Goal: Information Seeking & Learning: Learn about a topic

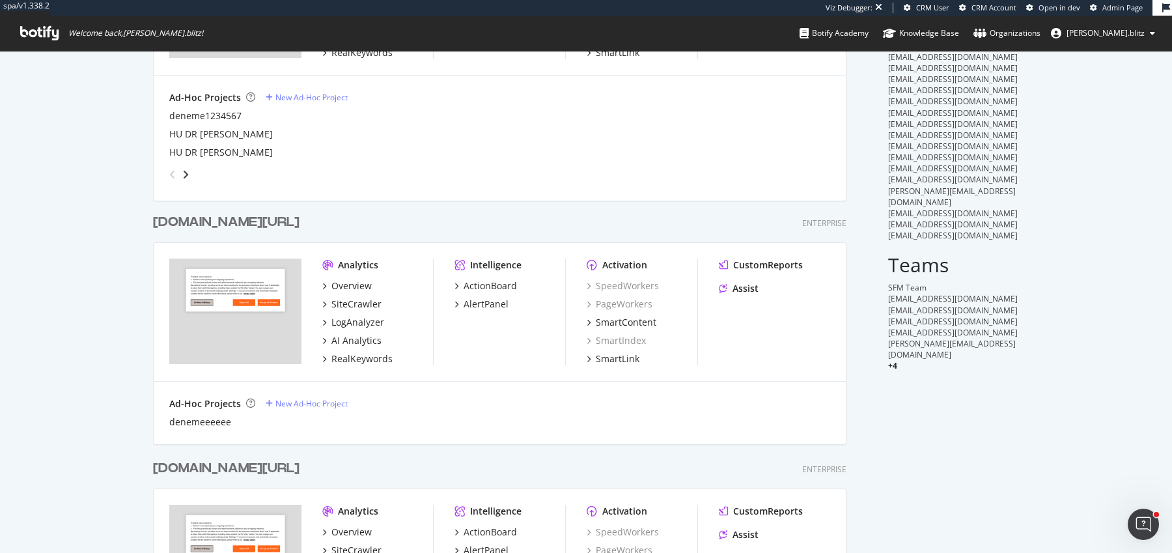
scroll to position [208, 0]
click at [242, 224] on div "trendyol.com/ro" at bounding box center [226, 220] width 147 height 19
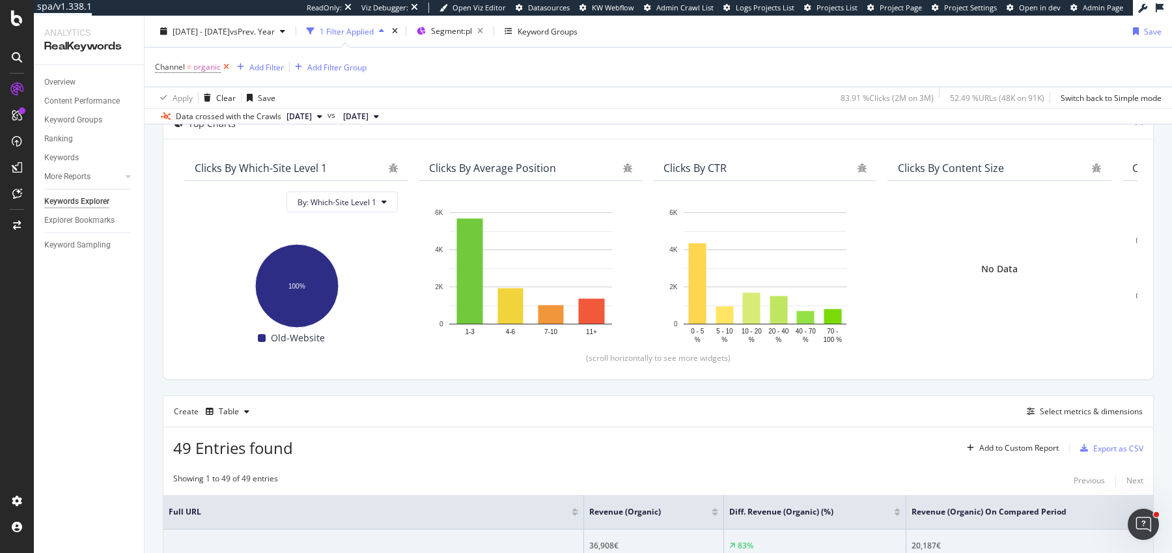
click at [226, 66] on icon at bounding box center [226, 67] width 11 height 13
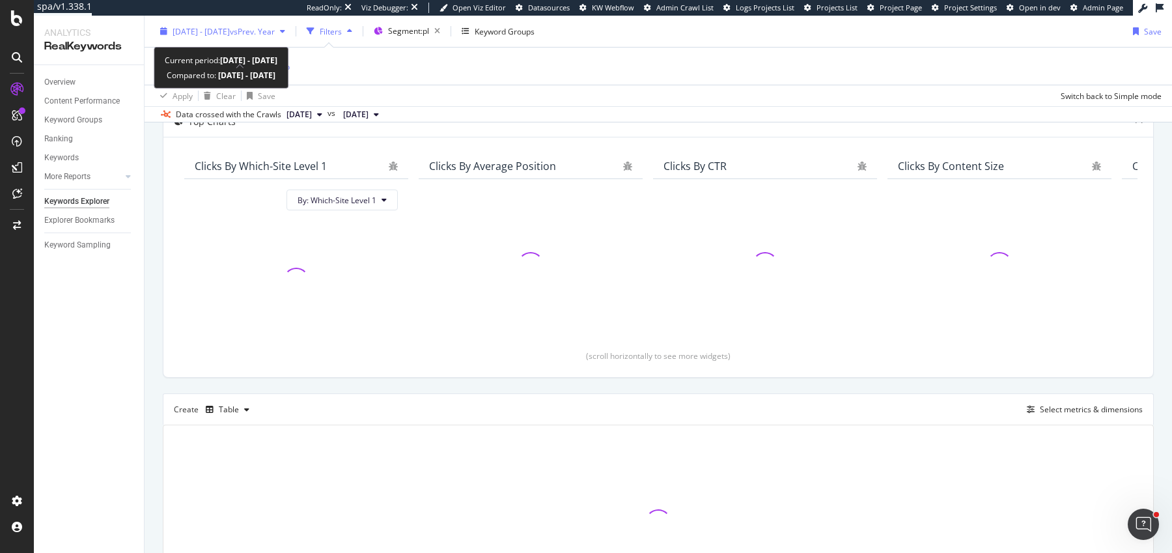
scroll to position [85, 0]
click at [225, 38] on div "[DATE] - [DATE] vs Prev. Year" at bounding box center [222, 31] width 135 height 20
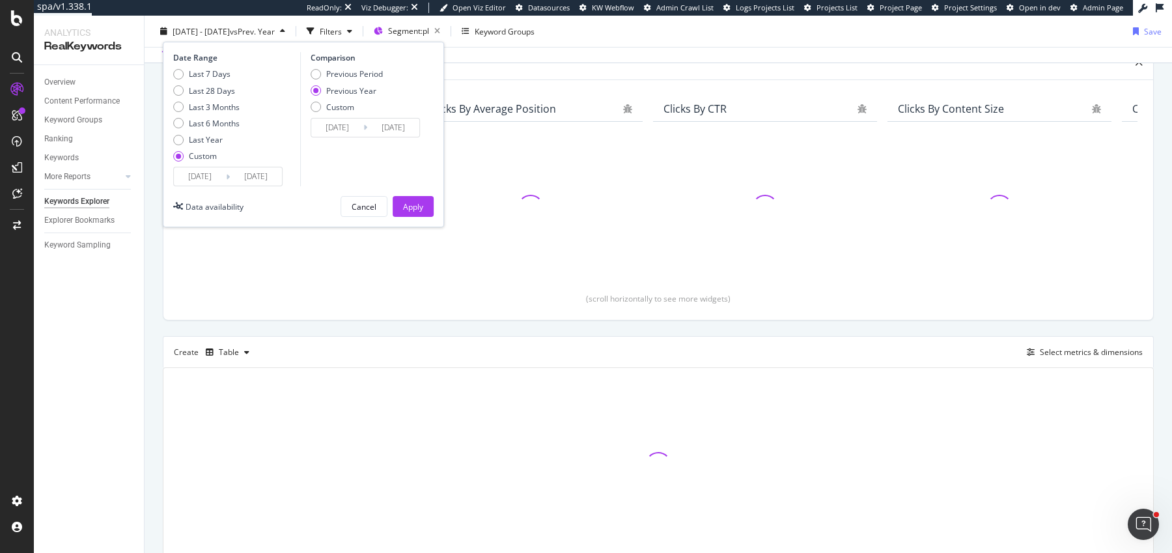
click at [197, 173] on input "[DATE]" at bounding box center [200, 176] width 52 height 18
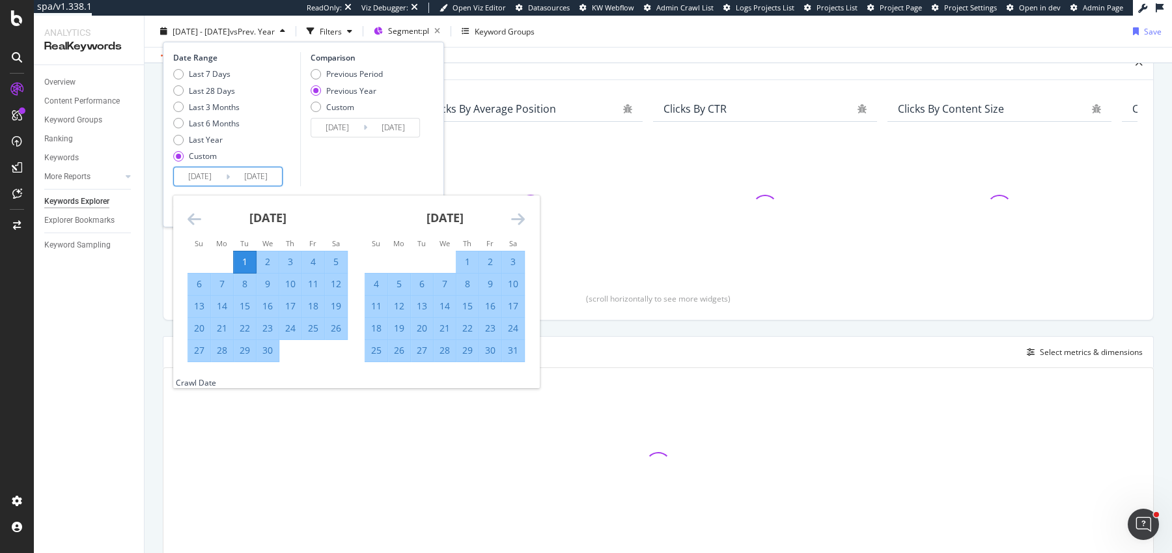
click at [198, 224] on icon "Move backward to switch to the previous month." at bounding box center [195, 219] width 14 height 16
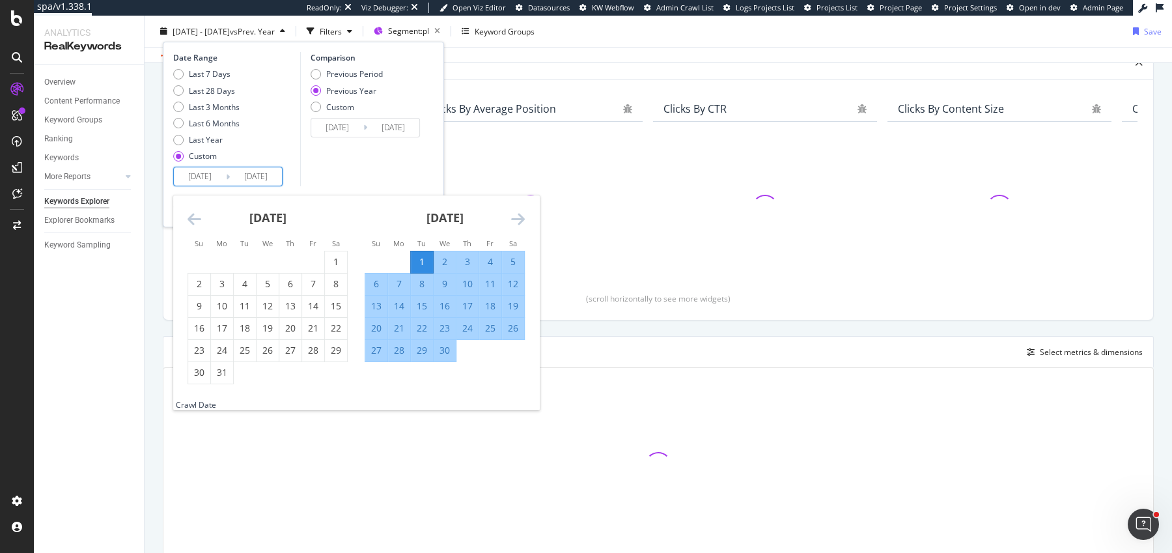
click at [198, 224] on icon "Move backward to switch to the previous month." at bounding box center [195, 219] width 14 height 16
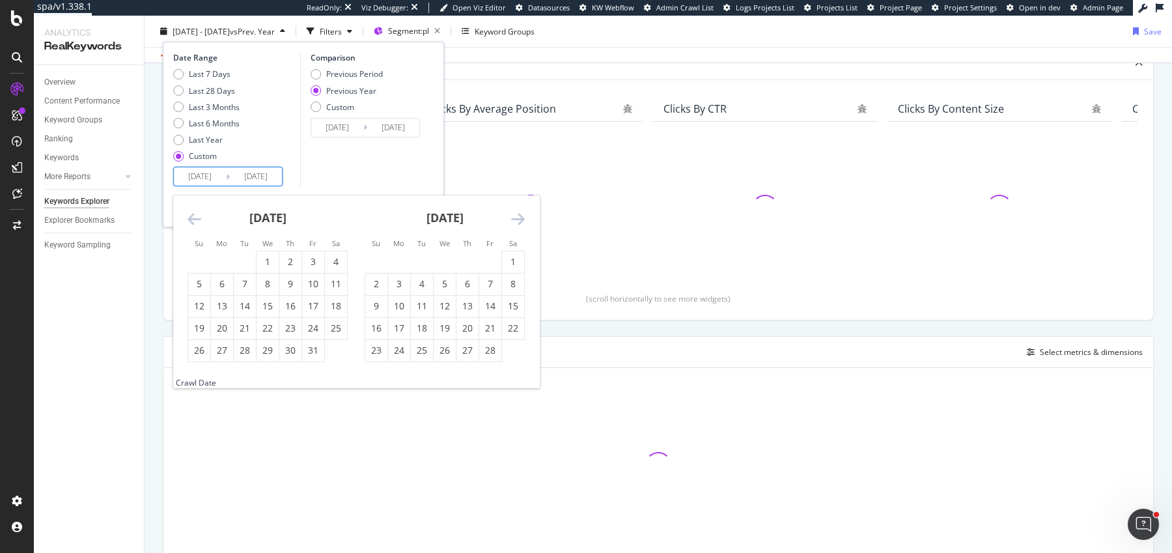
click at [198, 224] on icon "Move backward to switch to the previous month." at bounding box center [195, 219] width 14 height 16
click at [518, 214] on icon "Move forward to switch to the next month." at bounding box center [518, 219] width 14 height 16
click at [259, 264] on div "1" at bounding box center [268, 261] width 22 height 13
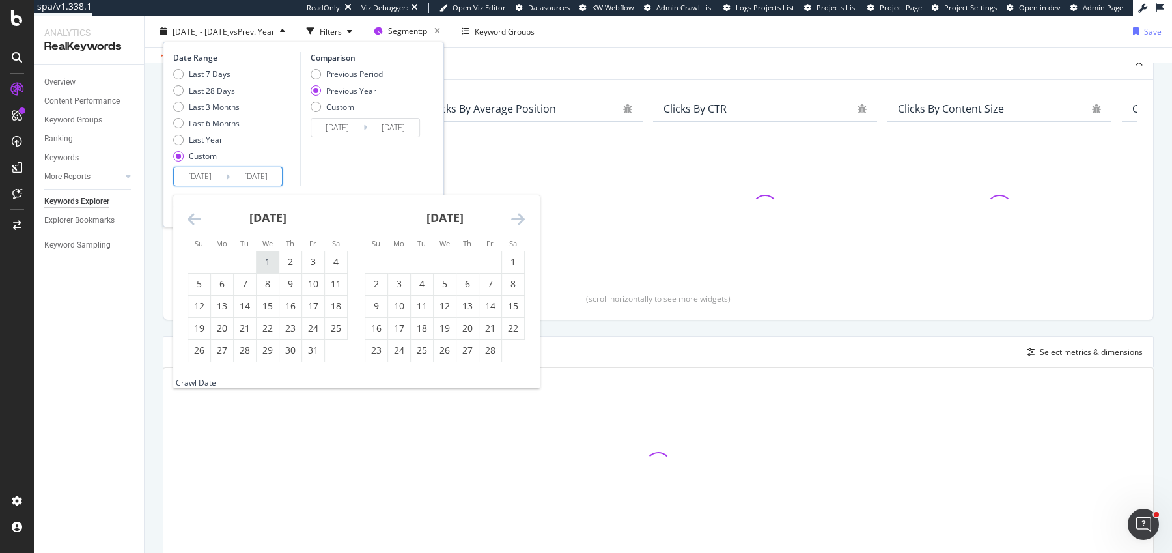
type input "[DATE]"
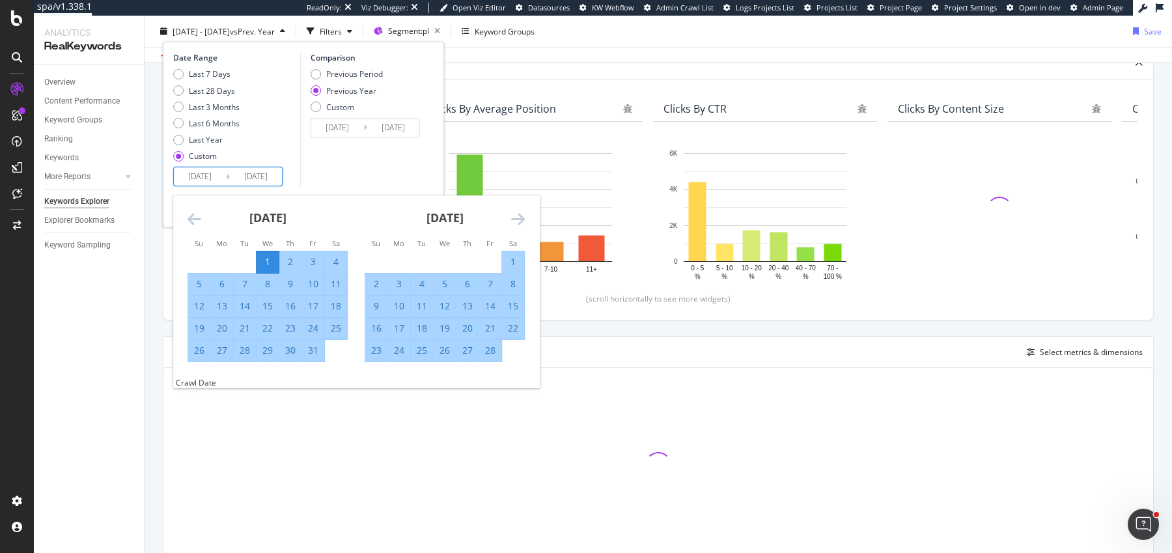
click at [283, 174] on div "Date Range Last 7 Days Last 28 Days Last 3 Months Last 6 Months Last Year Custo…" at bounding box center [235, 119] width 124 height 134
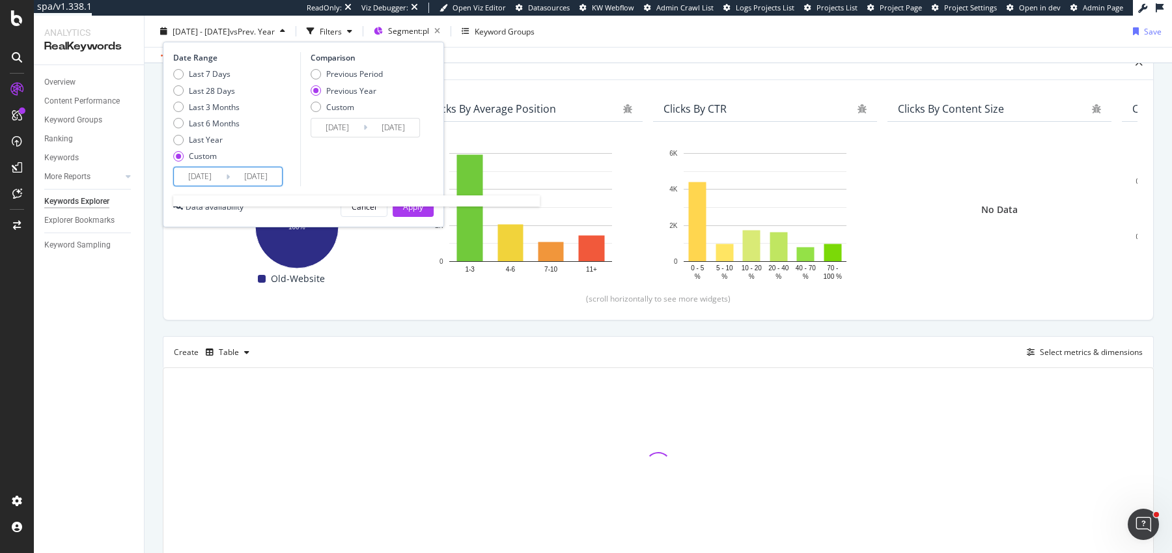
click at [268, 175] on input "[DATE]" at bounding box center [256, 176] width 52 height 18
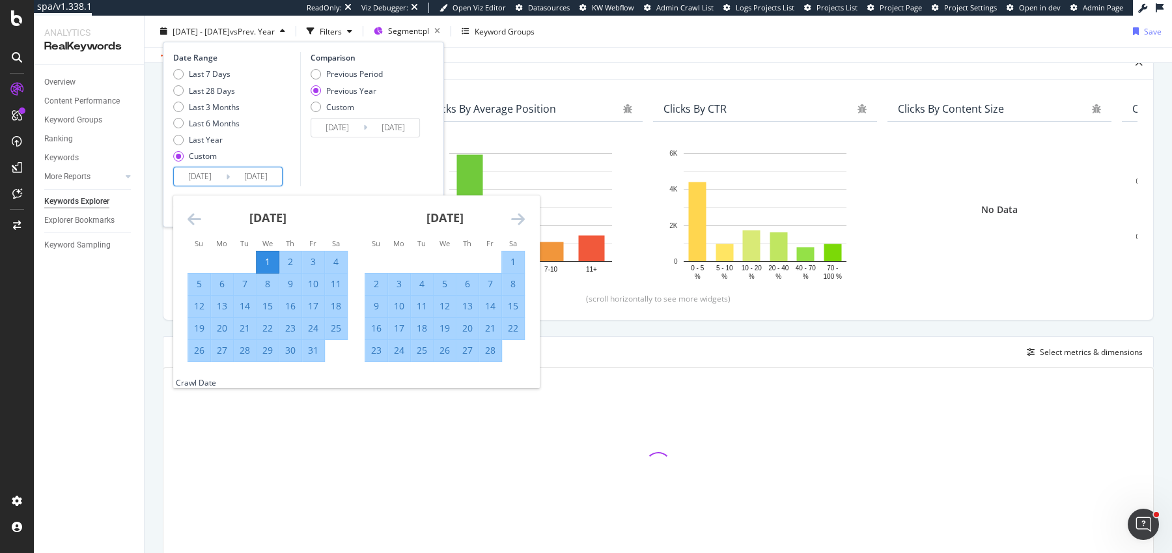
click at [508, 220] on div "[DATE]" at bounding box center [445, 222] width 160 height 55
click at [516, 220] on icon "Move forward to switch to the next month." at bounding box center [518, 219] width 14 height 16
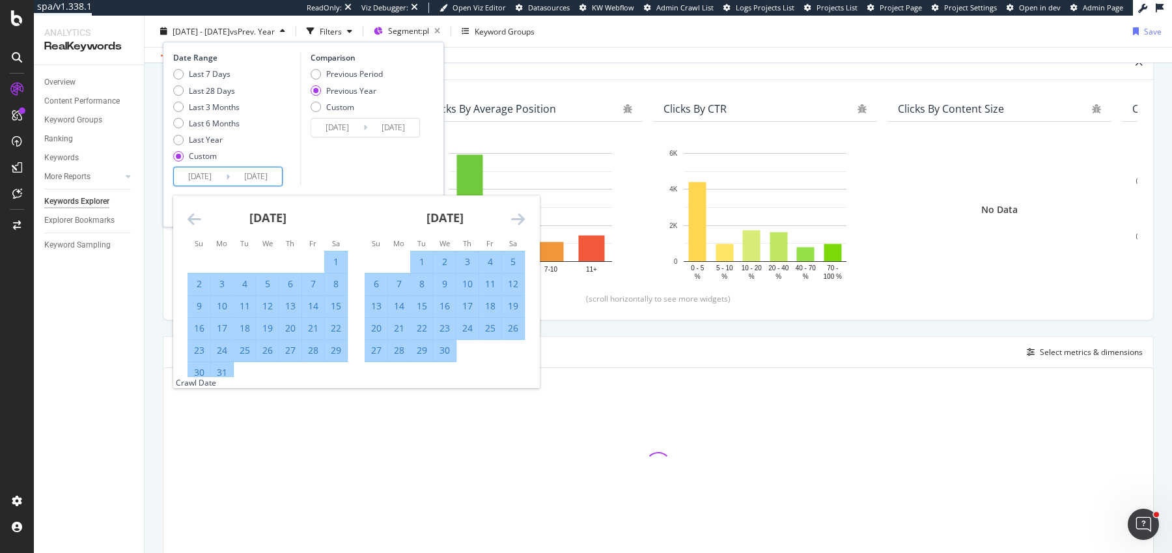
click at [516, 220] on icon "Move forward to switch to the next month." at bounding box center [518, 219] width 14 height 16
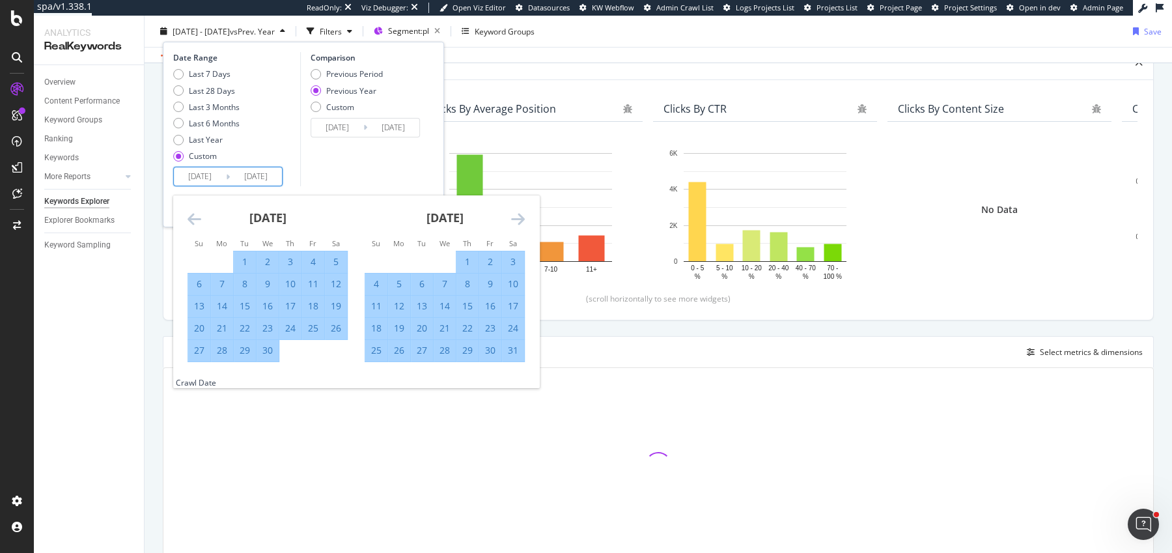
click at [516, 220] on icon "Move forward to switch to the next month." at bounding box center [518, 219] width 14 height 16
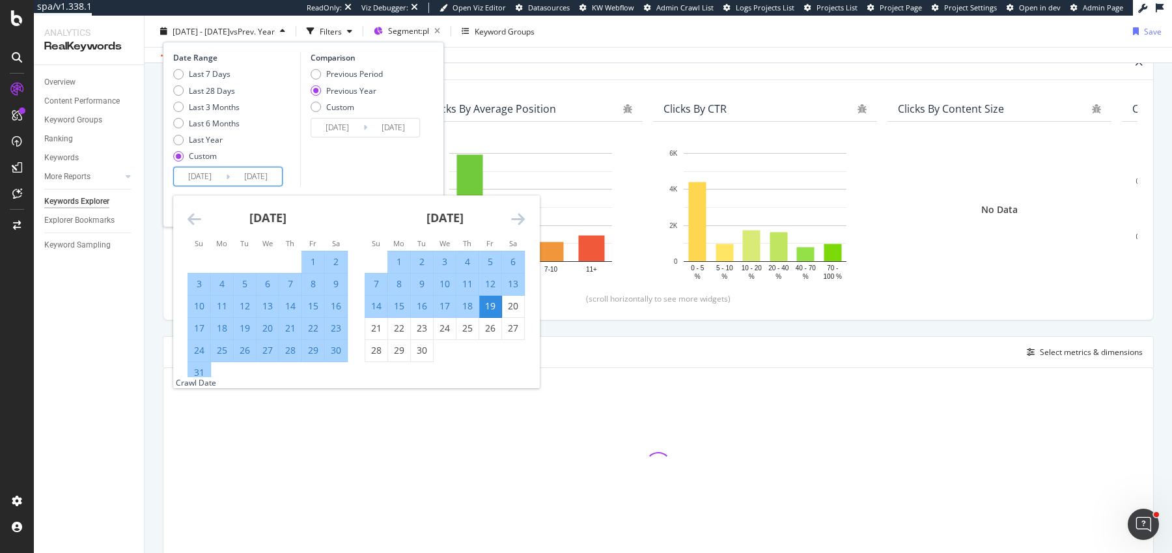
click at [516, 220] on icon "Move forward to switch to the next month." at bounding box center [518, 219] width 14 height 16
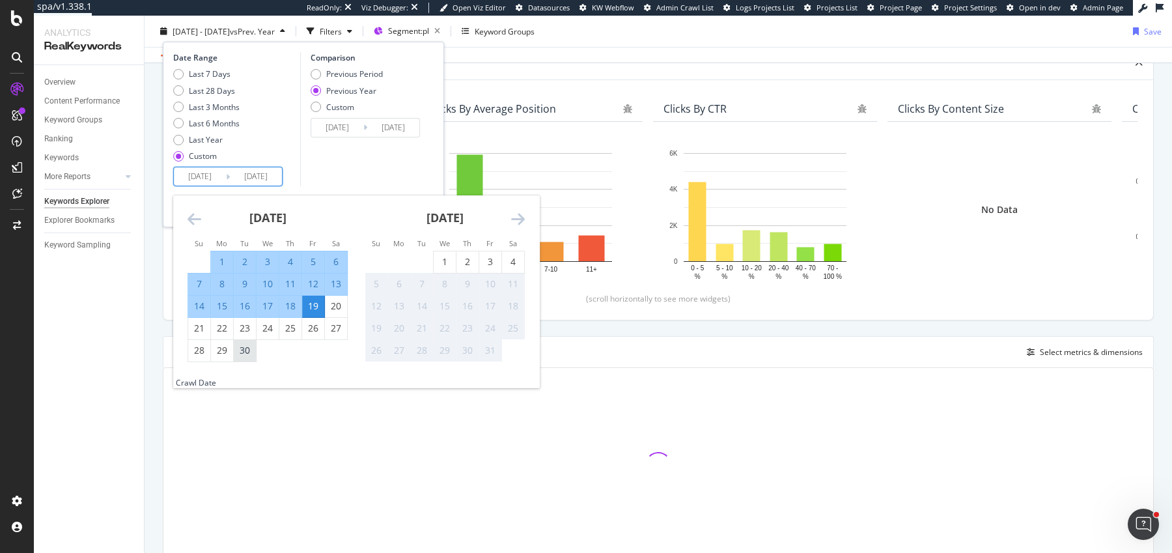
click at [249, 357] on div "30" at bounding box center [245, 350] width 22 height 13
type input "[DATE]"
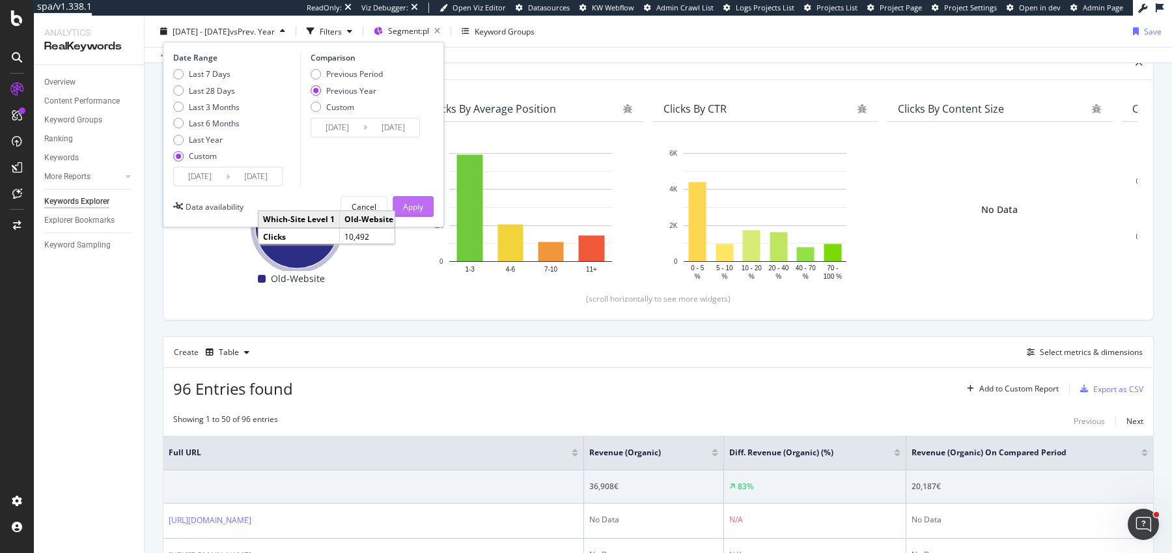
click at [423, 211] on div "Apply" at bounding box center [413, 207] width 20 height 20
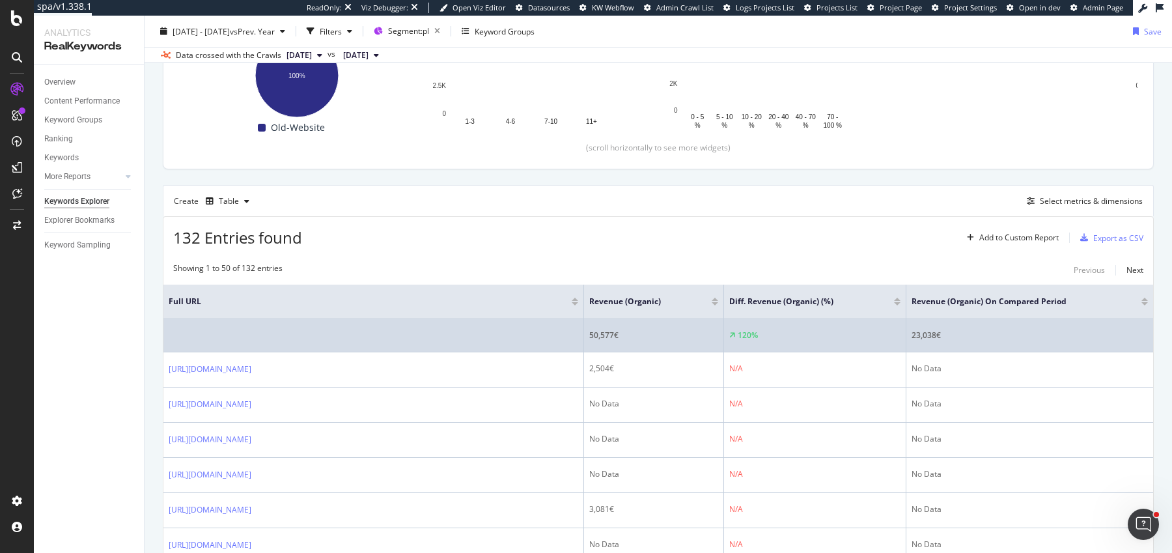
scroll to position [261, 0]
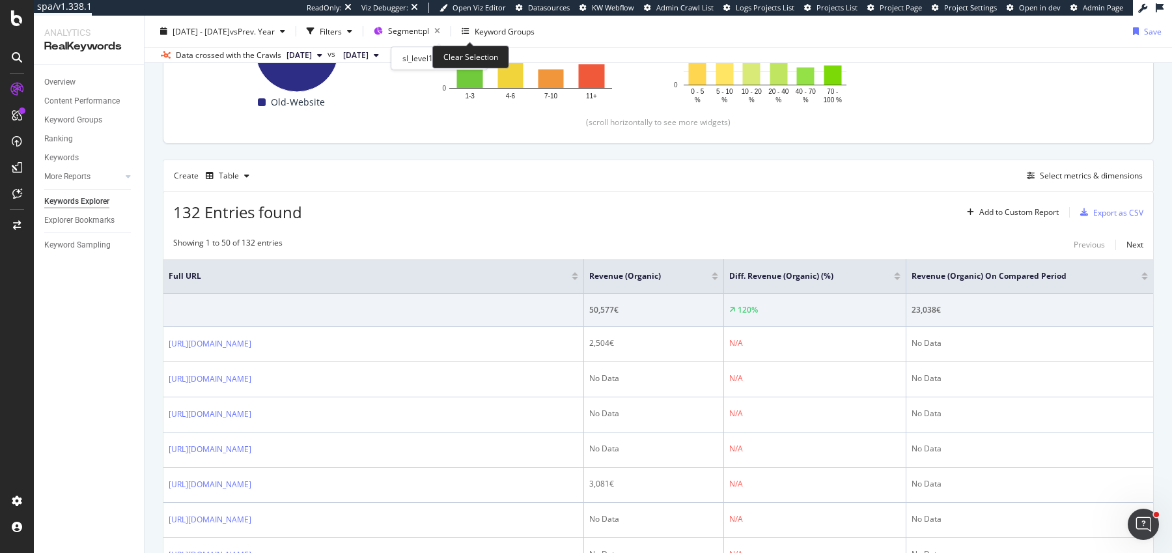
click at [446, 35] on icon "button" at bounding box center [437, 31] width 16 height 18
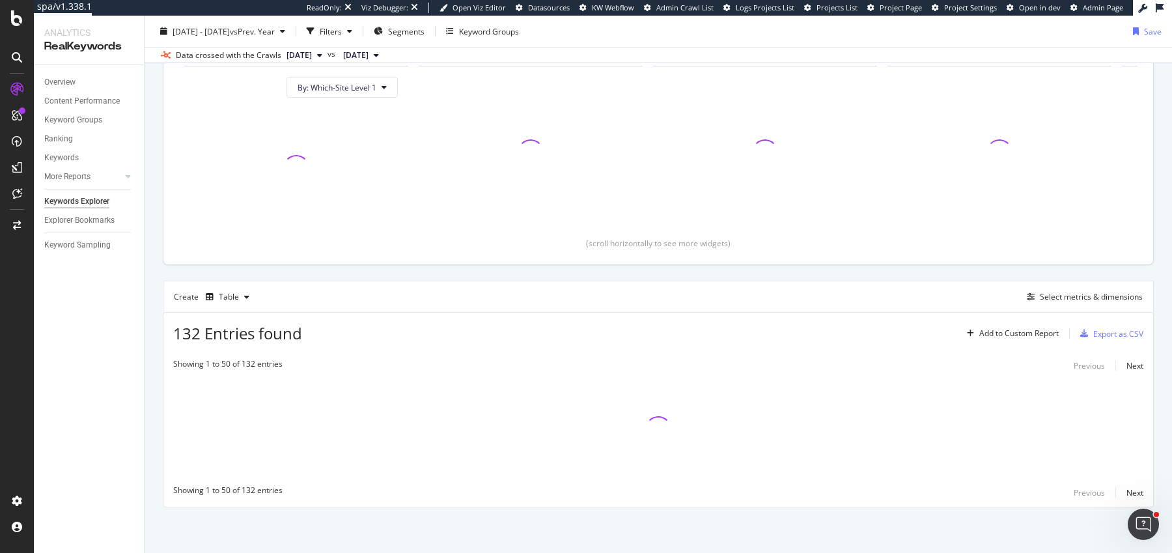
scroll to position [139, 0]
click at [1062, 303] on div "Select metrics & dimensions" at bounding box center [1082, 298] width 121 height 14
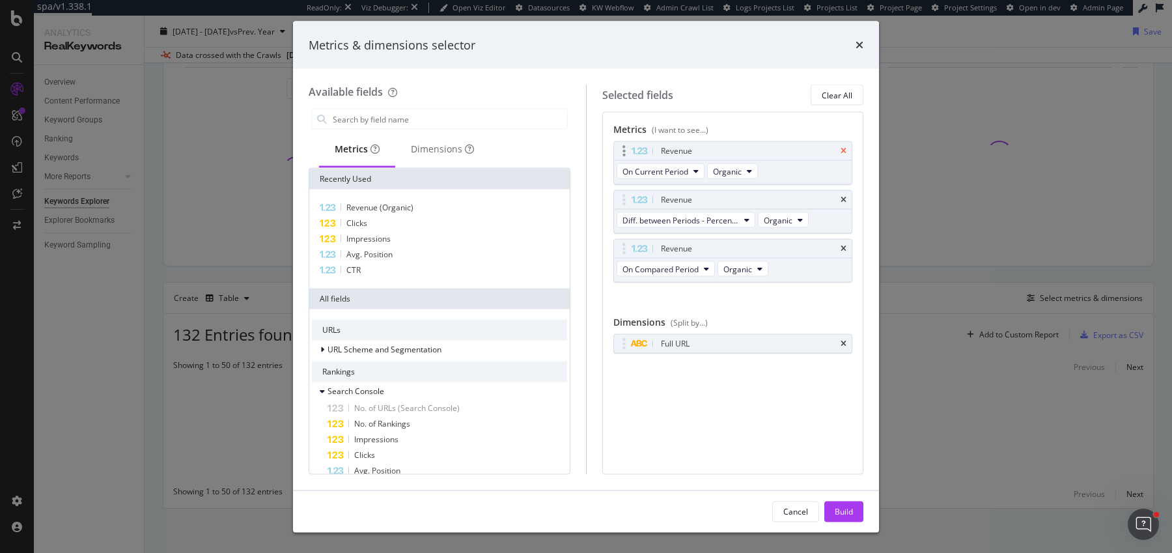
click at [843, 151] on icon "times" at bounding box center [844, 151] width 6 height 8
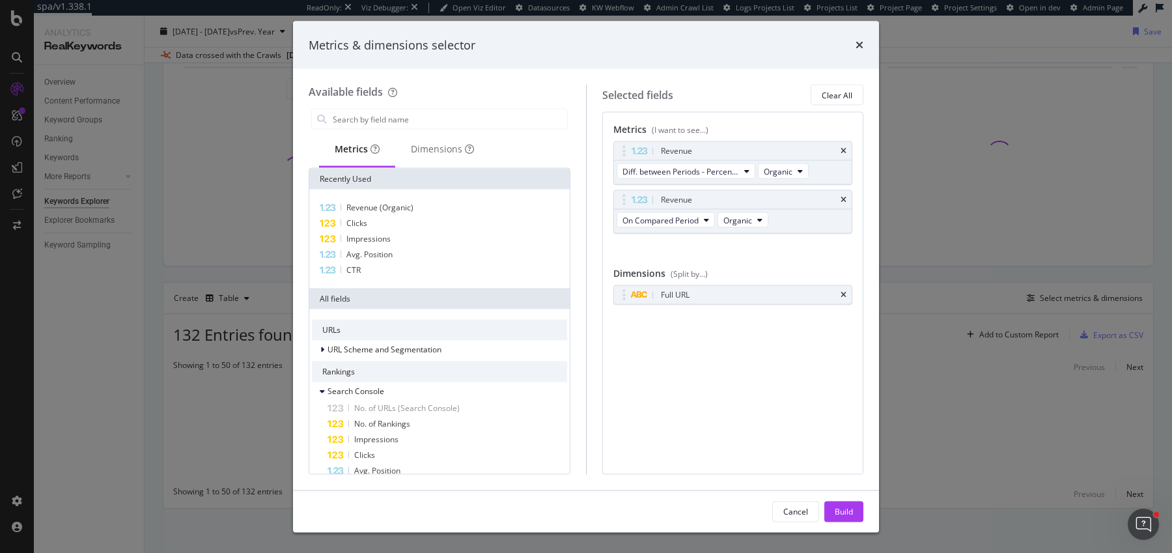
click at [843, 151] on icon "times" at bounding box center [844, 151] width 6 height 8
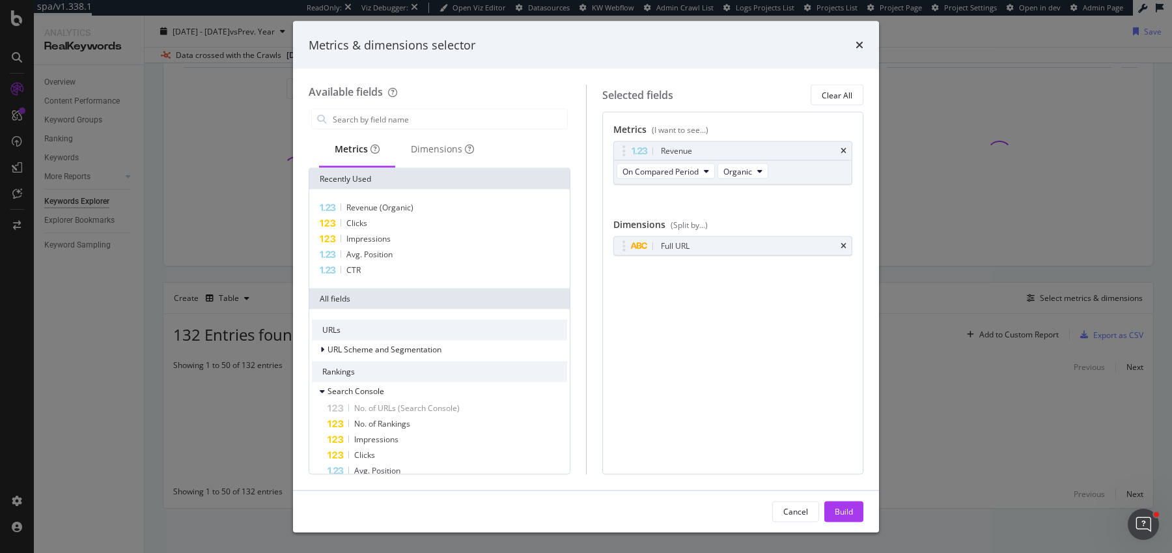
click at [843, 151] on icon "times" at bounding box center [844, 151] width 6 height 8
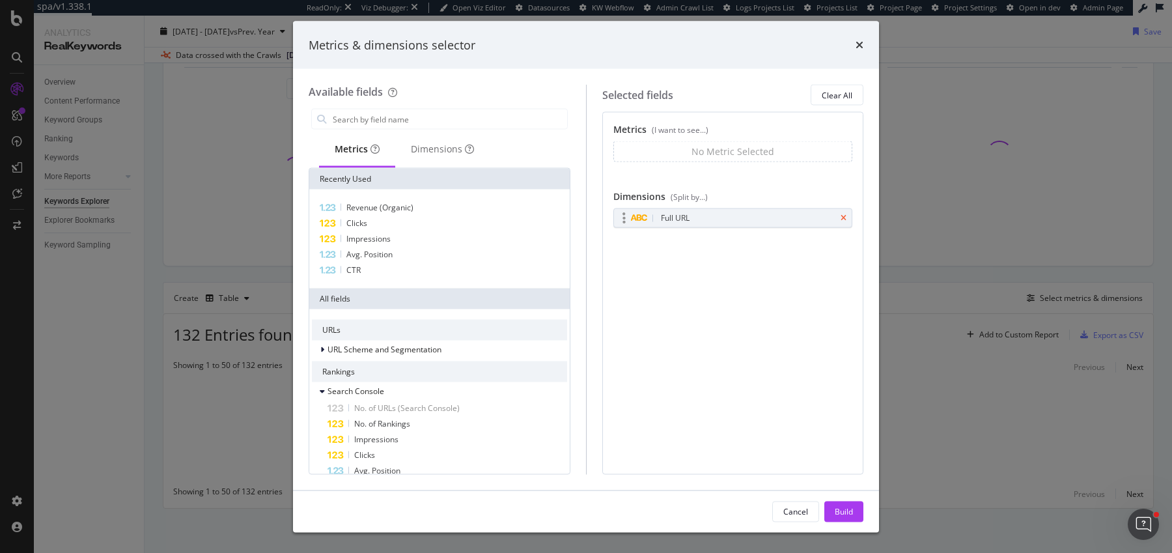
click at [844, 215] on icon "times" at bounding box center [844, 218] width 6 height 8
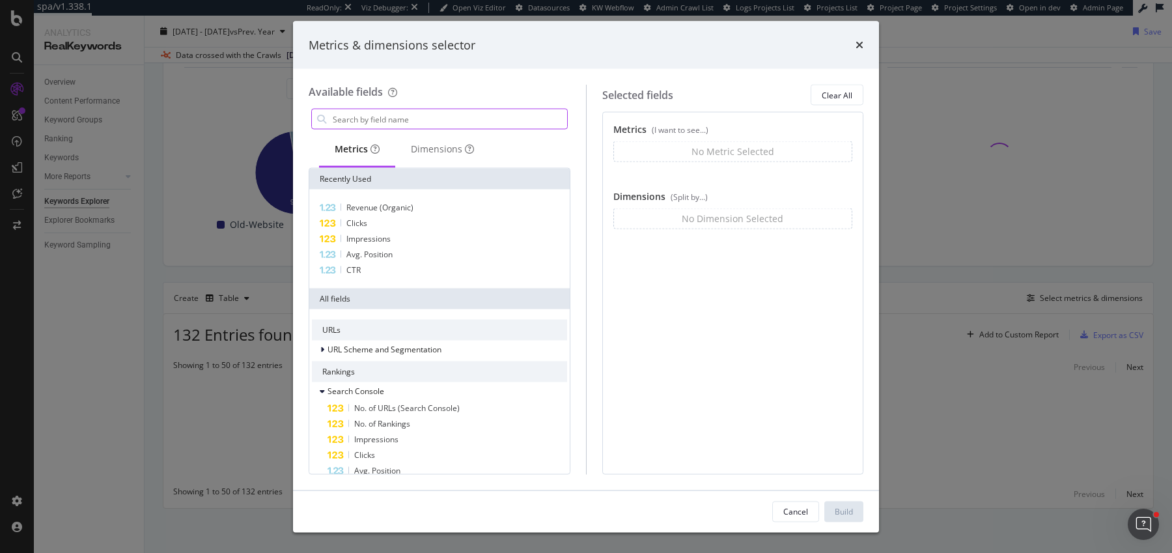
click at [414, 126] on input "modal" at bounding box center [450, 119] width 236 height 20
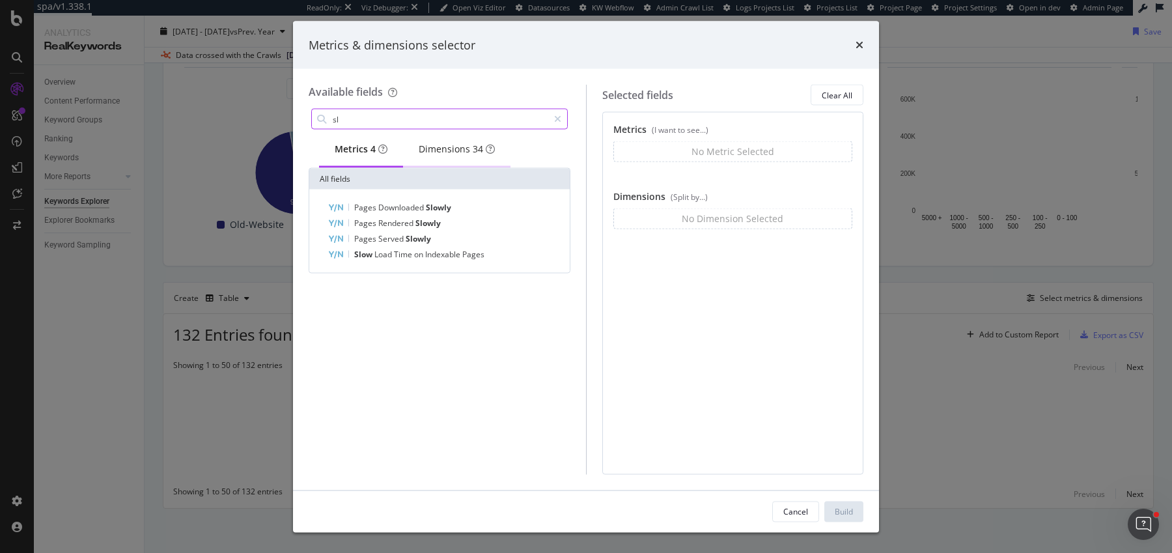
type input "sl"
click at [455, 137] on div "Dimensions 34" at bounding box center [456, 150] width 107 height 36
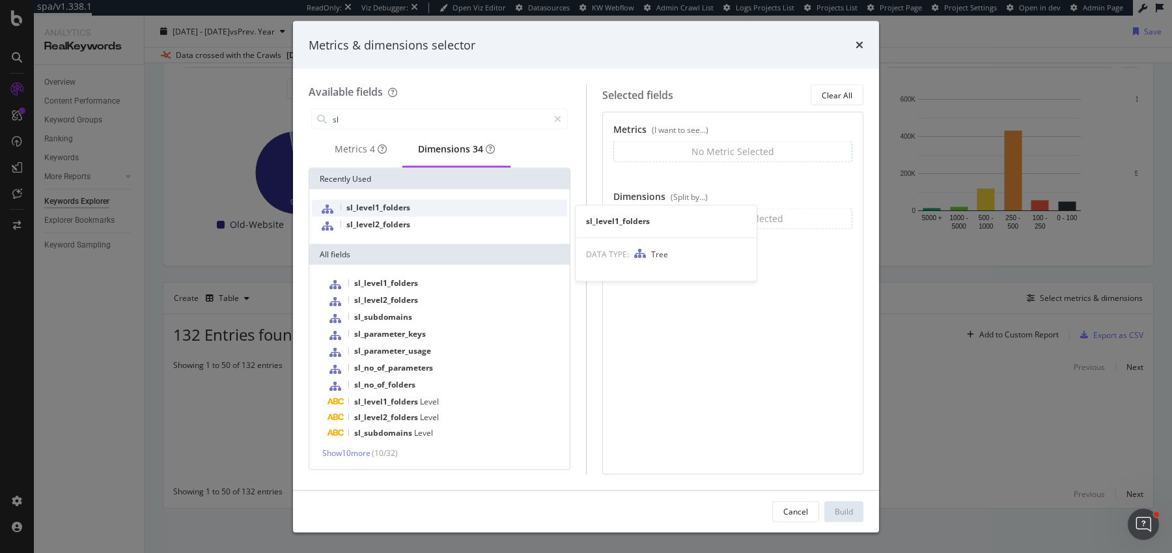
click at [358, 213] on span "sl_level1_folders" at bounding box center [379, 207] width 64 height 11
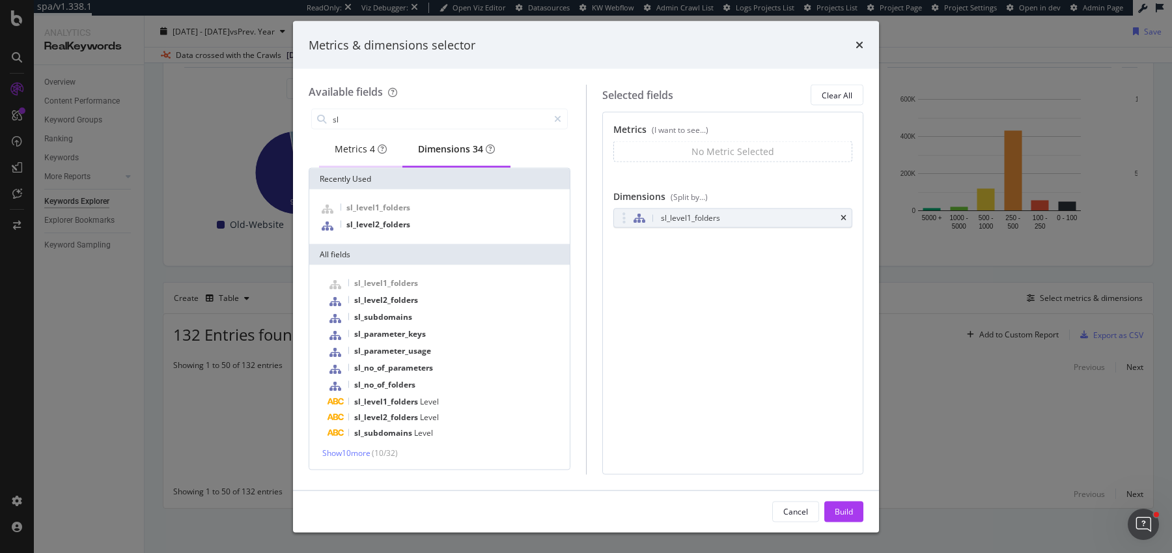
click at [364, 143] on div "Metrics 4" at bounding box center [361, 149] width 52 height 13
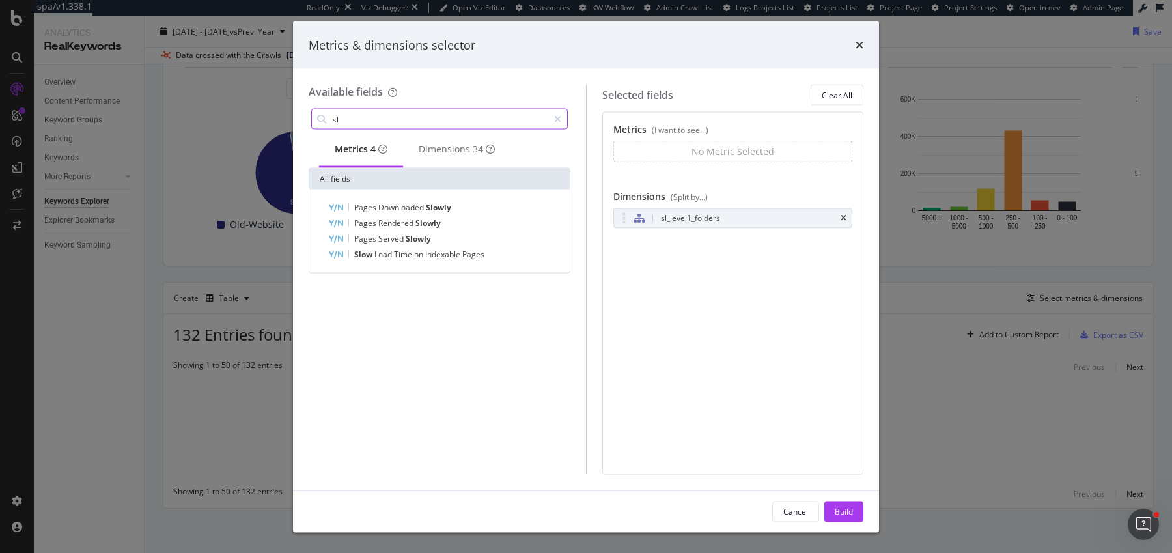
click at [464, 114] on input "sl" at bounding box center [440, 119] width 217 height 20
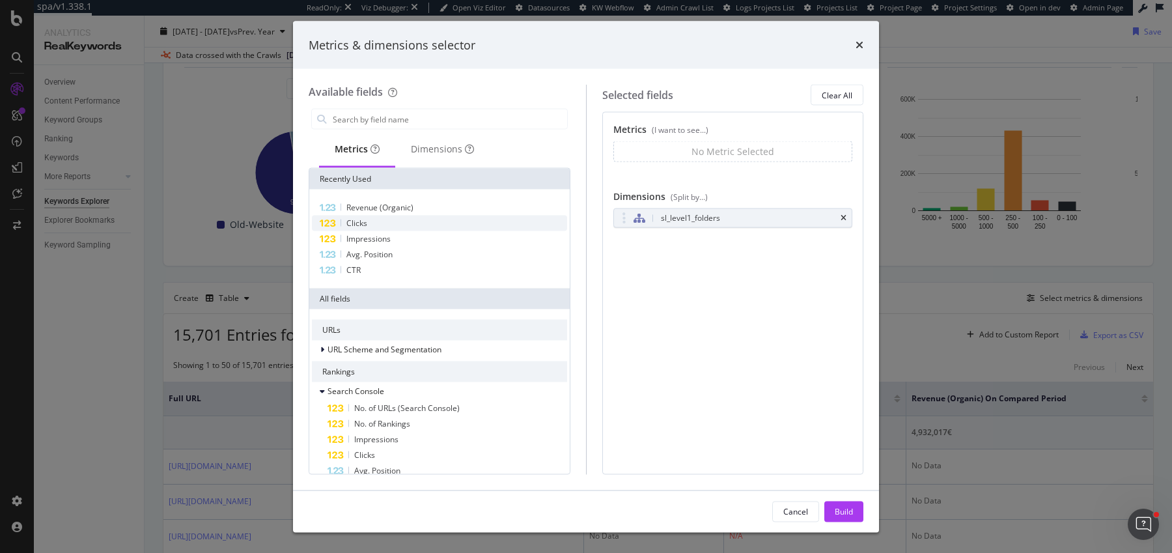
click at [423, 216] on div "Clicks" at bounding box center [439, 224] width 255 height 16
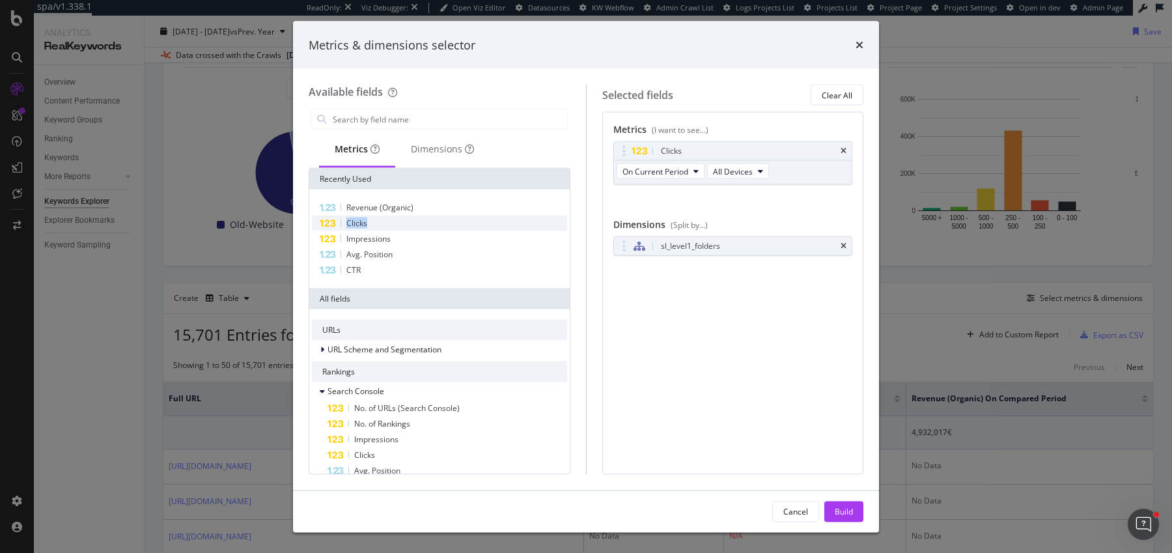
click at [423, 216] on div "Clicks" at bounding box center [439, 224] width 255 height 16
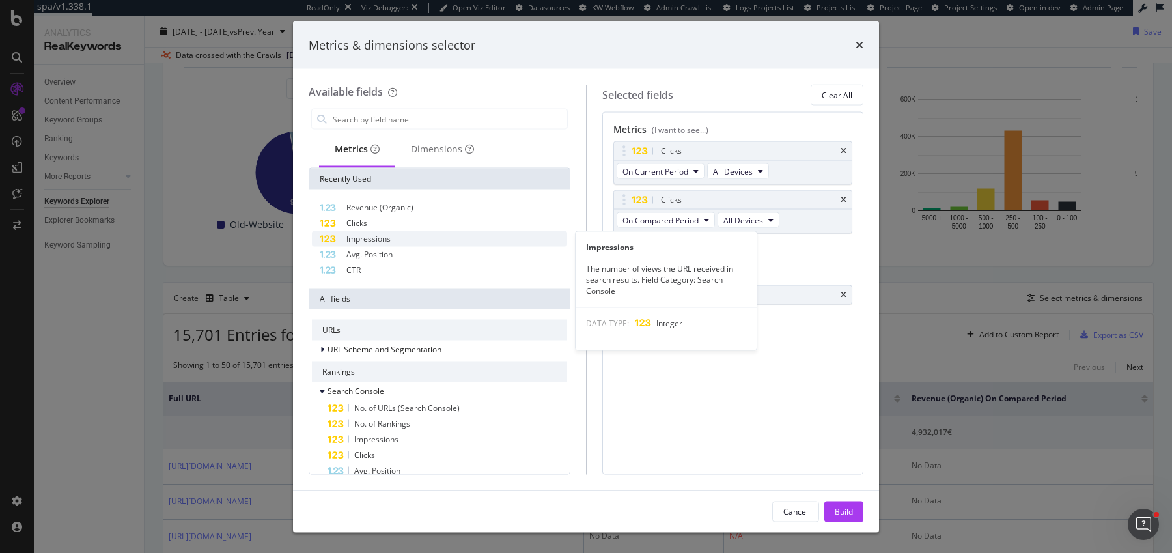
click at [420, 243] on div "Impressions" at bounding box center [439, 239] width 255 height 16
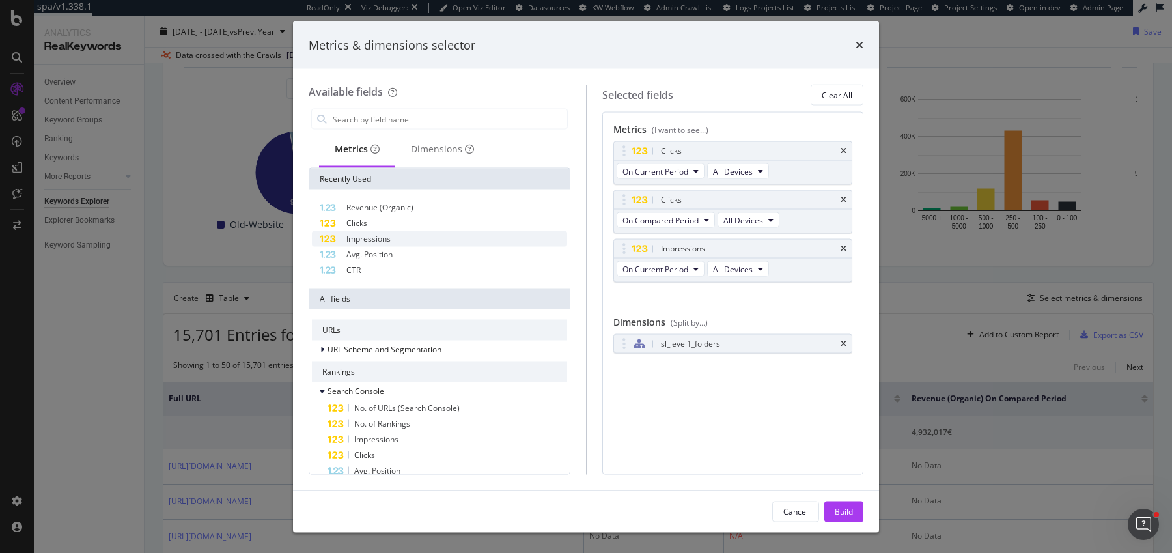
click at [420, 243] on div "Impressions" at bounding box center [439, 239] width 255 height 16
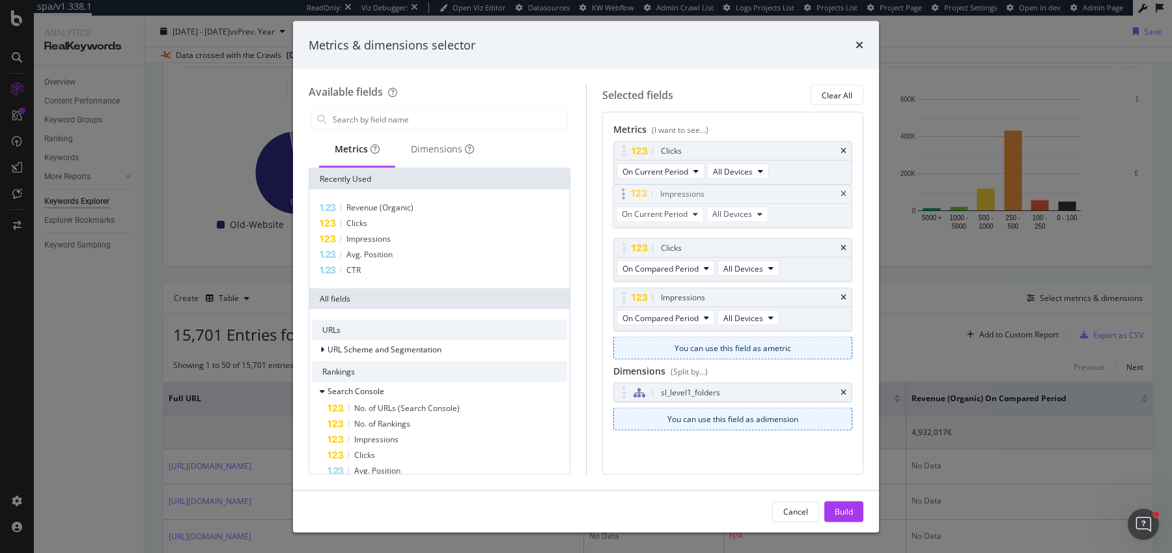
drag, startPoint x: 618, startPoint y: 250, endPoint x: 618, endPoint y: 176, distance: 74.3
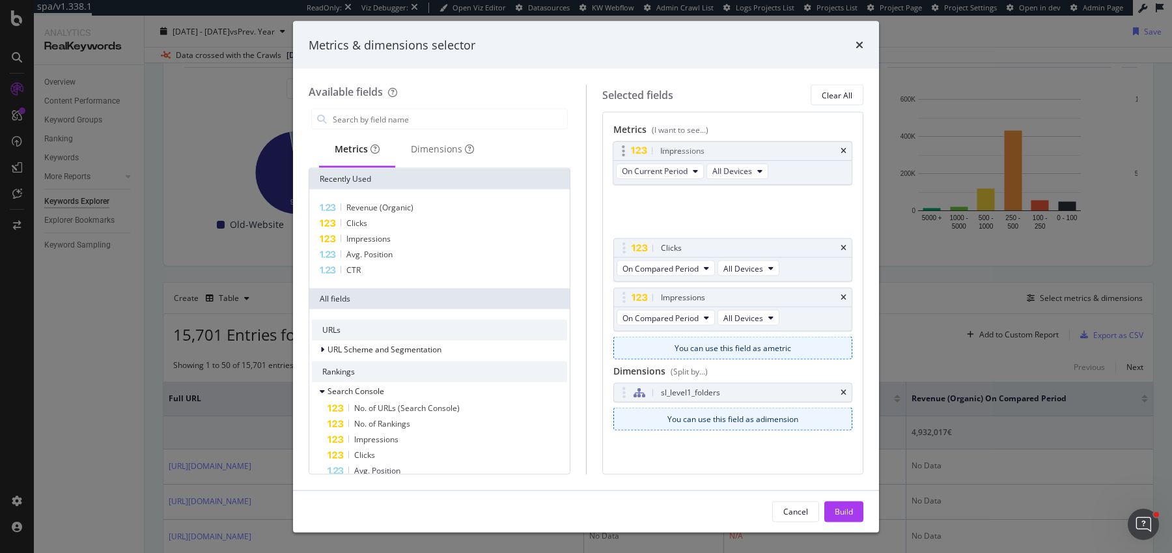
click at [618, 177] on body "spa/v1.338.1 ReadOnly: Viz Debugger: Open Viz Editor Datasources KW Webflow Adm…" at bounding box center [586, 276] width 1172 height 553
drag, startPoint x: 625, startPoint y: 290, endPoint x: 625, endPoint y: 198, distance: 91.8
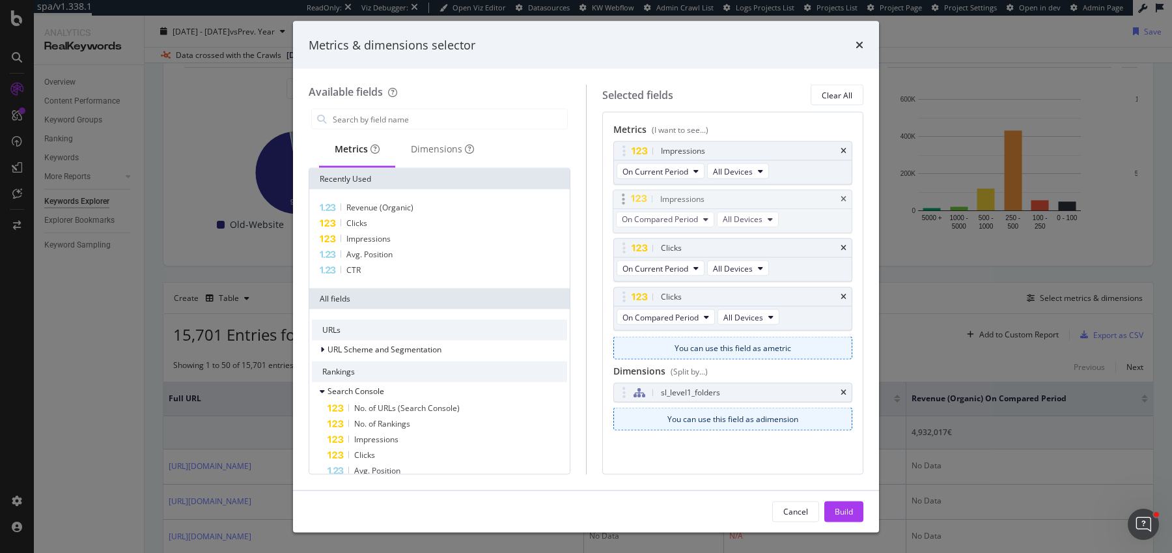
click at [625, 198] on body "spa/v1.338.1 ReadOnly: Viz Debugger: Open Viz Editor Datasources KW Webflow Adm…" at bounding box center [586, 276] width 1172 height 553
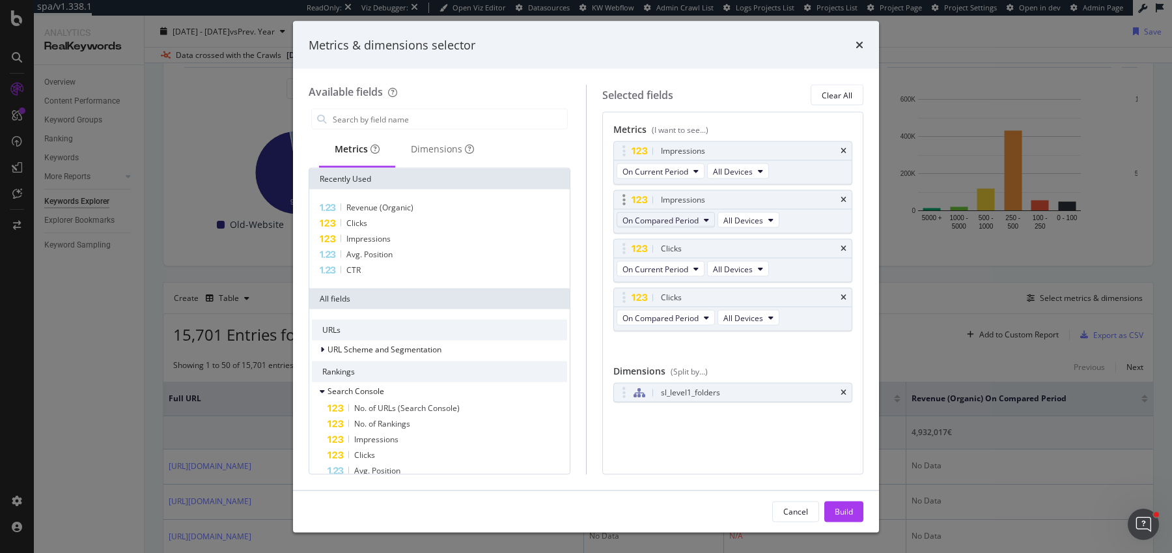
click at [685, 212] on button "On Compared Period" at bounding box center [666, 220] width 98 height 16
click at [662, 292] on span "Diff. between Periods - Percentage" at bounding box center [690, 291] width 126 height 12
click at [672, 313] on span "On Compared Period" at bounding box center [661, 317] width 76 height 11
click at [664, 384] on span "Diff. between Periods - Percentage" at bounding box center [690, 387] width 126 height 12
click at [837, 509] on div "Build" at bounding box center [844, 510] width 18 height 11
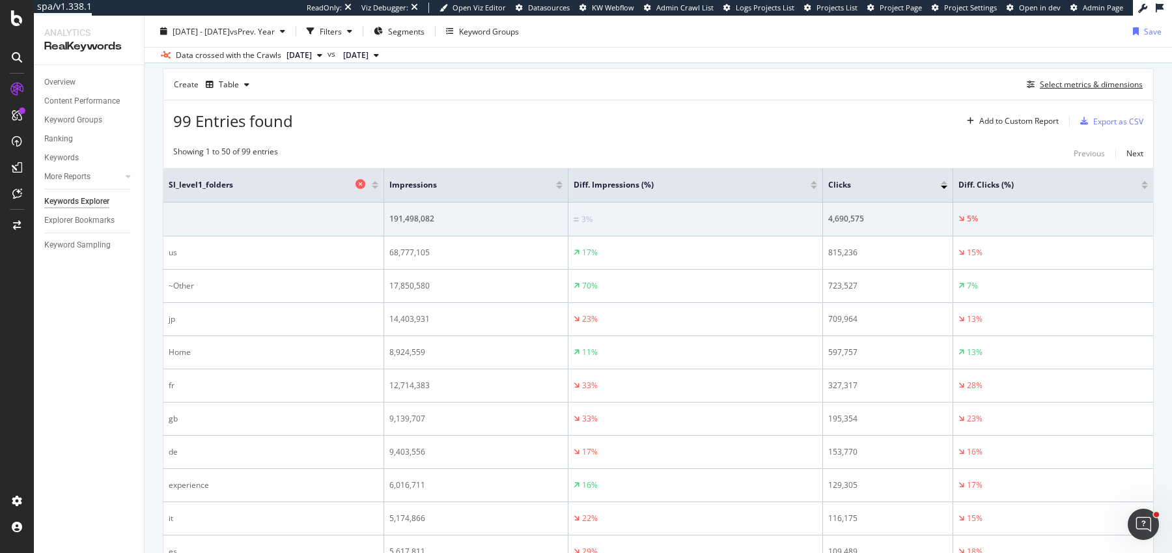
scroll to position [360, 0]
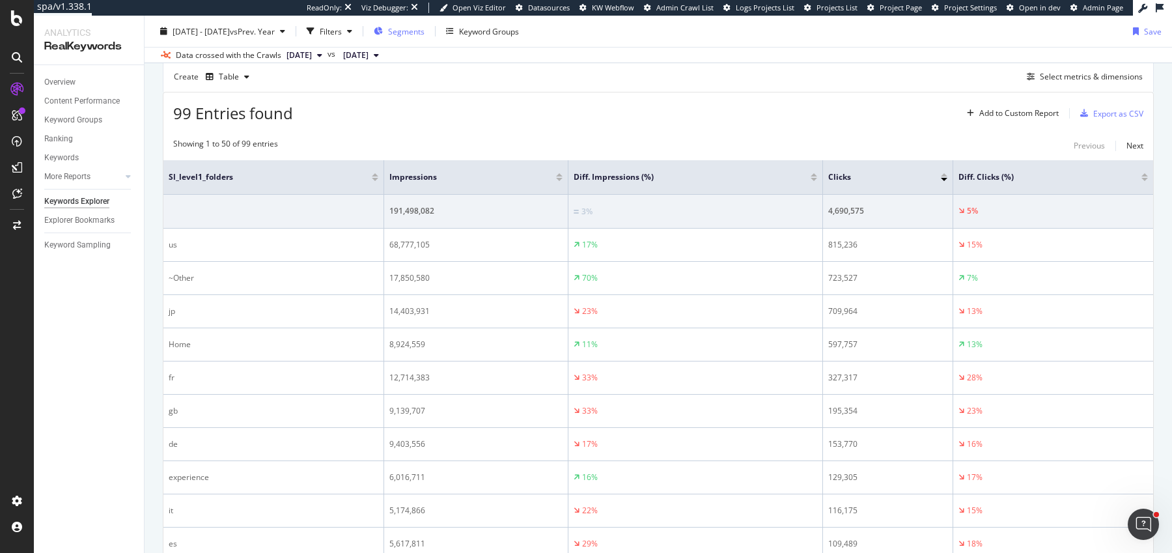
click at [425, 33] on span "Segments" at bounding box center [406, 30] width 36 height 11
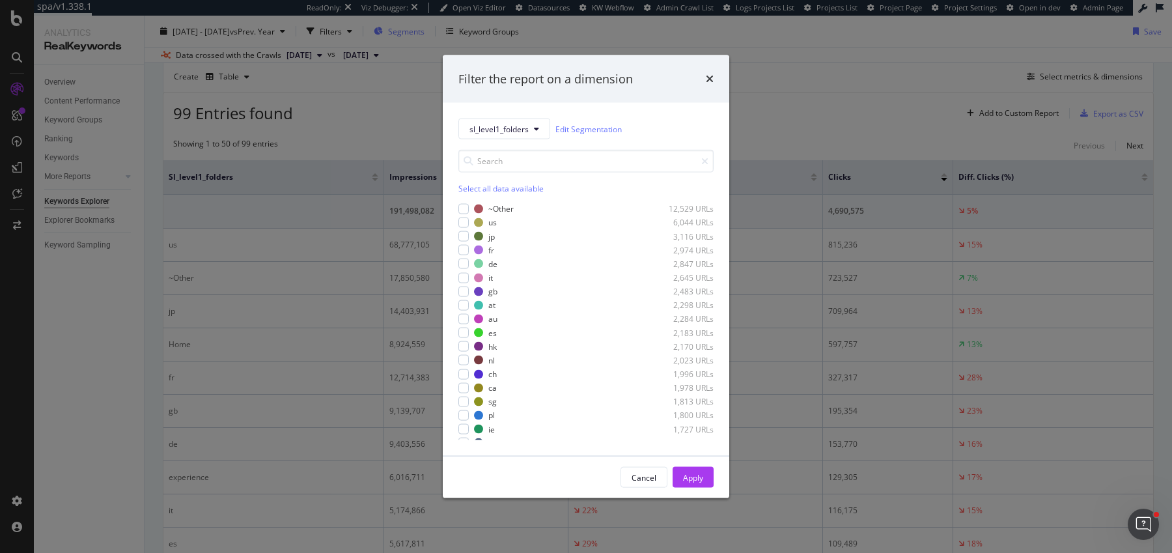
click at [429, 33] on div "Filter the report on a dimension sl_level1_folders Edit Segmentation Select all…" at bounding box center [586, 276] width 1172 height 553
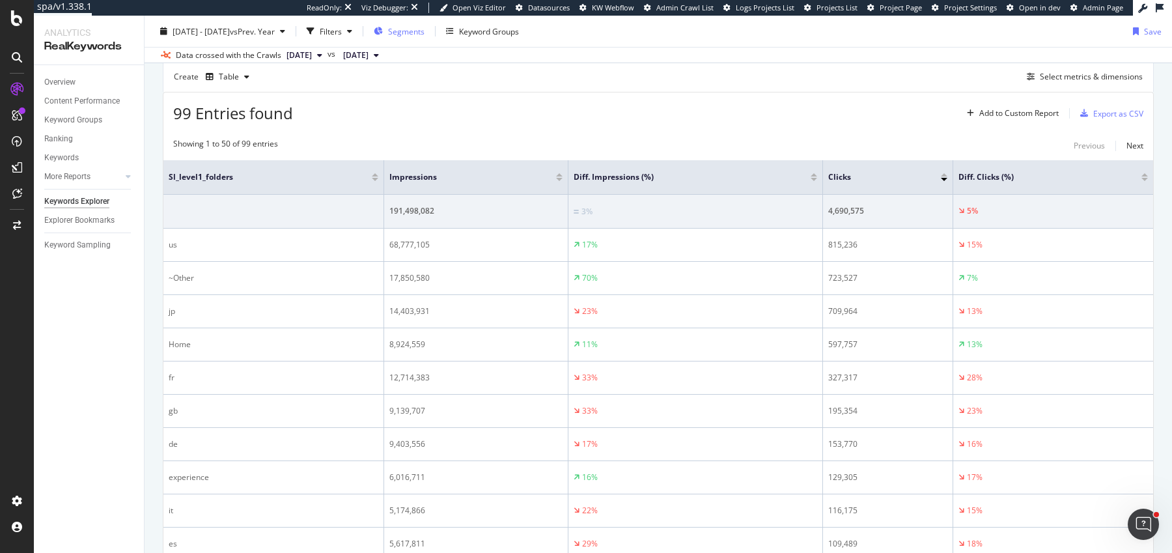
click at [425, 33] on span "Segments" at bounding box center [406, 30] width 36 height 11
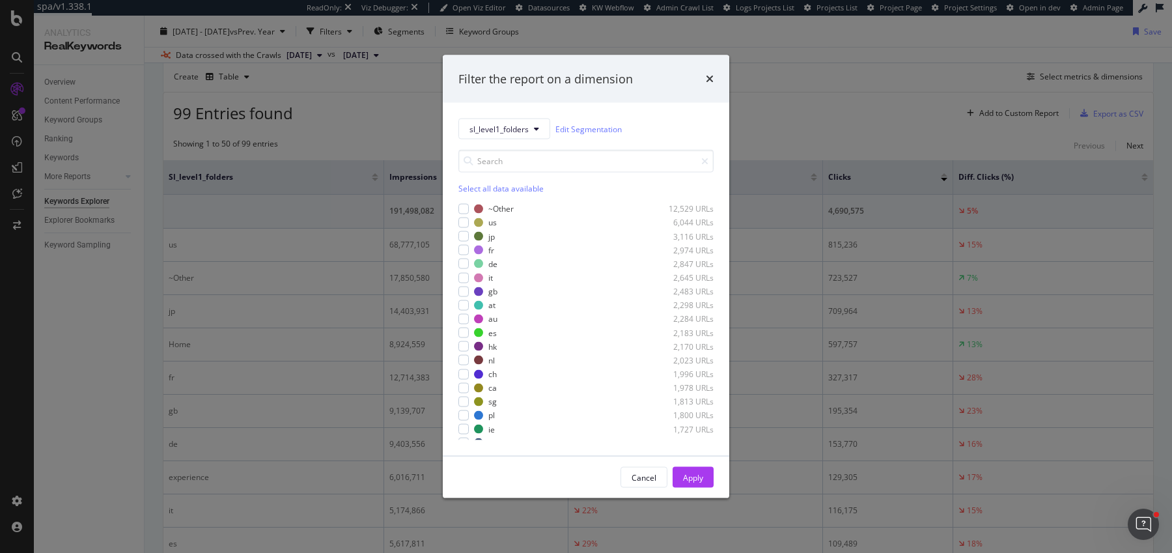
click at [480, 183] on div "Select all data available" at bounding box center [586, 188] width 255 height 11
click at [461, 207] on icon "modal" at bounding box center [464, 208] width 6 height 7
click at [690, 489] on div "Cancel Apply" at bounding box center [586, 478] width 287 height 42
click at [691, 482] on div "Apply" at bounding box center [693, 477] width 20 height 11
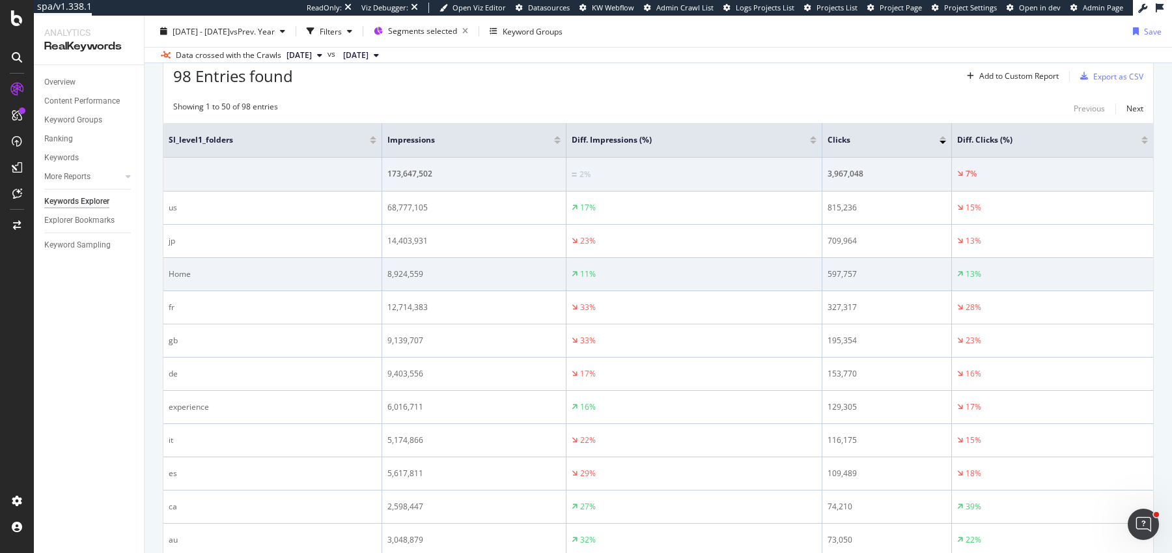
scroll to position [416, 0]
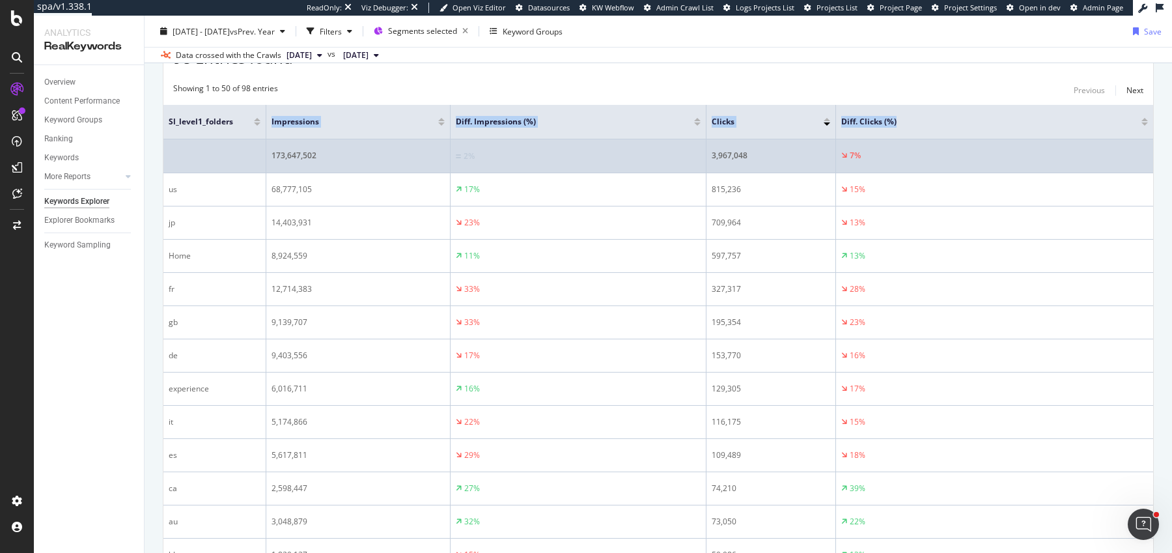
drag, startPoint x: 379, startPoint y: 126, endPoint x: 257, endPoint y: 137, distance: 122.4
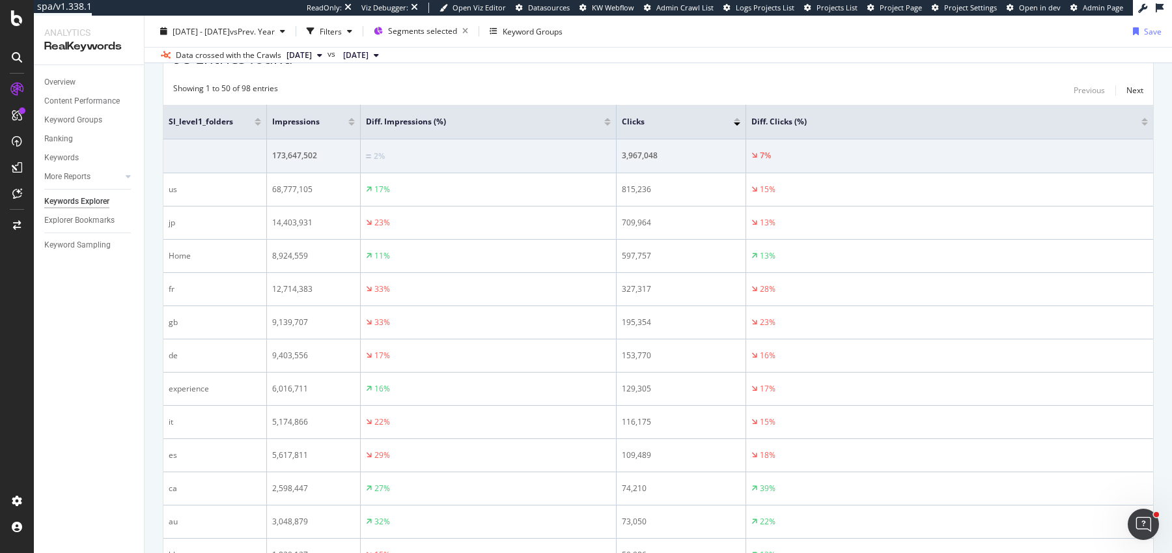
drag, startPoint x: 449, startPoint y: 127, endPoint x: 361, endPoint y: 129, distance: 88.0
click at [361, 129] on span at bounding box center [360, 122] width 8 height 34
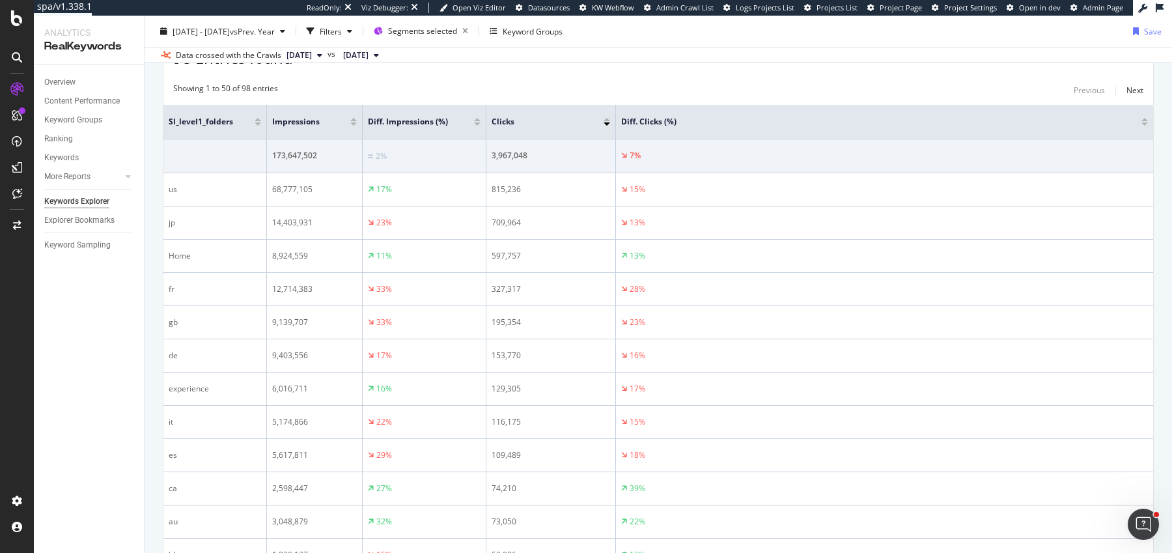
drag, startPoint x: 617, startPoint y: 125, endPoint x: 484, endPoint y: 127, distance: 133.5
click at [484, 127] on span at bounding box center [485, 122] width 8 height 34
drag, startPoint x: 614, startPoint y: 128, endPoint x: 576, endPoint y: 129, distance: 37.8
click at [576, 129] on span at bounding box center [577, 122] width 8 height 34
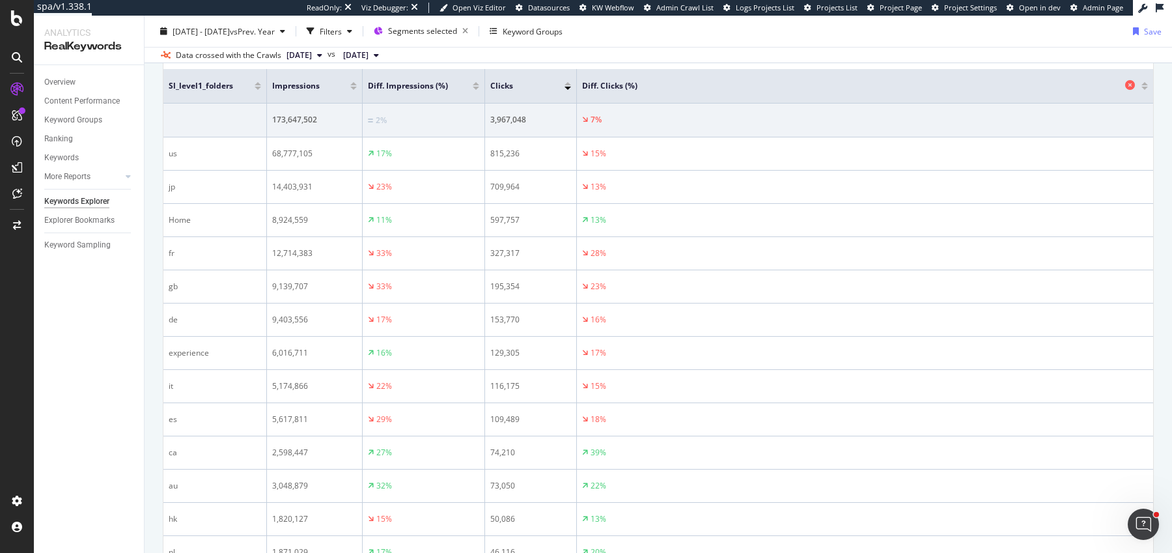
scroll to position [457, 0]
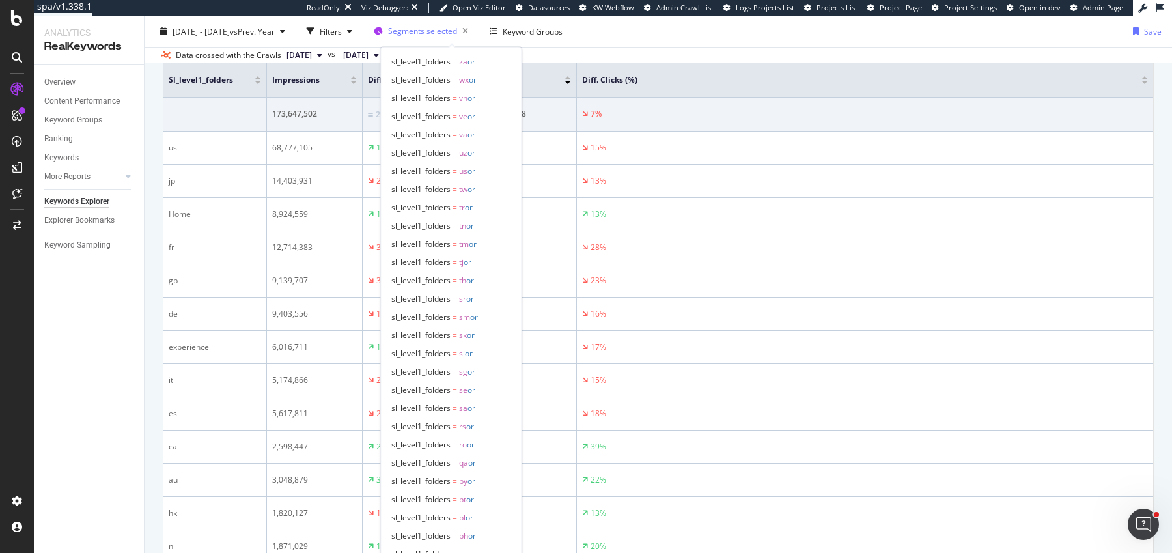
click at [457, 34] on span "Segments selected" at bounding box center [422, 30] width 69 height 11
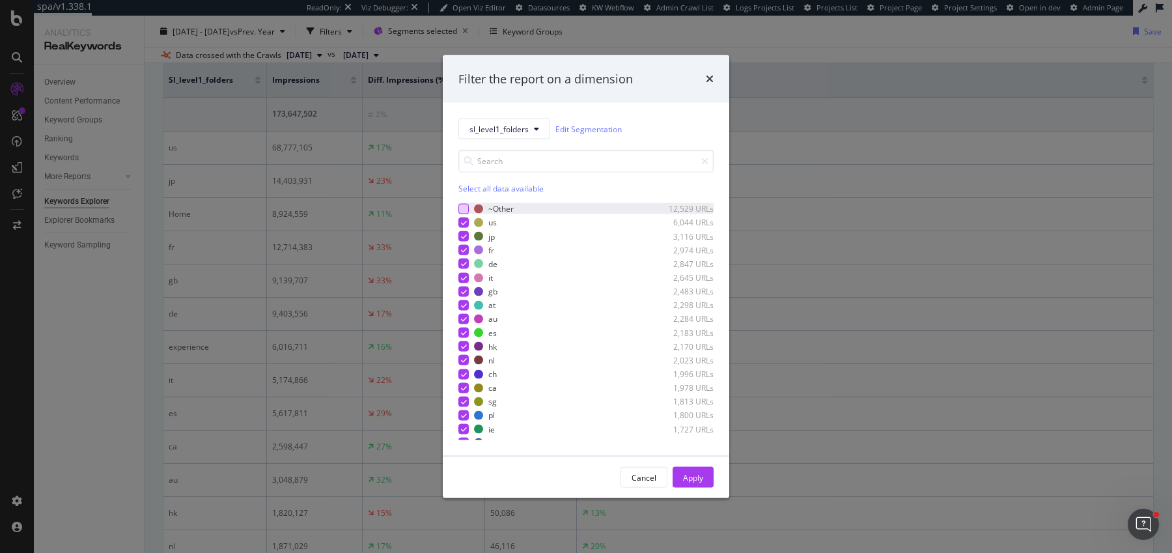
click at [464, 206] on div "modal" at bounding box center [464, 208] width 10 height 10
click at [698, 475] on div "Apply" at bounding box center [693, 477] width 20 height 11
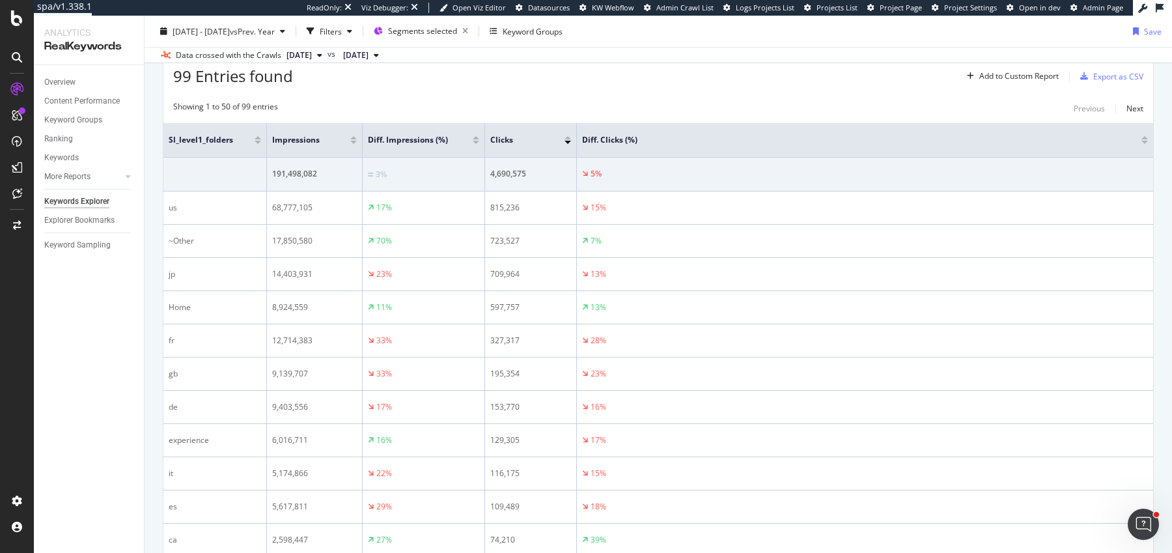
scroll to position [416, 0]
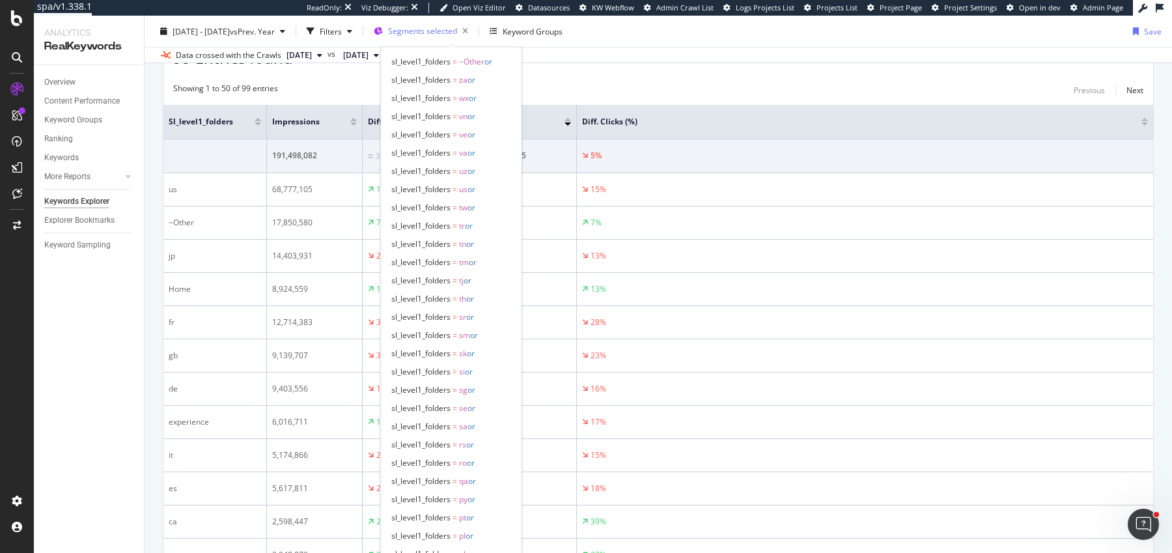
click at [438, 29] on span "Segments selected" at bounding box center [422, 30] width 69 height 11
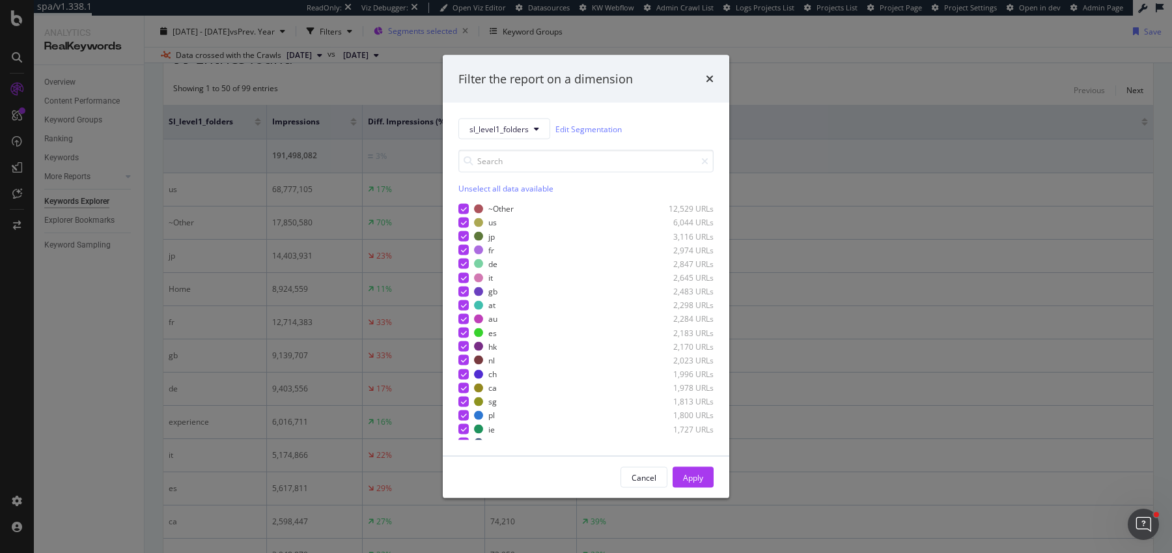
click at [438, 29] on div "Filter the report on a dimension sl_level1_folders Edit Segmentation Unselect a…" at bounding box center [586, 276] width 1172 height 553
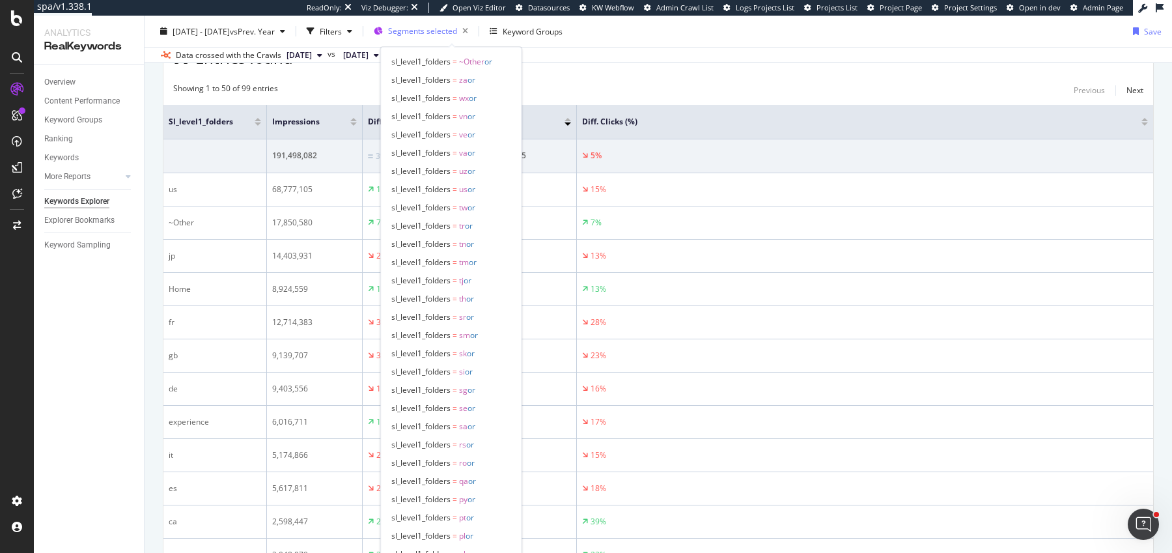
click at [438, 29] on span "Segments selected" at bounding box center [422, 30] width 69 height 11
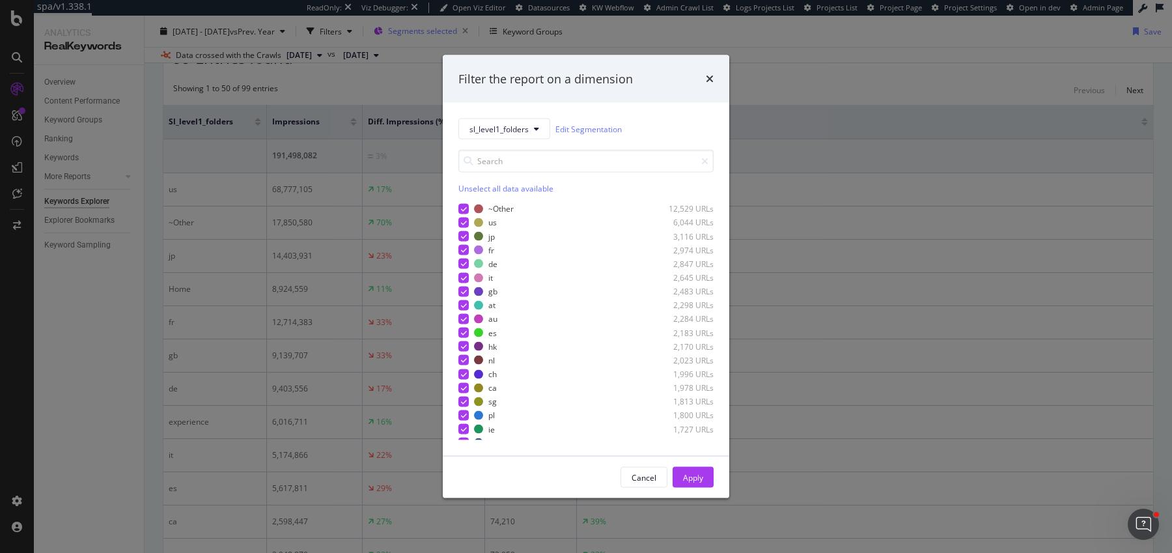
click at [438, 29] on div "Filter the report on a dimension sl_level1_folders Edit Segmentation Unselect a…" at bounding box center [586, 276] width 1172 height 553
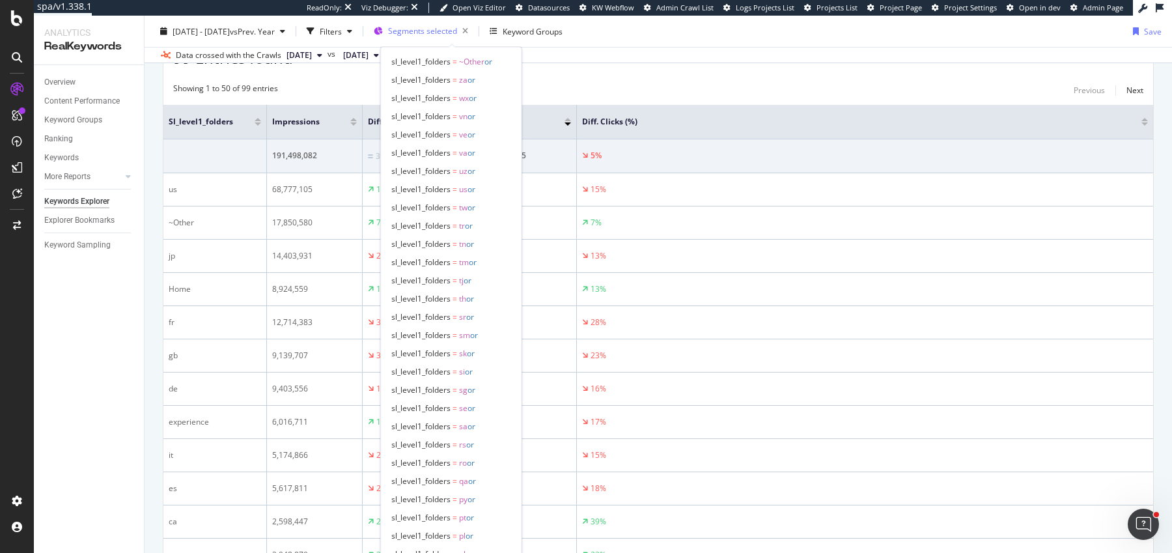
click at [438, 29] on span "Segments selected" at bounding box center [422, 30] width 69 height 11
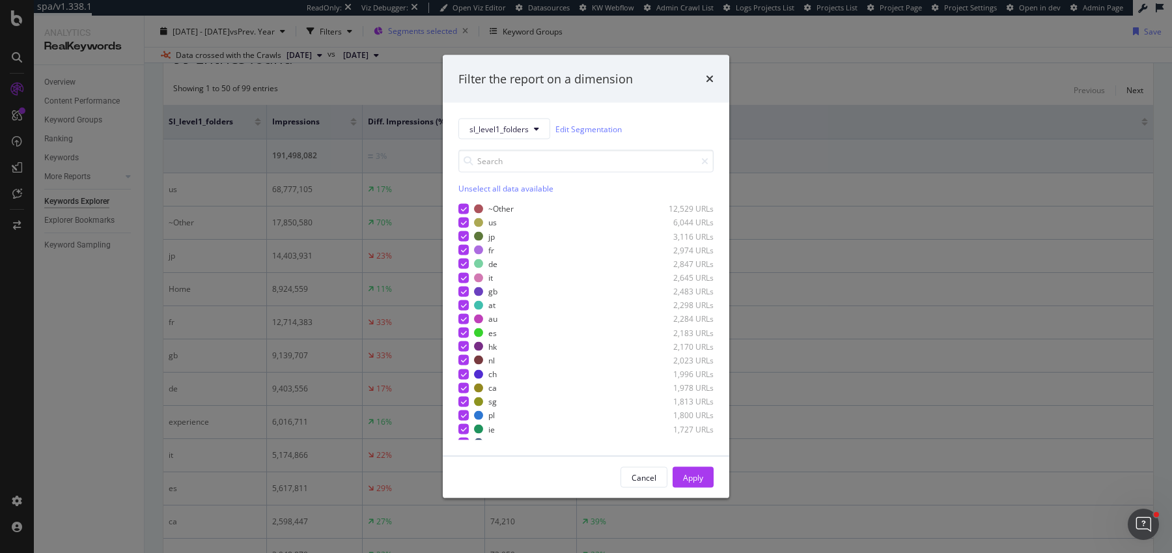
click at [438, 29] on div "Filter the report on a dimension sl_level1_folders Edit Segmentation Unselect a…" at bounding box center [586, 276] width 1172 height 553
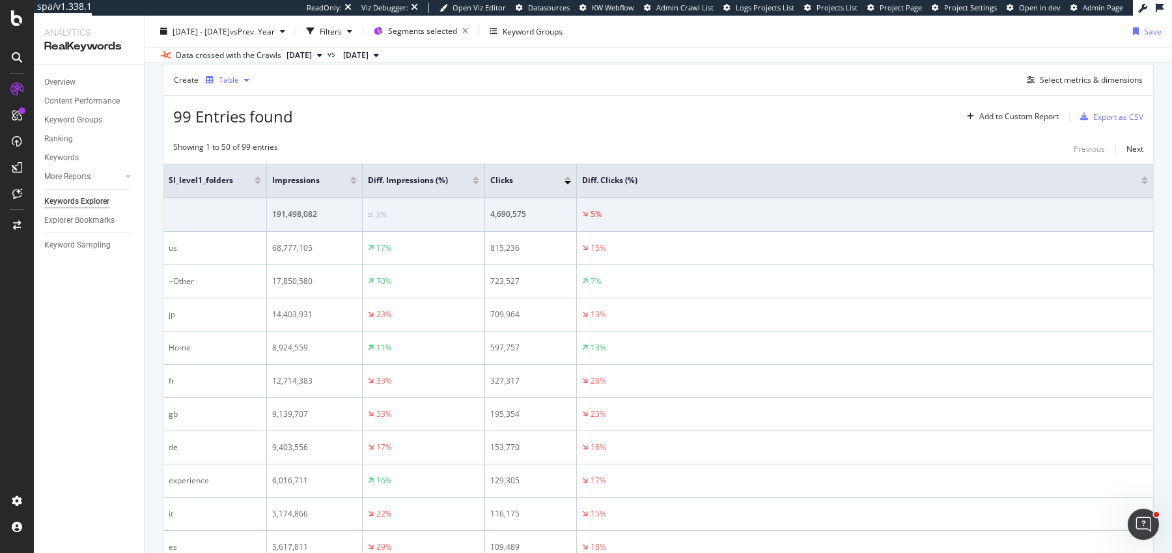
scroll to position [270, 0]
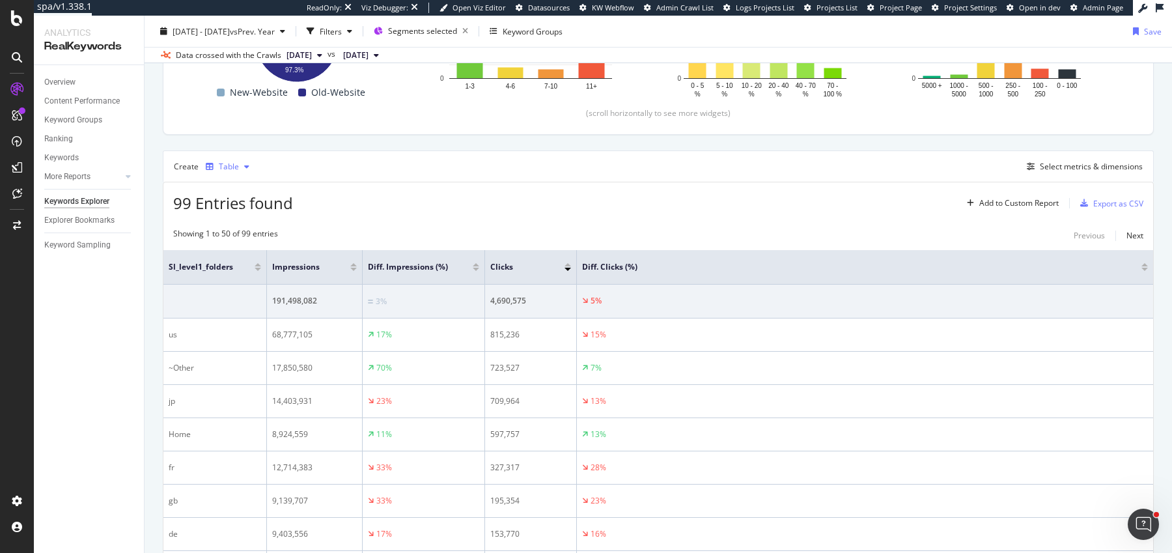
click at [214, 165] on div "button" at bounding box center [210, 167] width 18 height 8
click at [241, 274] on div "Stacked Bar" at bounding box center [254, 273] width 44 height 11
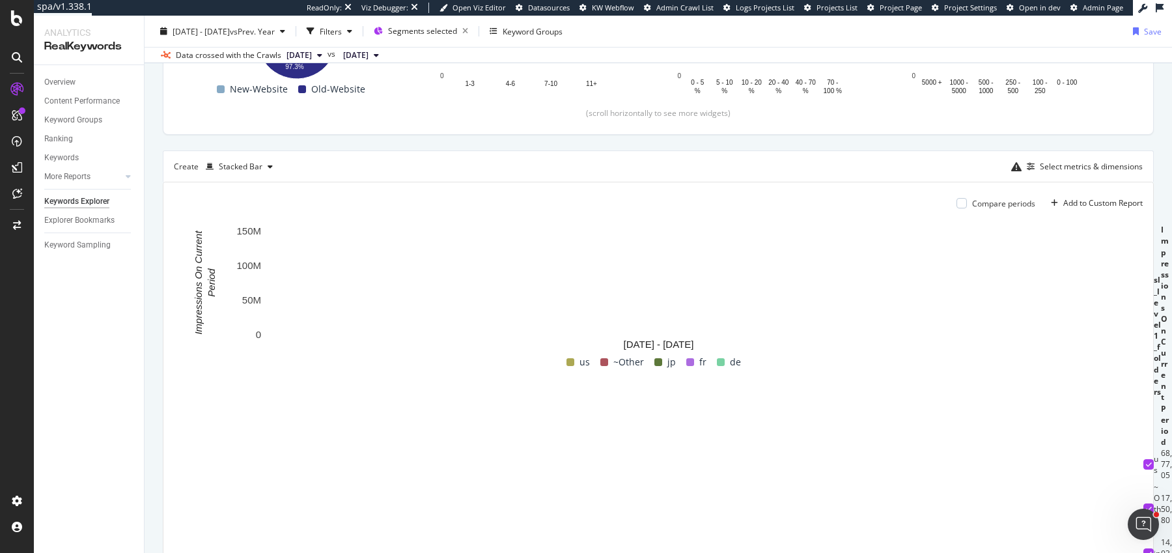
scroll to position [253, 0]
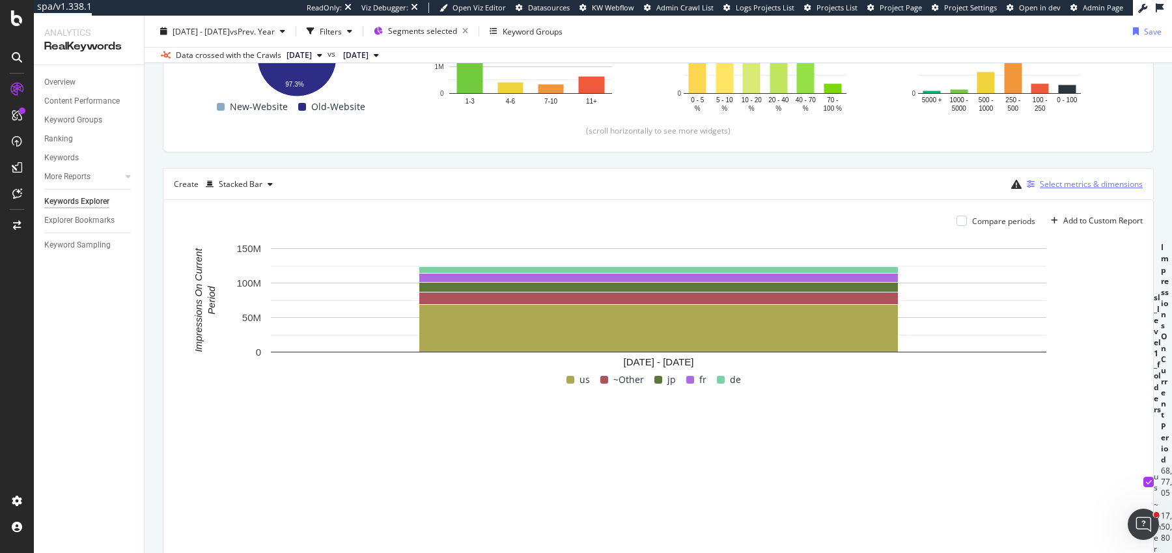
click at [1045, 185] on div "Select metrics & dimensions" at bounding box center [1091, 183] width 103 height 11
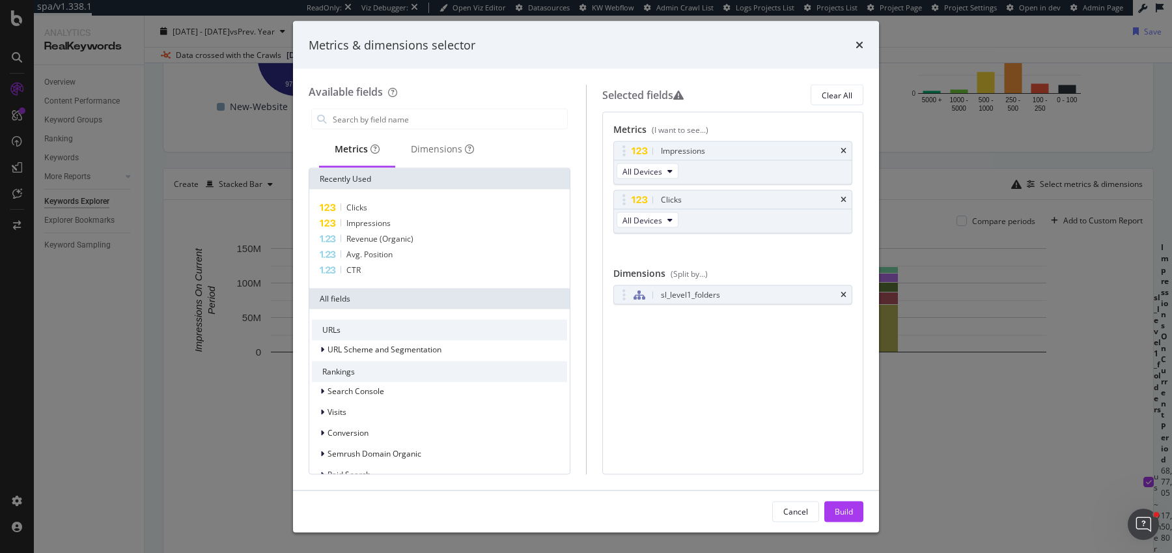
click at [1047, 184] on div "Metrics & dimensions selector Available fields Metrics Dimensions Recently Used…" at bounding box center [586, 276] width 1172 height 553
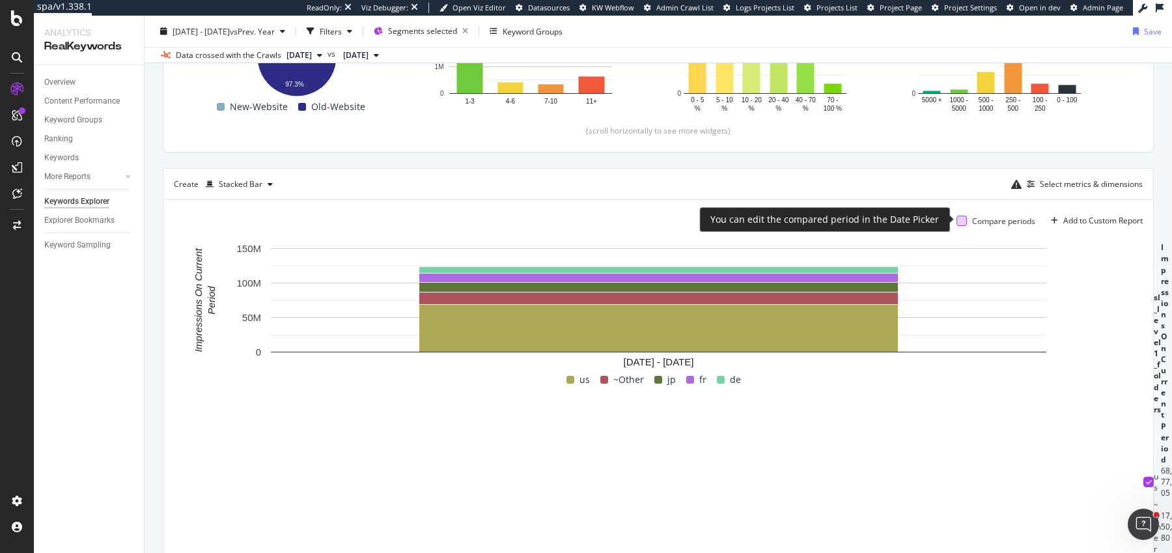
click at [961, 219] on div at bounding box center [962, 221] width 10 height 10
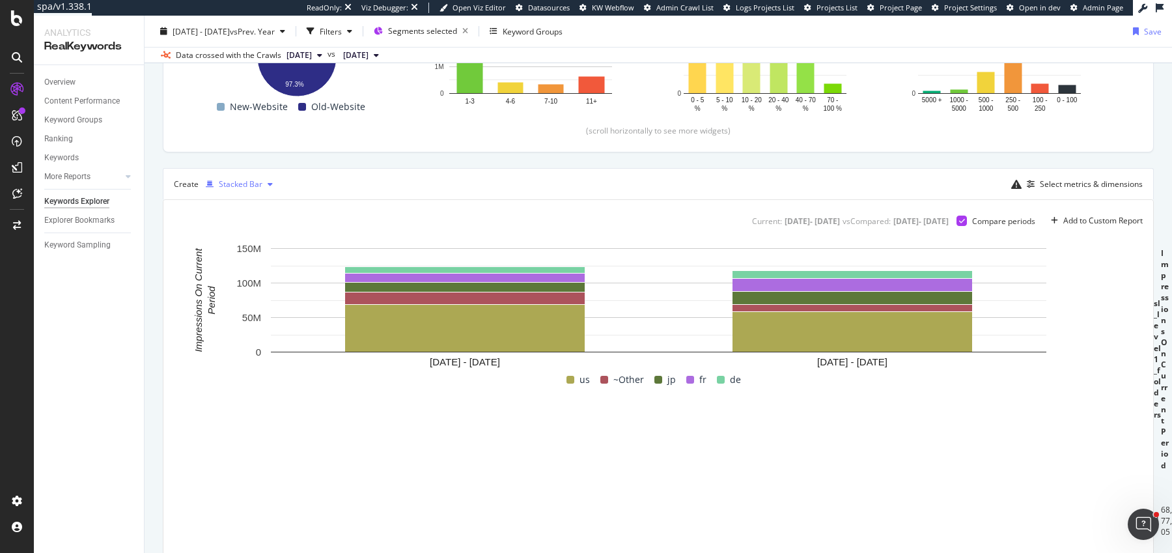
click at [240, 175] on div "Stacked Bar" at bounding box center [240, 185] width 78 height 20
click at [244, 221] on div "Trend" at bounding box center [242, 225] width 21 height 11
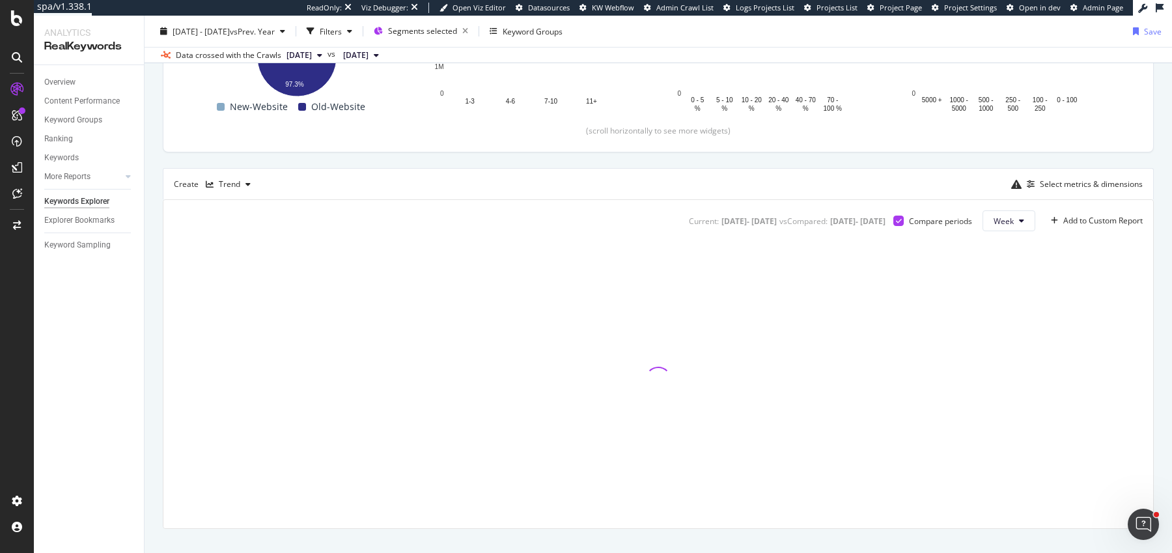
scroll to position [272, 0]
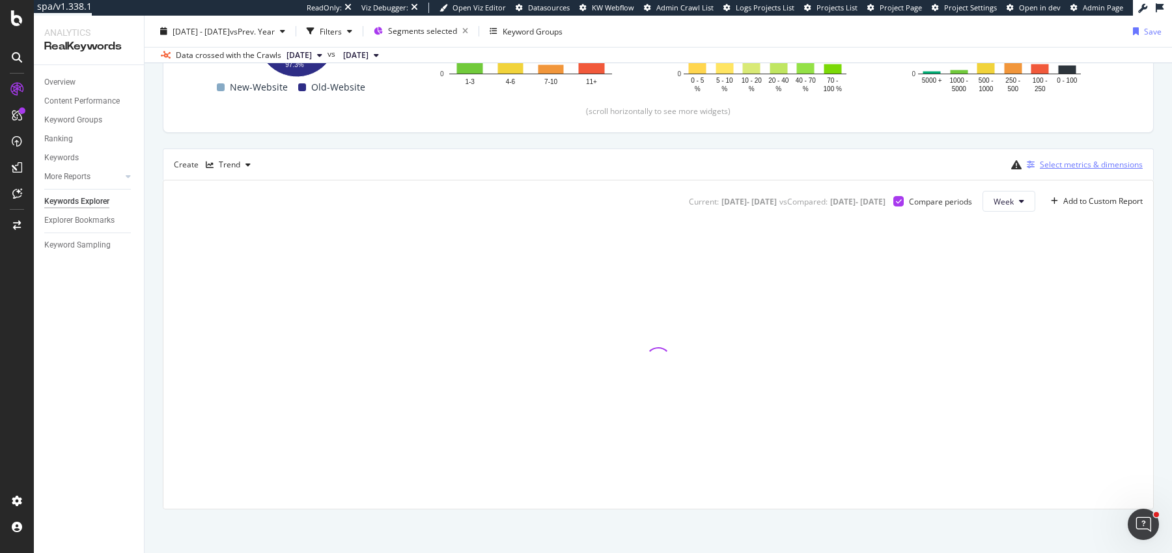
click at [1050, 159] on div "Select metrics & dimensions" at bounding box center [1091, 164] width 103 height 11
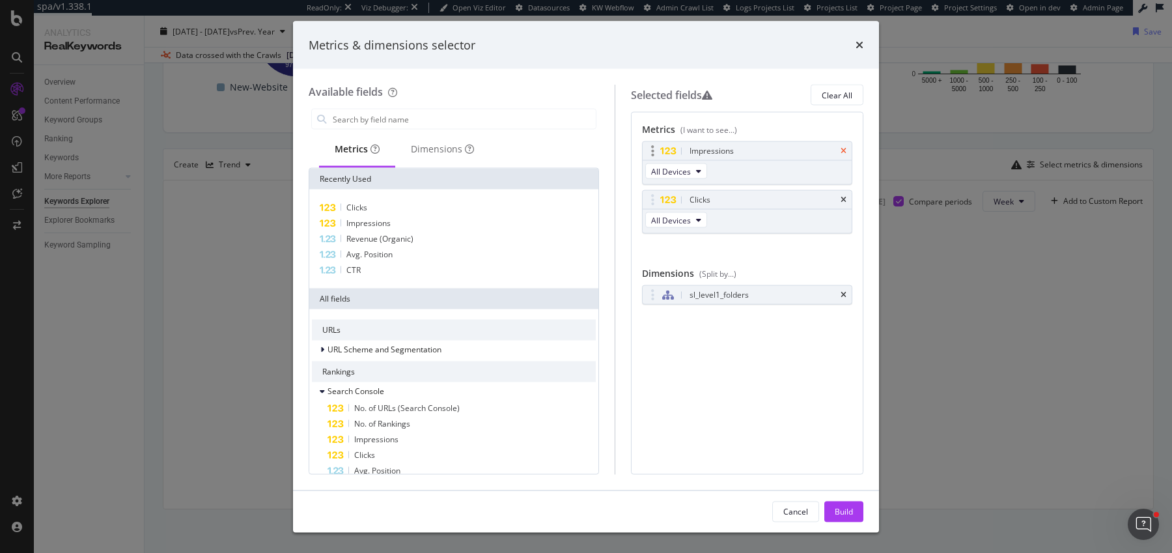
click at [845, 151] on icon "times" at bounding box center [844, 151] width 6 height 8
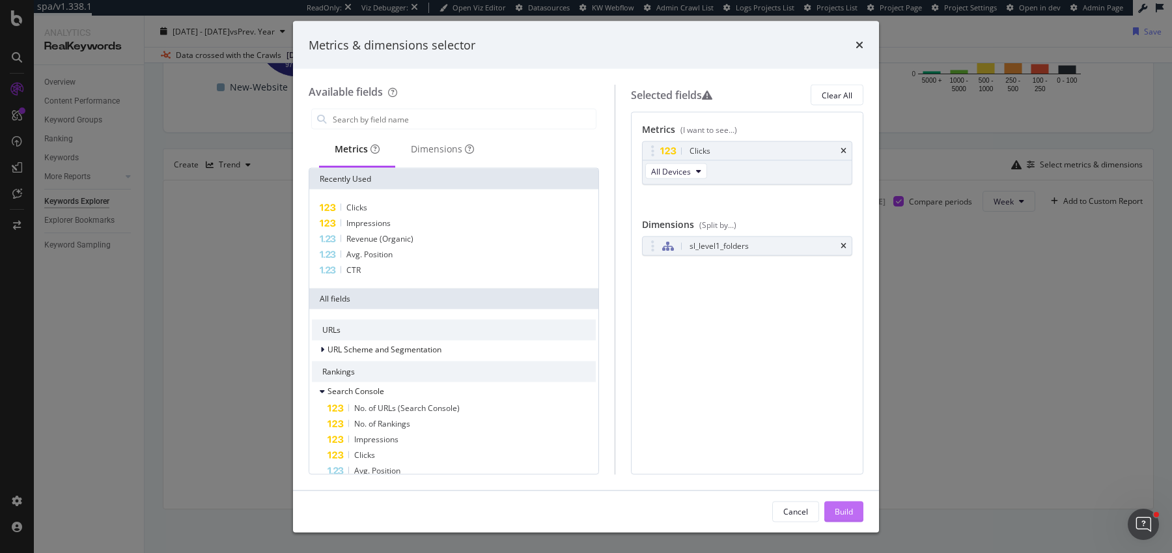
click at [850, 506] on div "Build" at bounding box center [844, 510] width 18 height 11
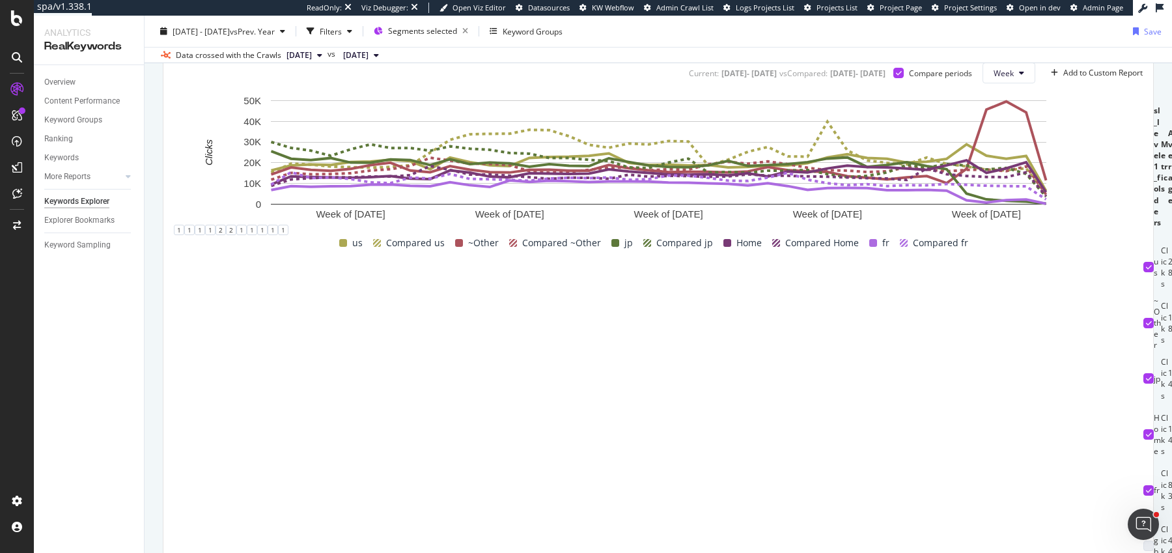
click at [1146, 326] on icon at bounding box center [1149, 323] width 6 height 7
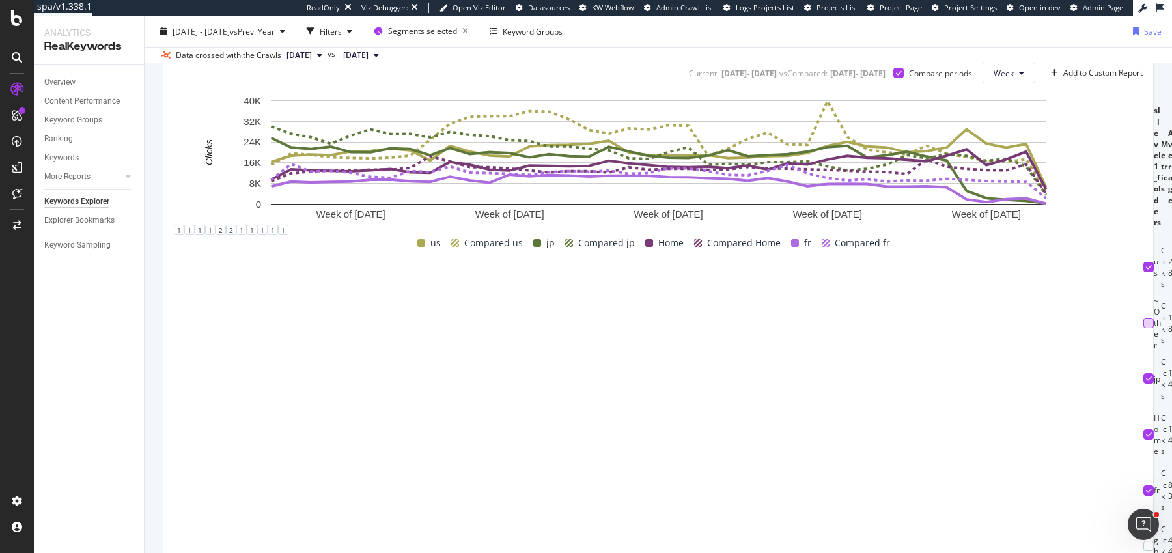
click at [1146, 270] on icon at bounding box center [1149, 267] width 6 height 7
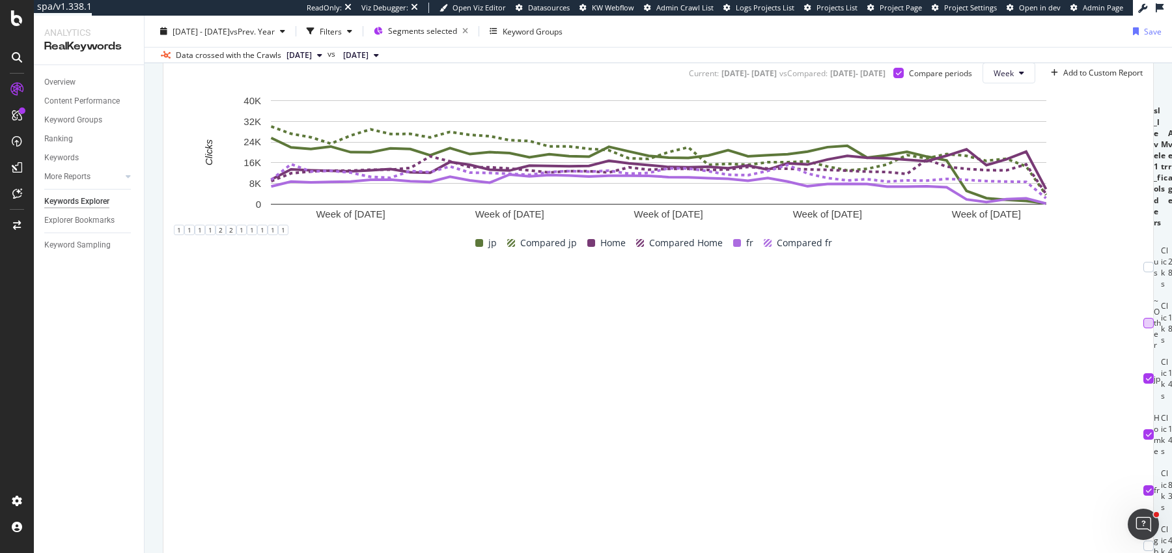
click at [1146, 431] on icon at bounding box center [1149, 434] width 6 height 7
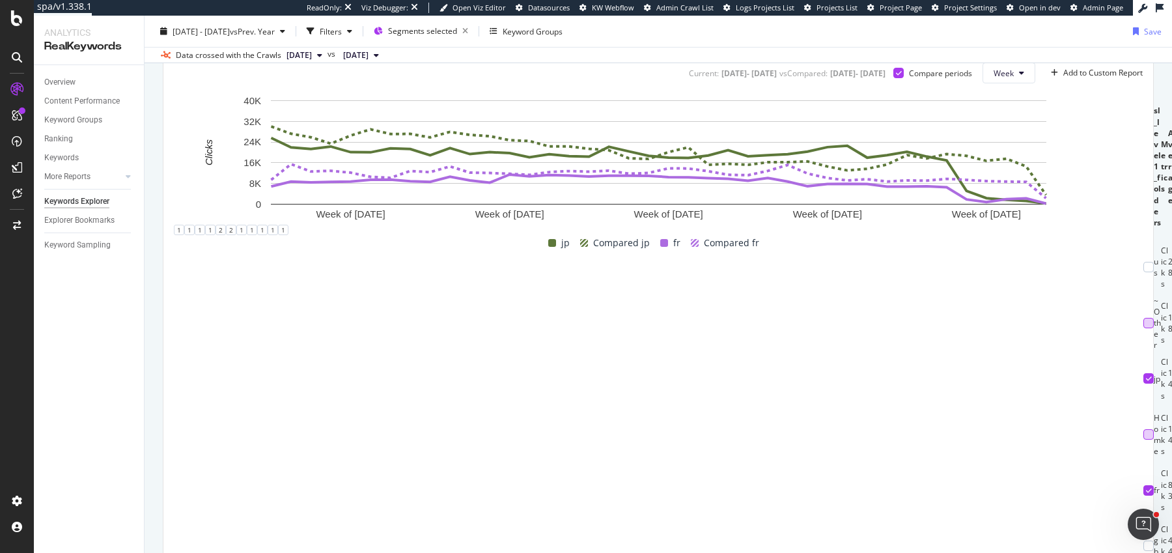
click at [1146, 382] on icon at bounding box center [1149, 378] width 6 height 7
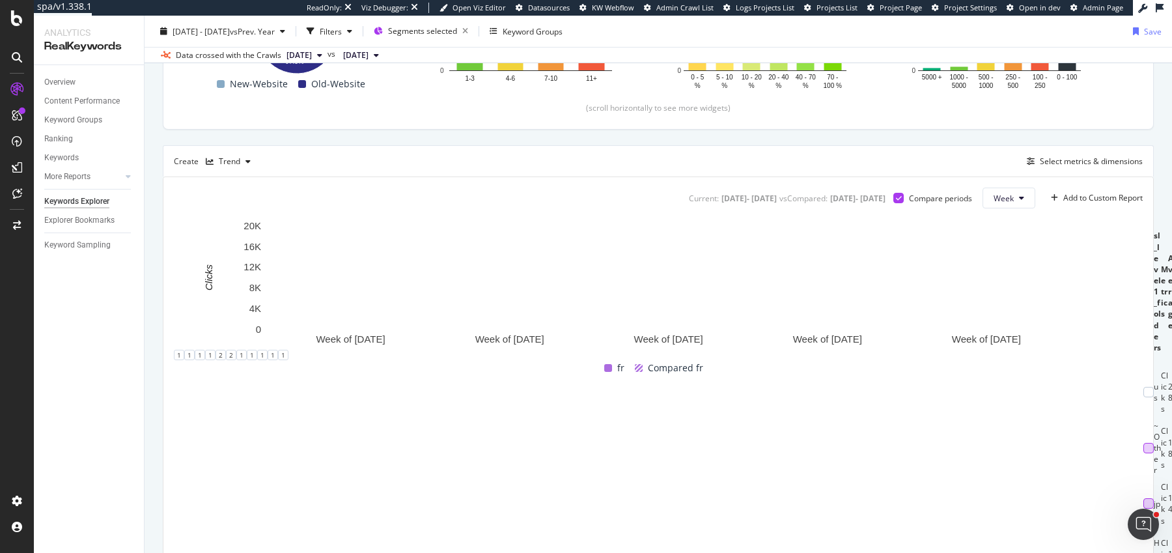
scroll to position [200, 0]
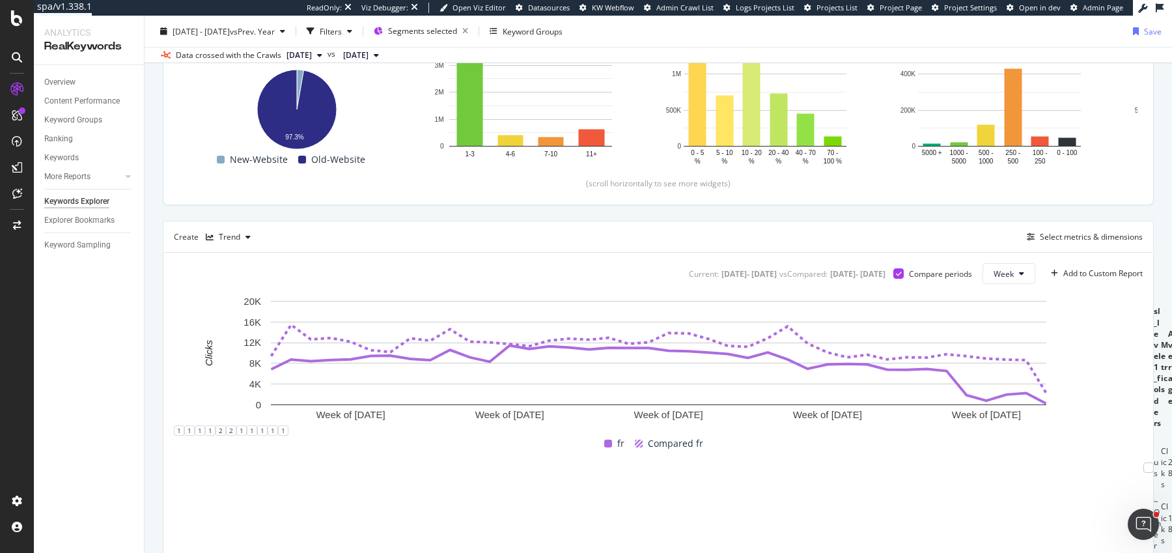
click at [217, 223] on div "Create Trend Select metrics & dimensions" at bounding box center [658, 236] width 991 height 31
click at [217, 240] on div "Trend" at bounding box center [228, 237] width 55 height 20
click at [261, 257] on div "Table" at bounding box center [246, 257] width 80 height 16
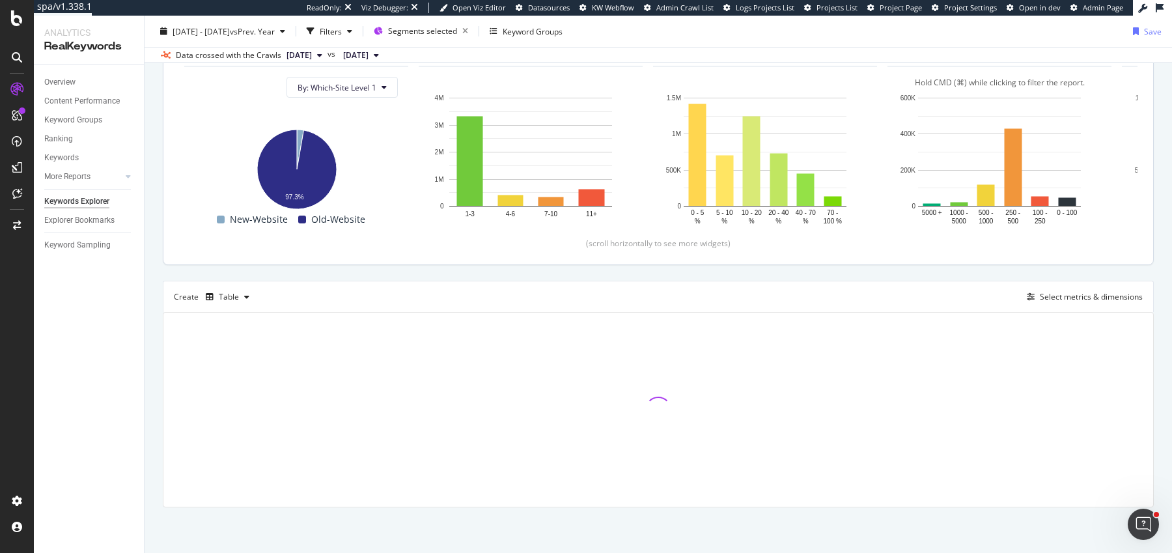
scroll to position [139, 0]
click at [1061, 285] on div "Create Table Select metrics & dimensions" at bounding box center [658, 297] width 991 height 31
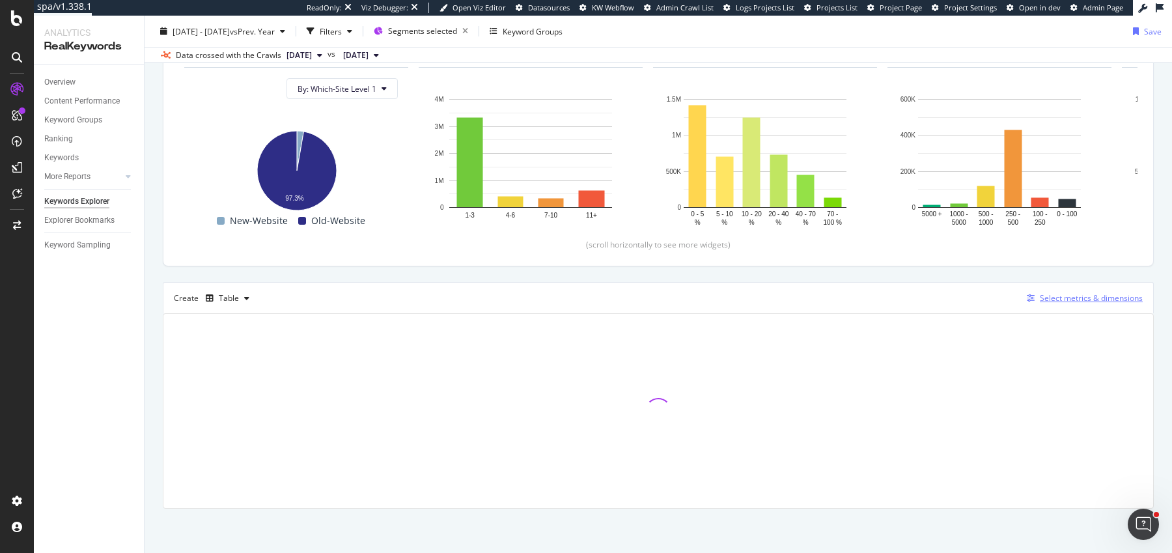
click at [1061, 294] on div "Select metrics & dimensions" at bounding box center [1091, 297] width 103 height 11
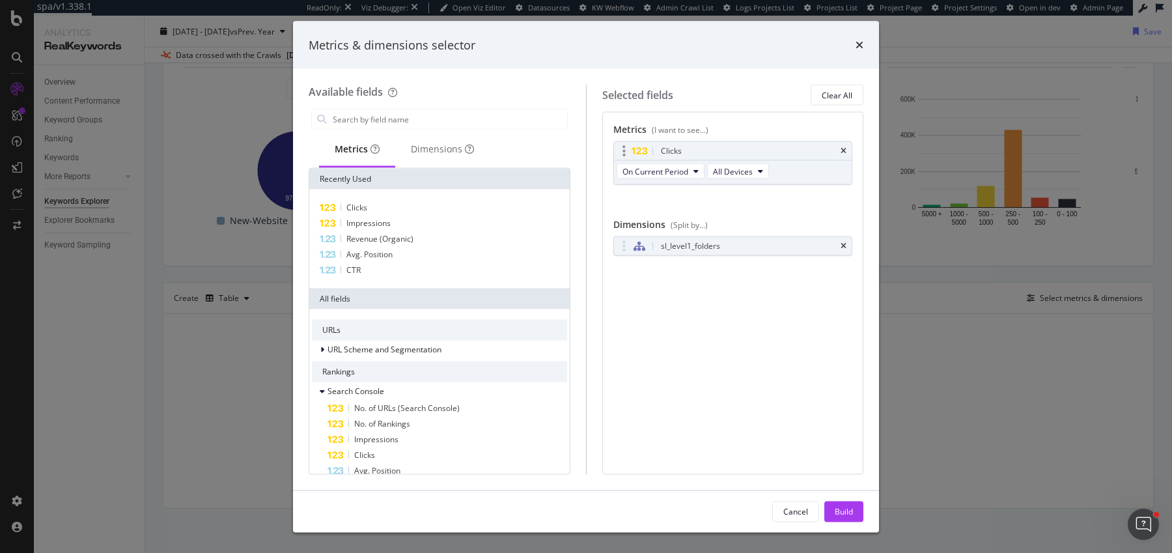
click at [847, 154] on div "Clicks" at bounding box center [733, 151] width 238 height 18
click at [844, 150] on icon "times" at bounding box center [844, 151] width 6 height 8
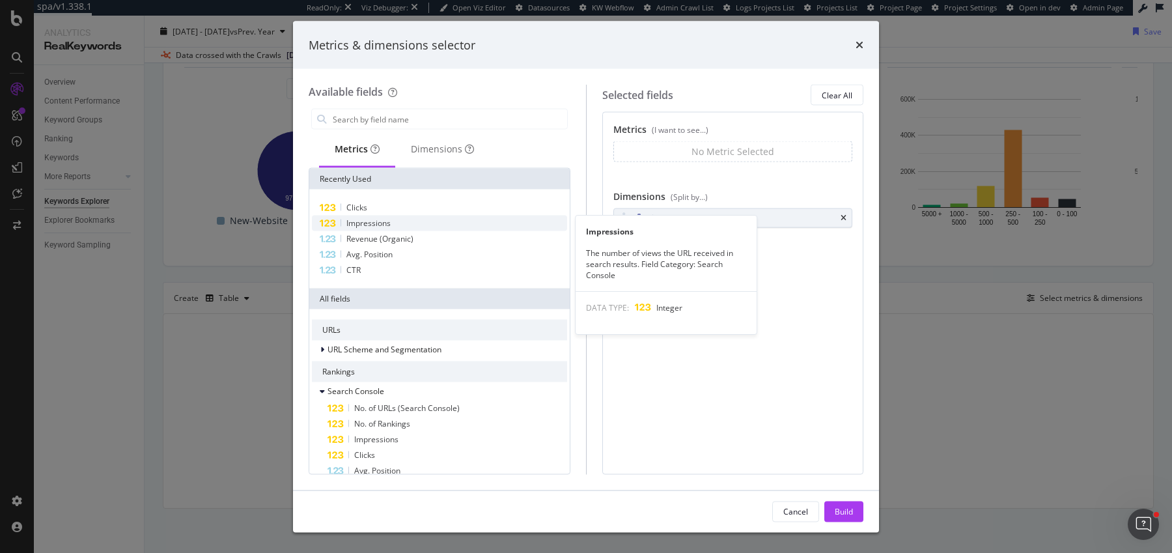
click at [364, 223] on span "Impressions" at bounding box center [369, 223] width 44 height 11
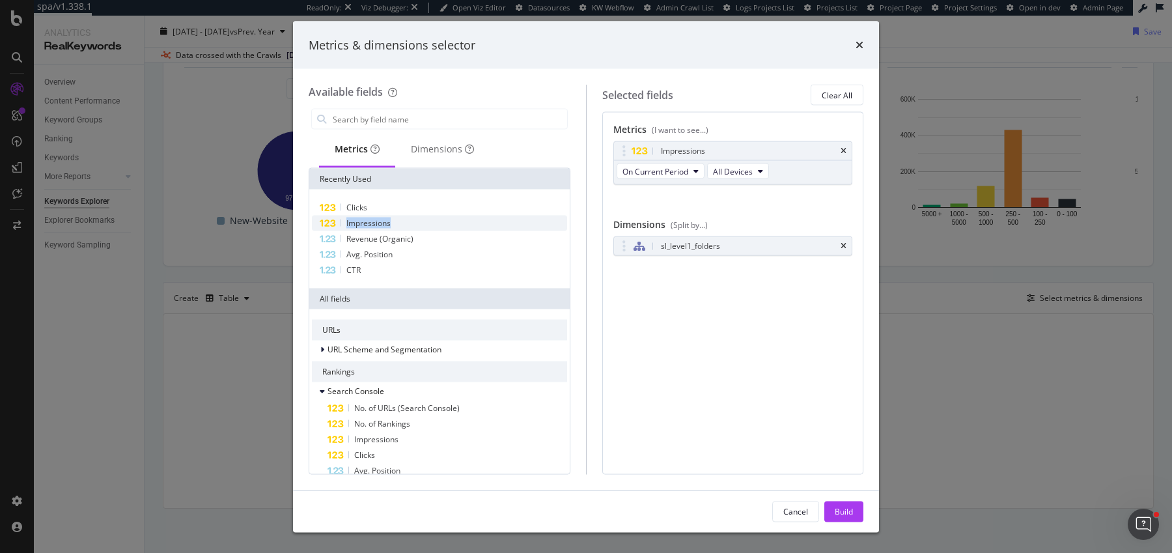
click at [364, 223] on span "Impressions" at bounding box center [369, 223] width 44 height 11
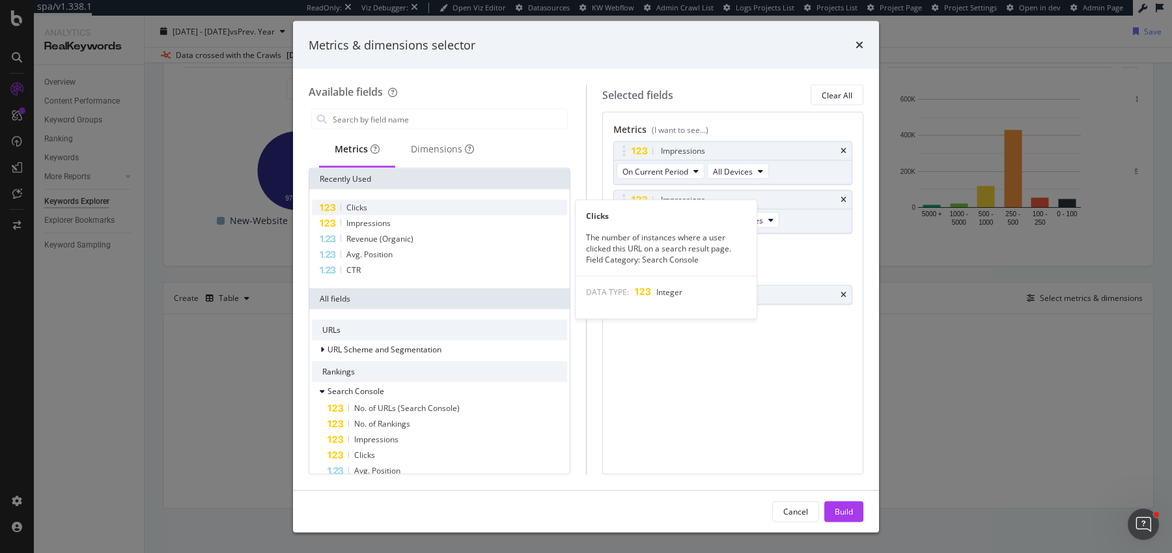
click at [368, 210] on div "Clicks" at bounding box center [439, 208] width 255 height 16
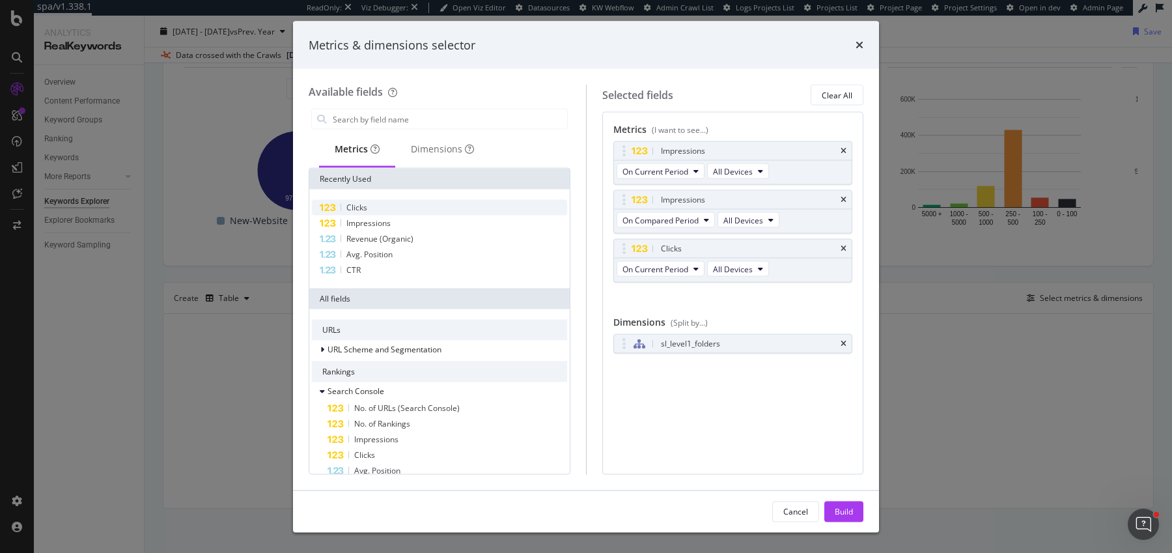
click at [368, 210] on div "Clicks" at bounding box center [439, 208] width 255 height 16
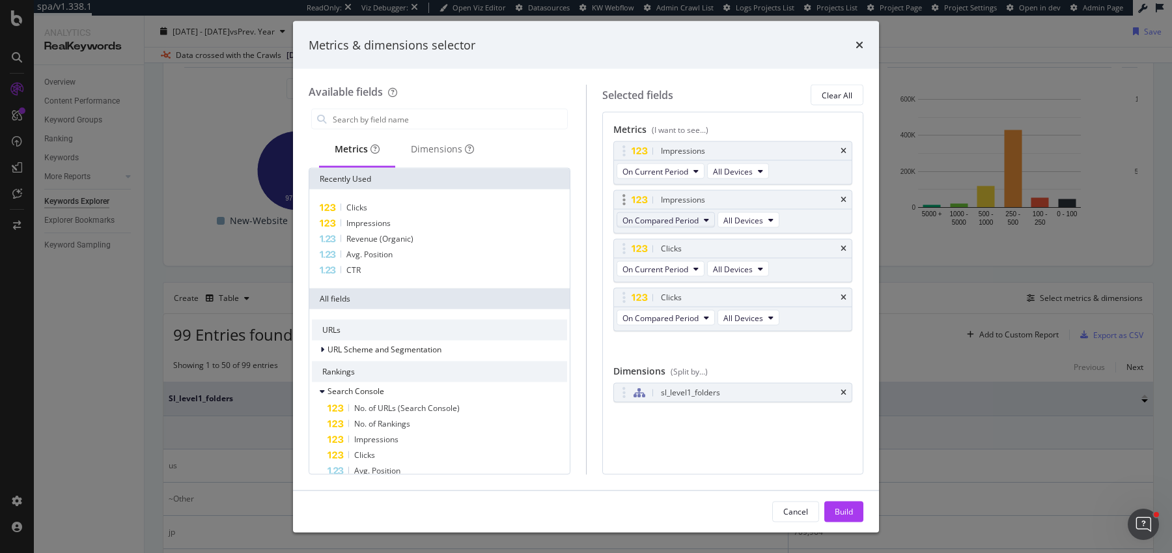
click at [657, 212] on button "On Compared Period" at bounding box center [666, 220] width 98 height 16
click at [674, 291] on span "Diff. between Periods - Percentage" at bounding box center [690, 291] width 126 height 12
click at [661, 326] on div "On Compared Period All Devices" at bounding box center [699, 318] width 171 height 23
click at [661, 319] on span "On Compared Period" at bounding box center [661, 317] width 76 height 11
click at [672, 383] on span "Diff. between Periods - Percentage" at bounding box center [690, 387] width 126 height 12
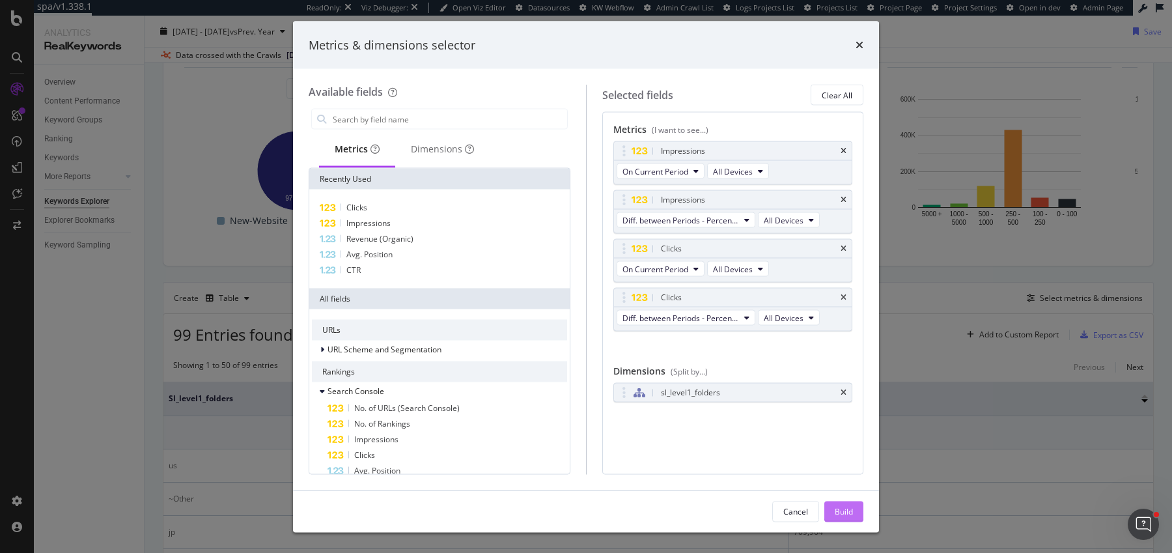
click at [847, 511] on div "Build" at bounding box center [844, 510] width 18 height 11
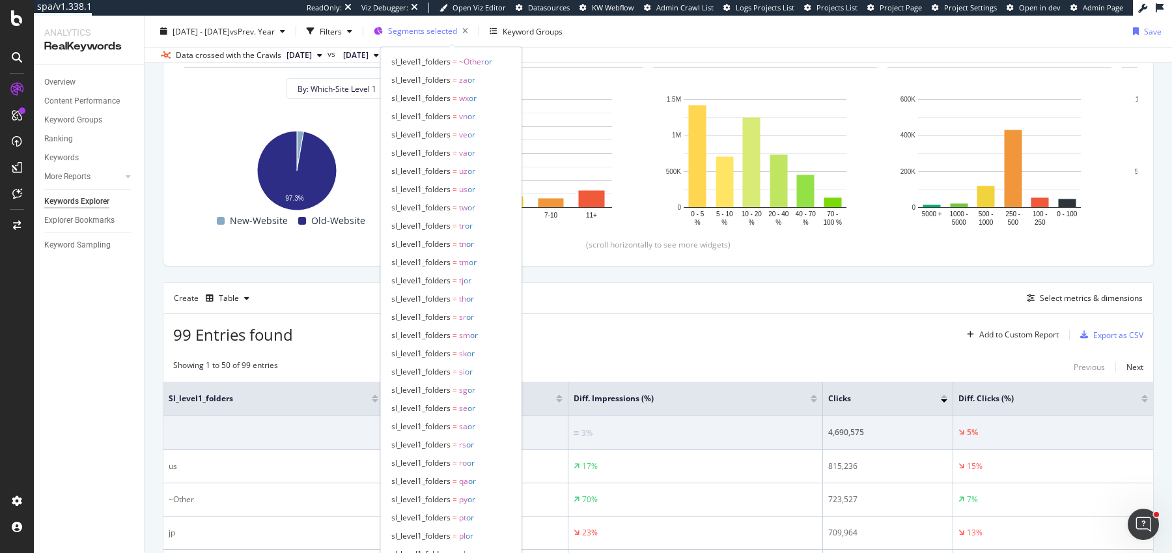
click at [434, 36] on div "Segments selected" at bounding box center [430, 31] width 85 height 18
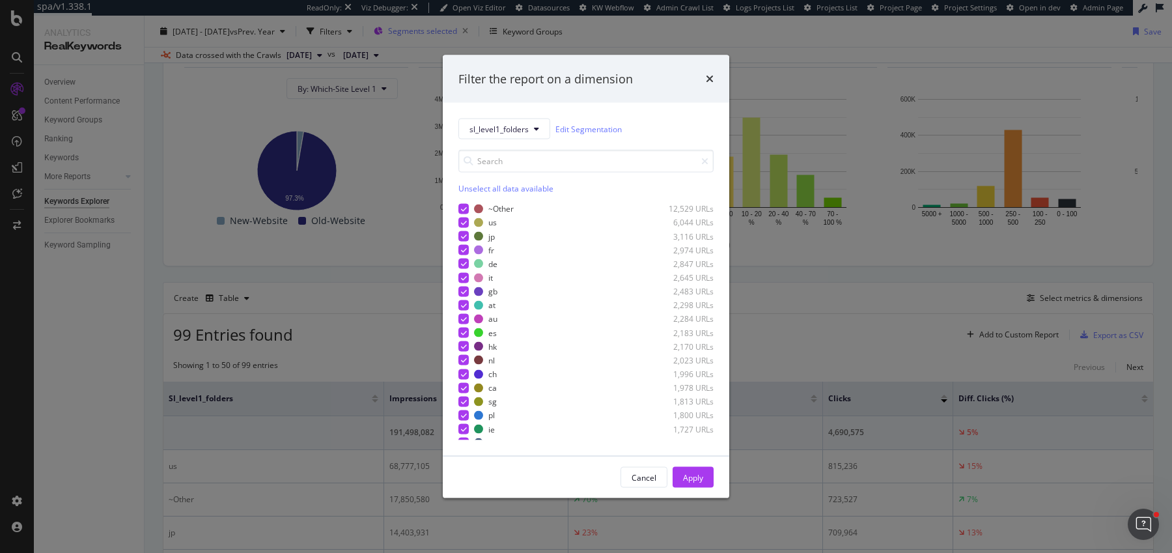
click at [434, 36] on div "Filter the report on a dimension sl_level1_folders Edit Segmentation Unselect a…" at bounding box center [586, 276] width 1172 height 553
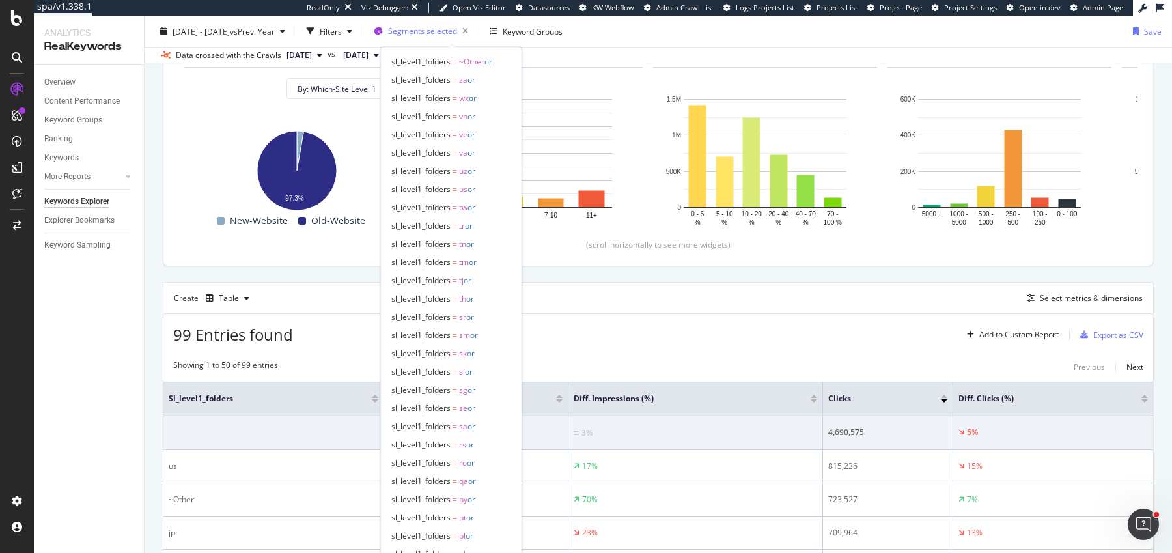
click at [444, 27] on span "Segments selected" at bounding box center [422, 30] width 69 height 11
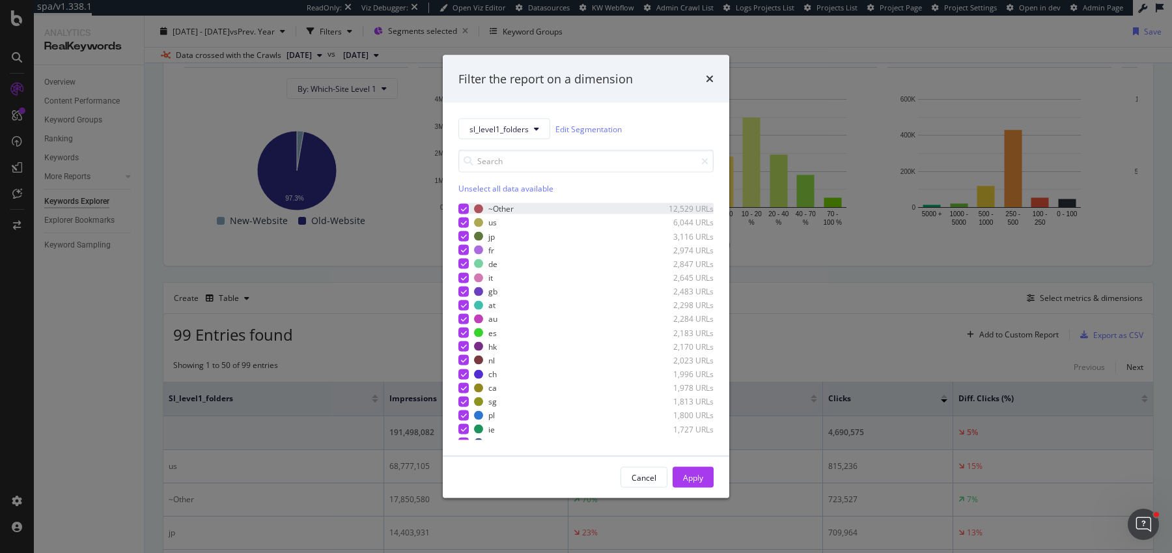
click at [468, 208] on div "modal" at bounding box center [464, 208] width 10 height 10
click at [688, 475] on div "Apply" at bounding box center [693, 477] width 20 height 11
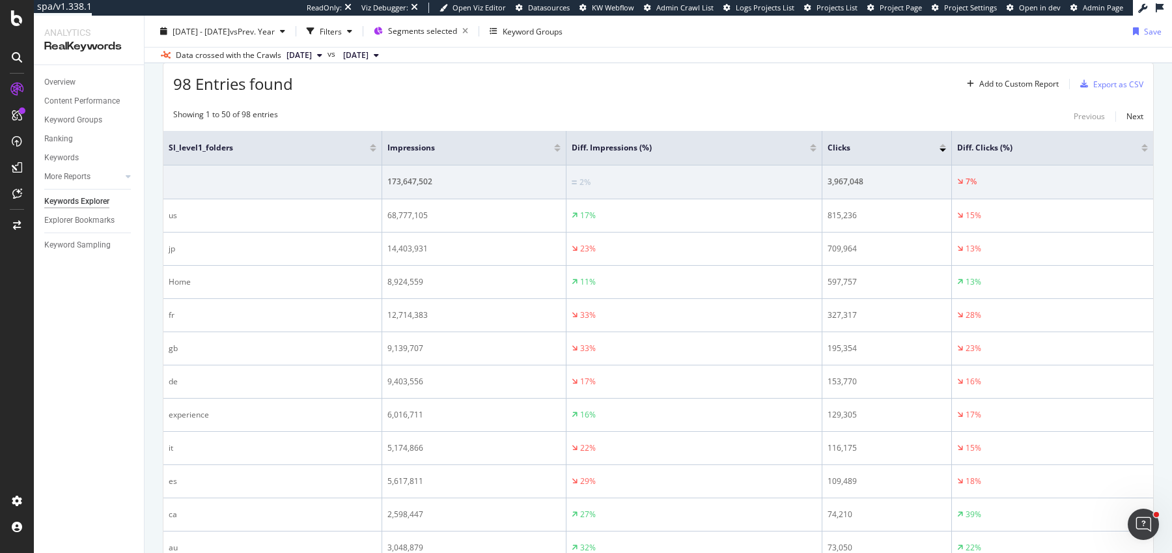
scroll to position [393, 0]
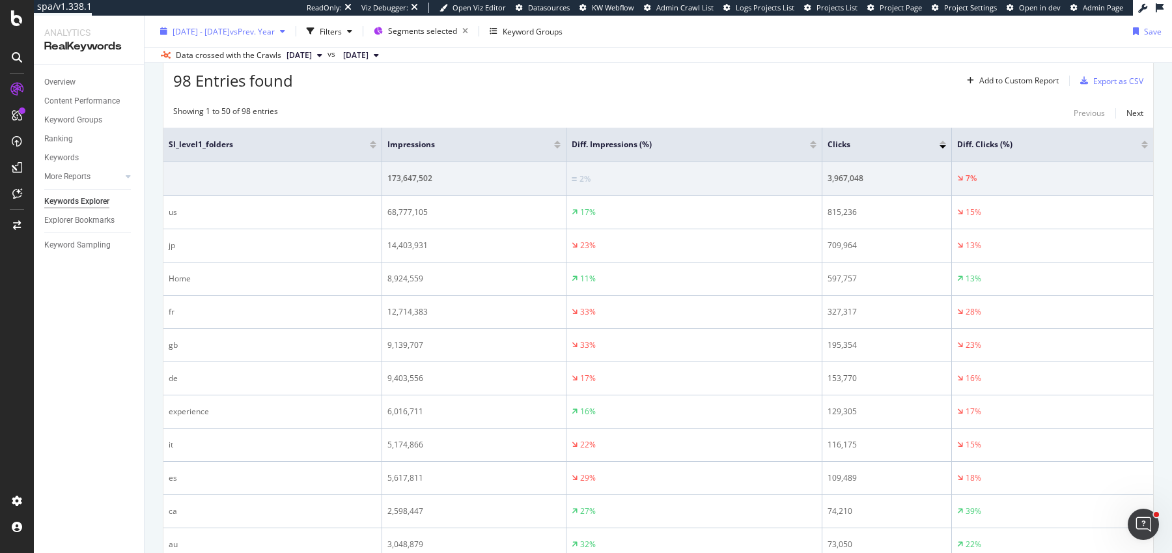
click at [275, 25] on span "vs Prev. Year" at bounding box center [252, 30] width 45 height 11
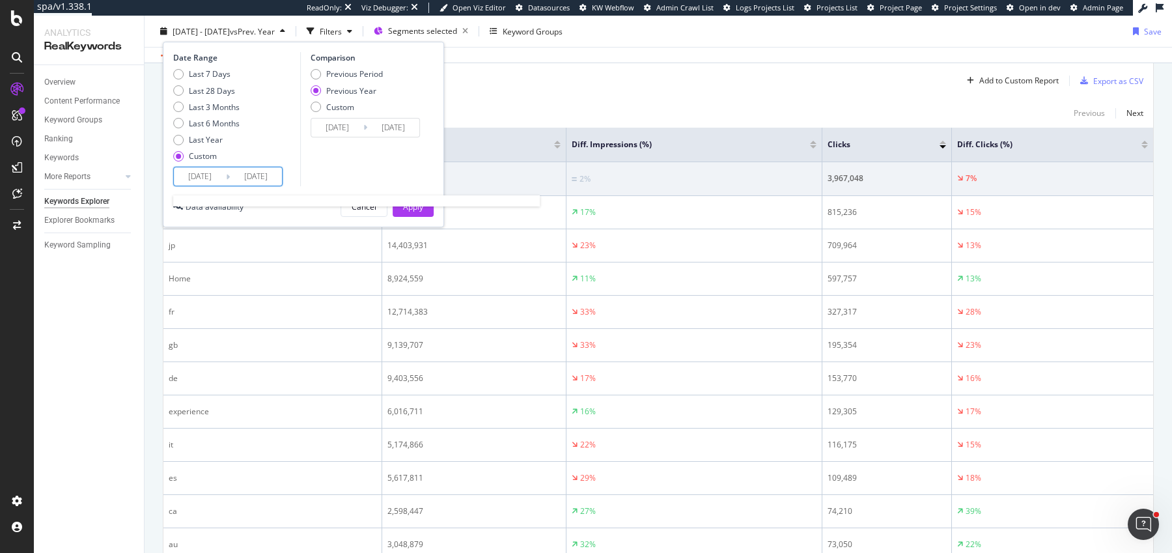
click at [251, 177] on input "[DATE]" at bounding box center [256, 176] width 52 height 18
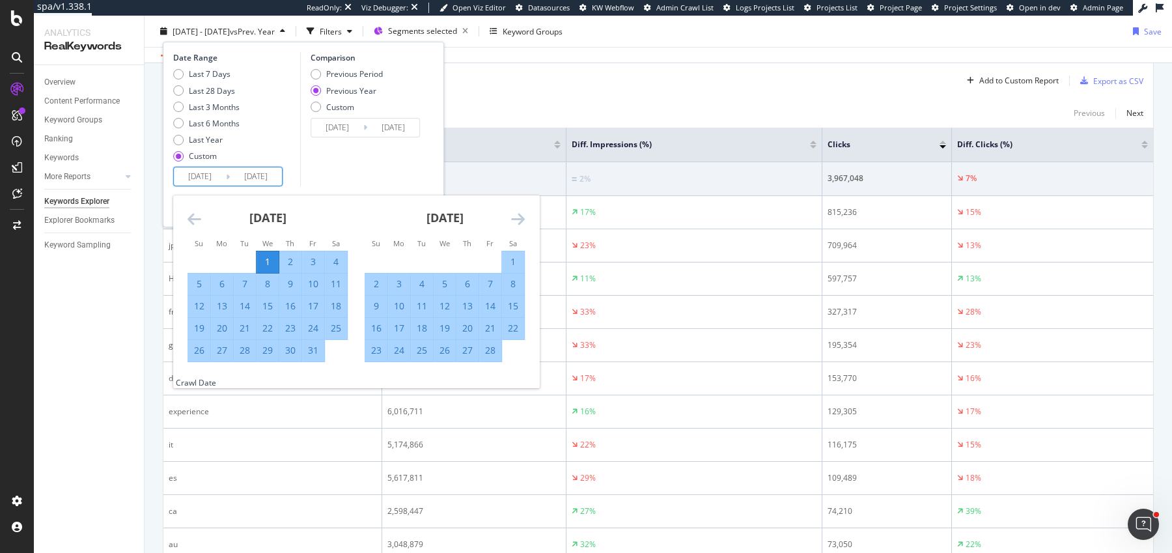
click at [199, 227] on div "[DATE]" at bounding box center [268, 222] width 160 height 55
click at [522, 218] on icon "Move forward to switch to the next month." at bounding box center [518, 219] width 14 height 16
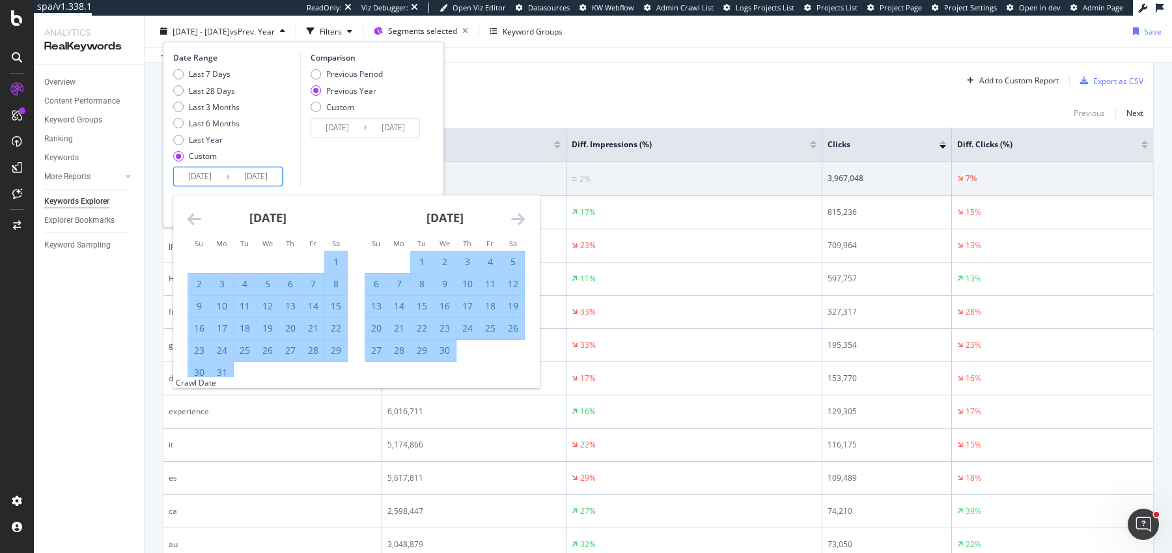
click at [522, 218] on icon "Move forward to switch to the next month." at bounding box center [518, 219] width 14 height 16
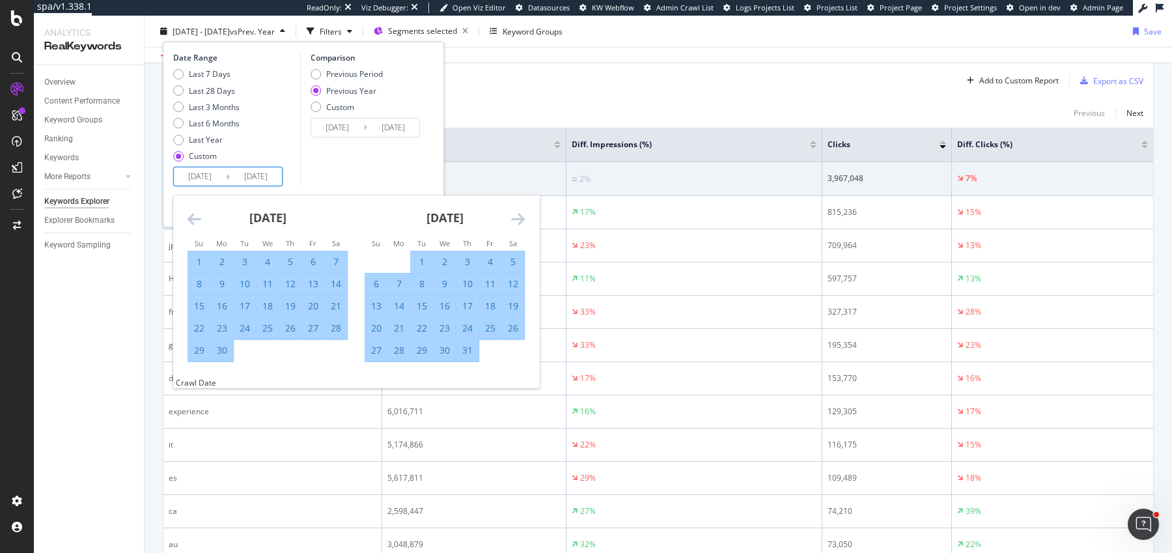
click at [522, 218] on icon "Move forward to switch to the next month." at bounding box center [518, 219] width 14 height 16
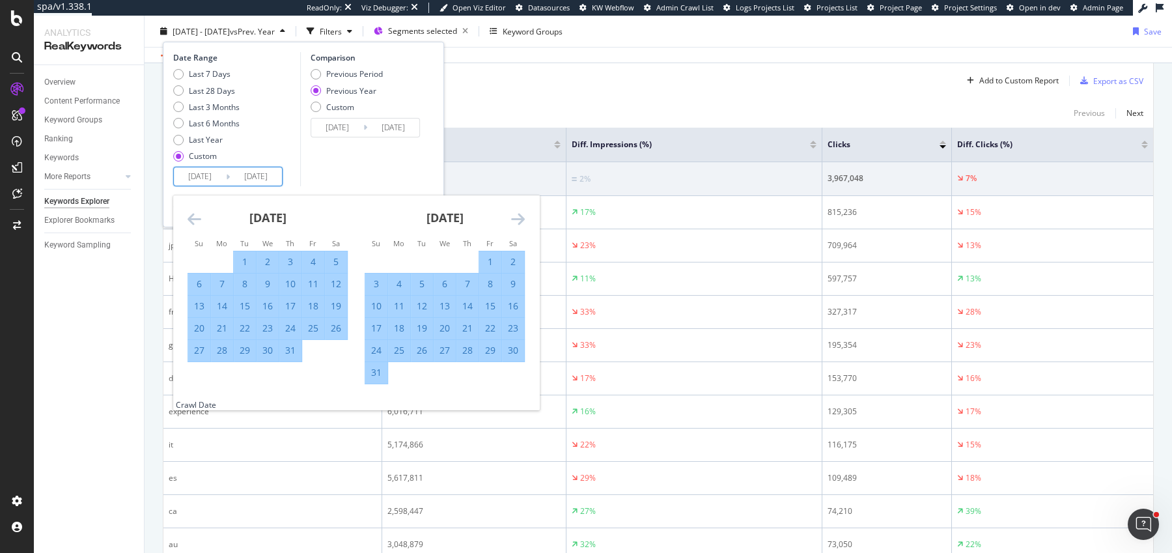
click at [466, 353] on div "28" at bounding box center [468, 350] width 22 height 13
type input "[DATE]"
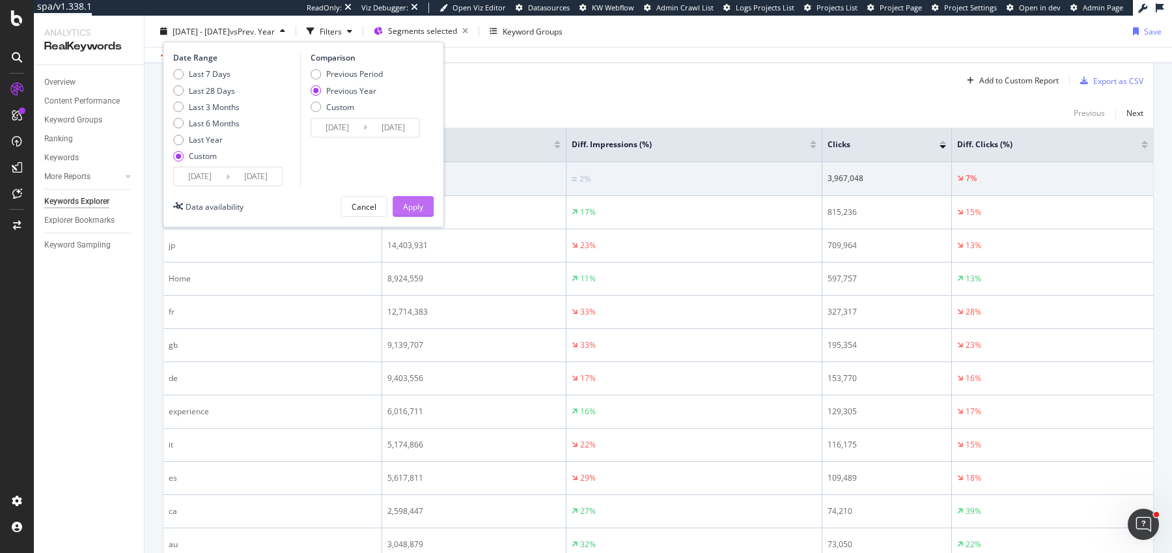
click at [413, 202] on div "Apply" at bounding box center [413, 206] width 20 height 11
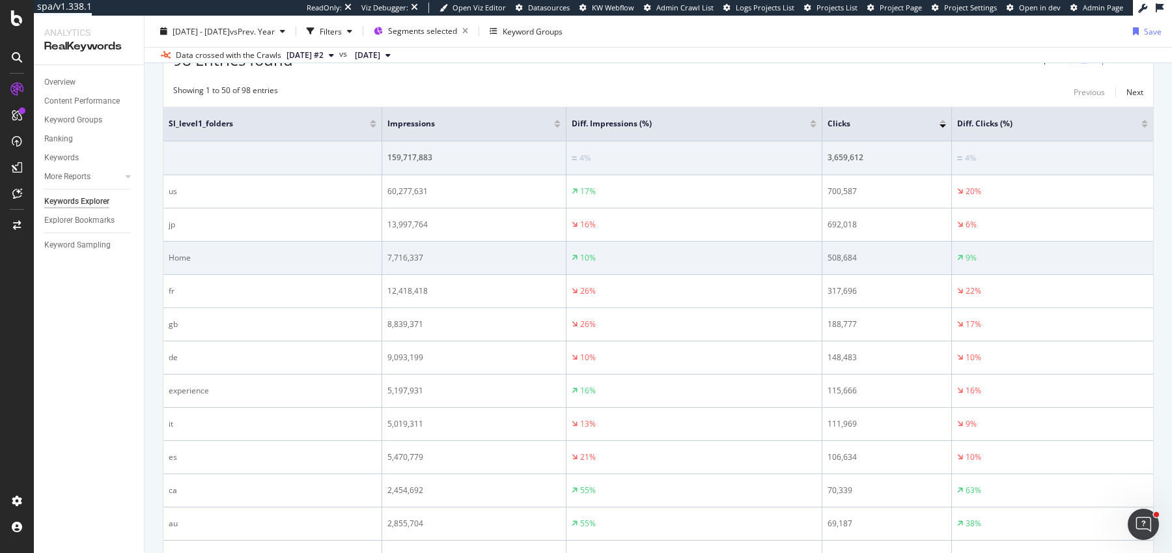
scroll to position [392, 0]
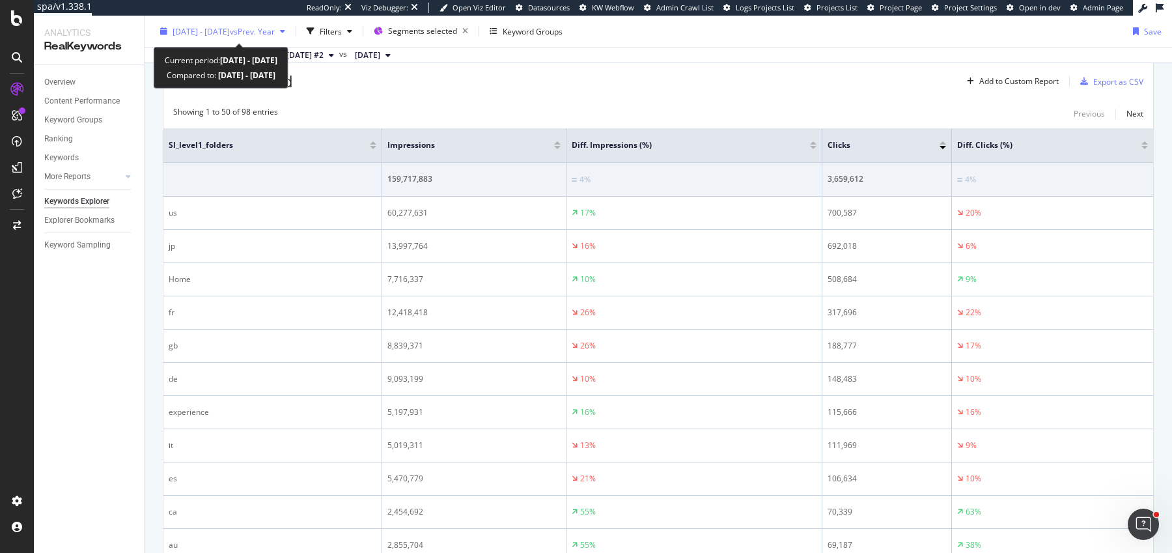
click at [263, 29] on span "vs Prev. Year" at bounding box center [252, 30] width 45 height 11
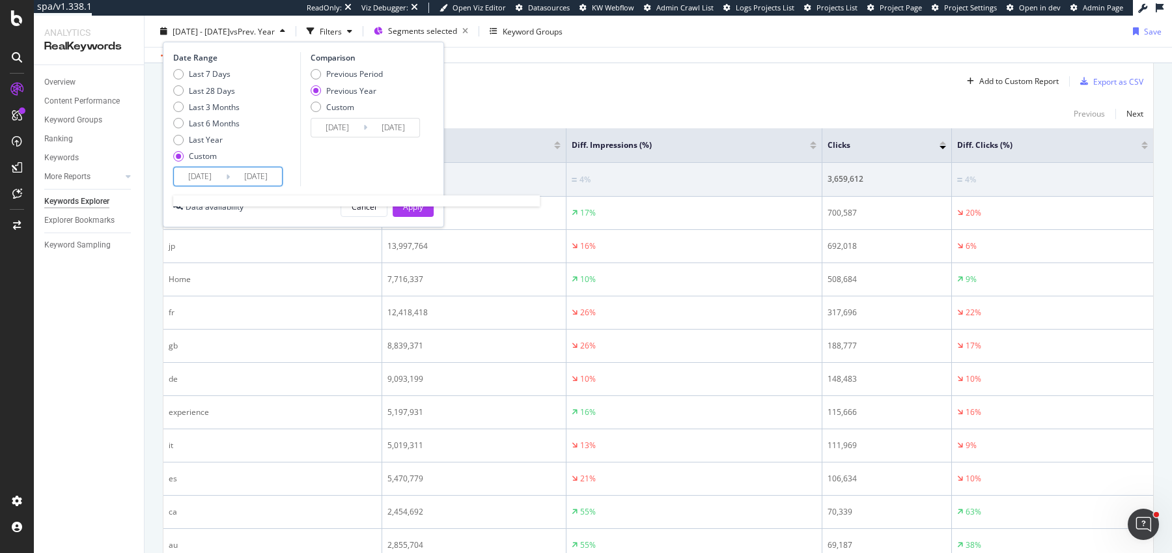
click at [253, 175] on input "[DATE]" at bounding box center [256, 176] width 52 height 18
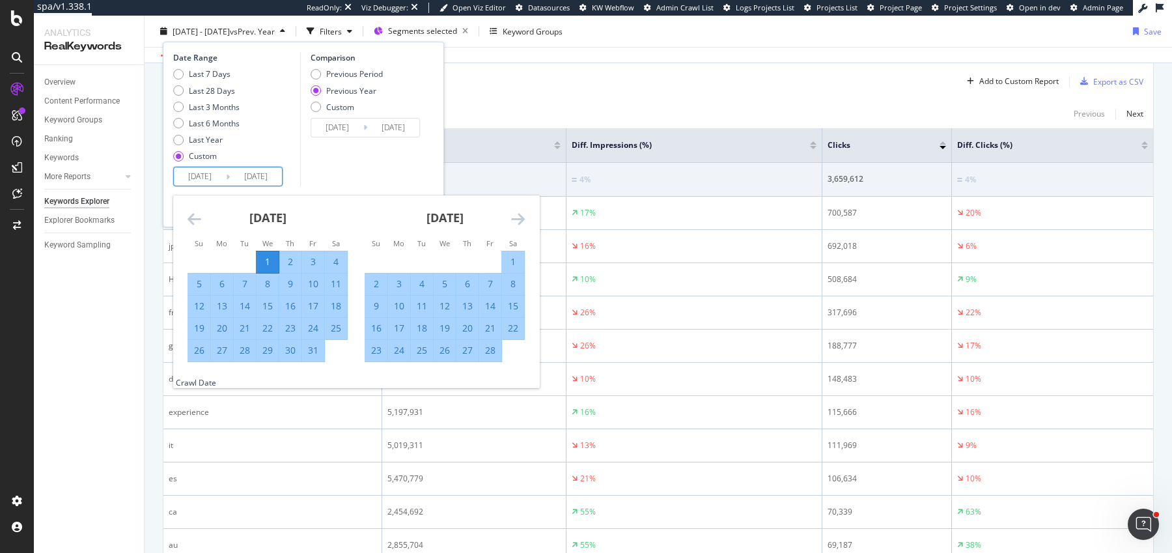
click at [510, 217] on div "[DATE]" at bounding box center [445, 222] width 160 height 55
click at [521, 217] on icon "Move forward to switch to the next month." at bounding box center [518, 219] width 14 height 16
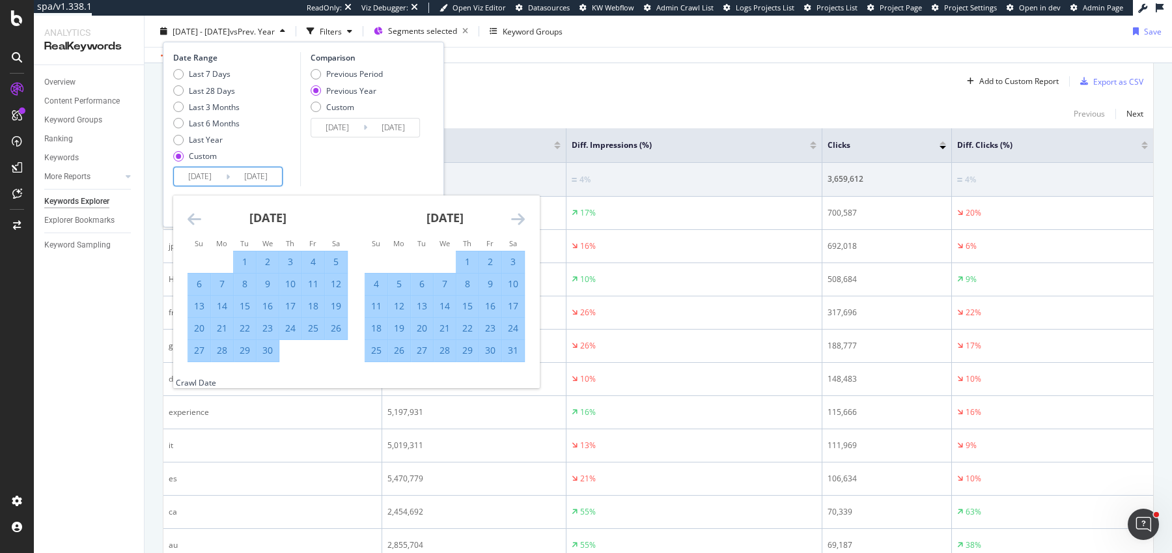
click at [521, 217] on icon "Move forward to switch to the next month." at bounding box center [518, 219] width 14 height 16
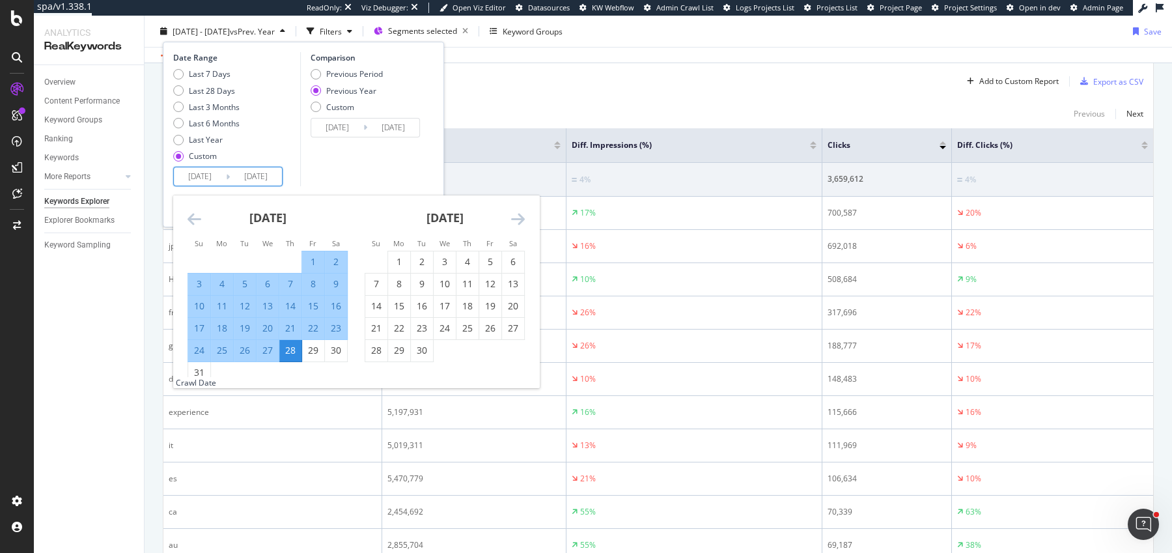
click at [521, 217] on icon "Move forward to switch to the next month." at bounding box center [518, 219] width 14 height 16
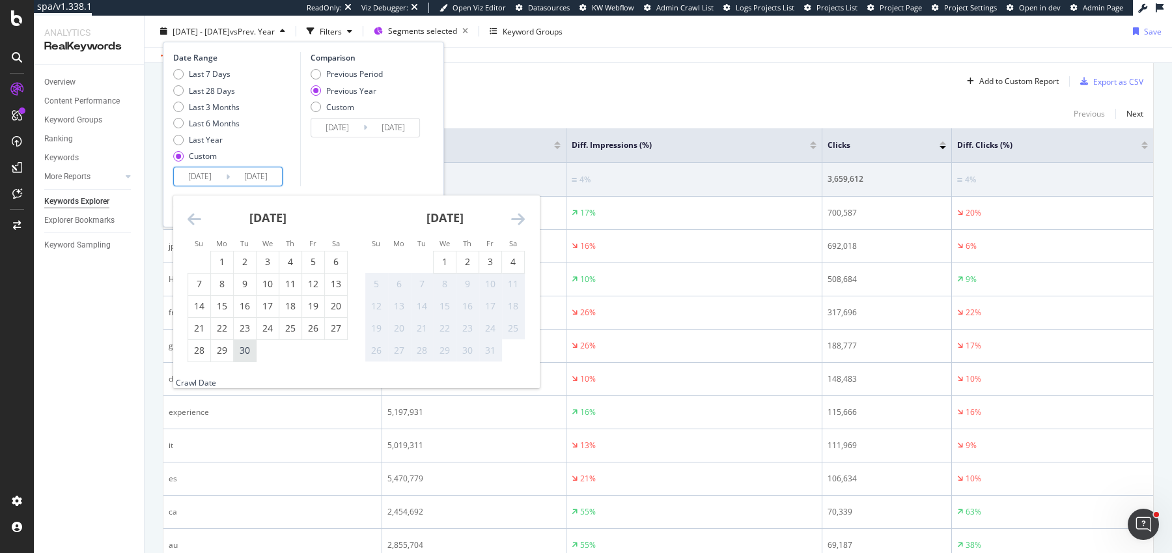
click at [246, 353] on div "30" at bounding box center [245, 350] width 22 height 13
type input "[DATE]"
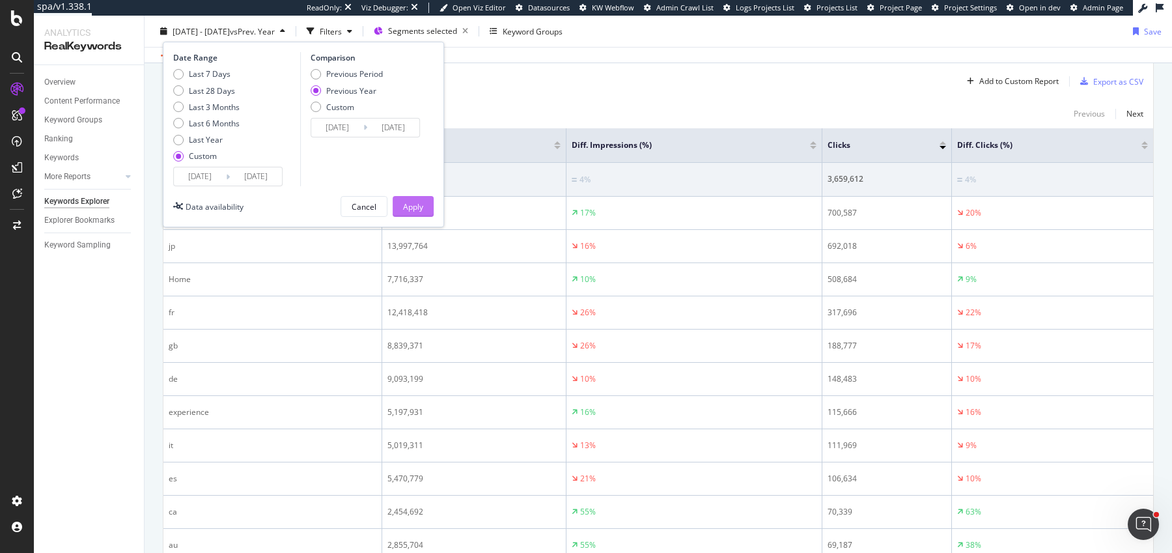
click at [415, 206] on div "Apply" at bounding box center [413, 206] width 20 height 11
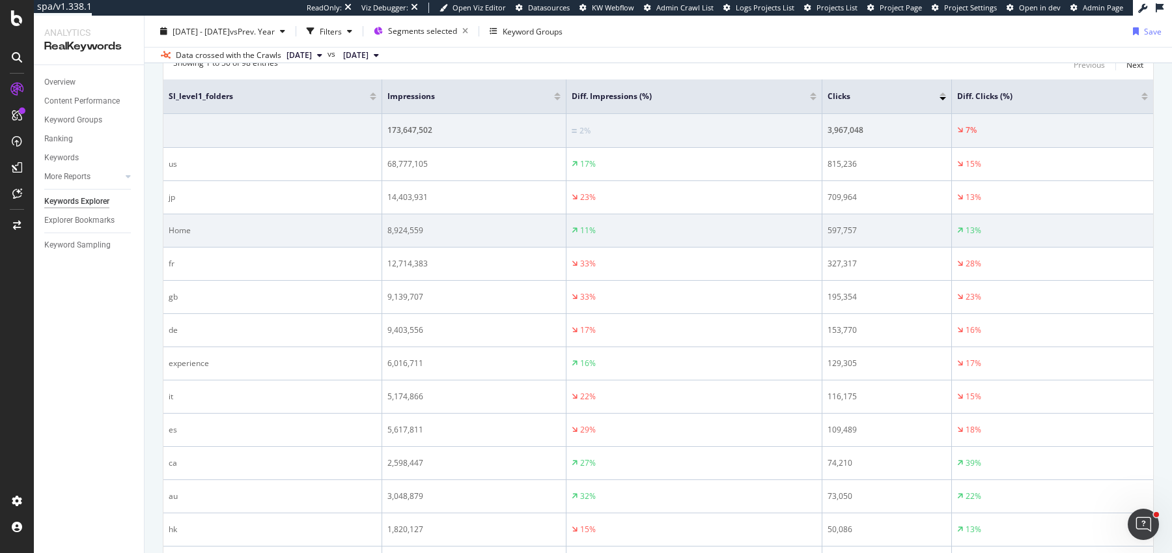
scroll to position [444, 0]
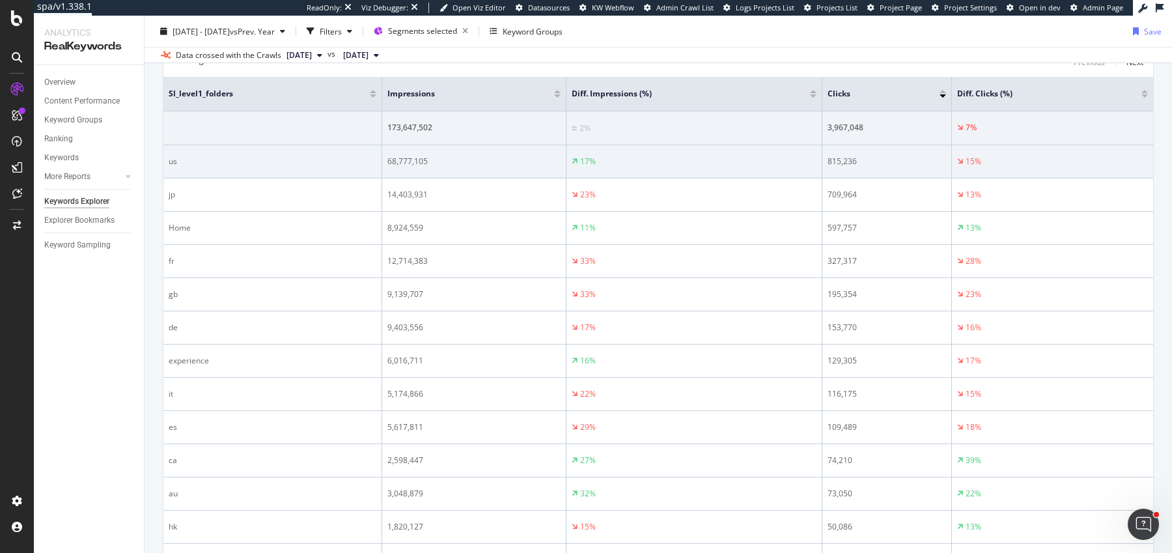
click at [606, 160] on div "17%" at bounding box center [694, 162] width 245 height 12
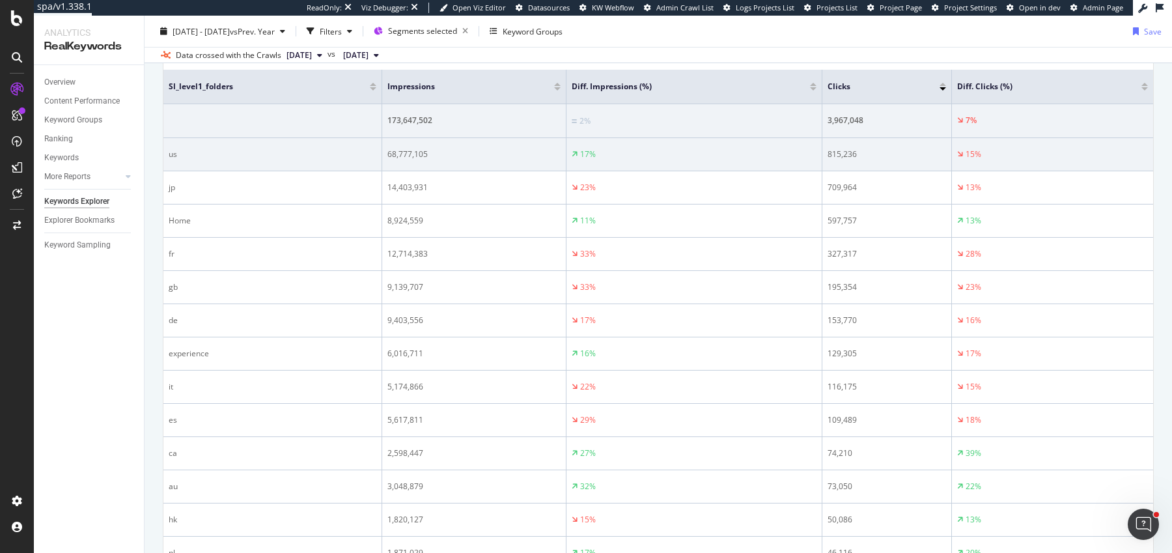
scroll to position [453, 0]
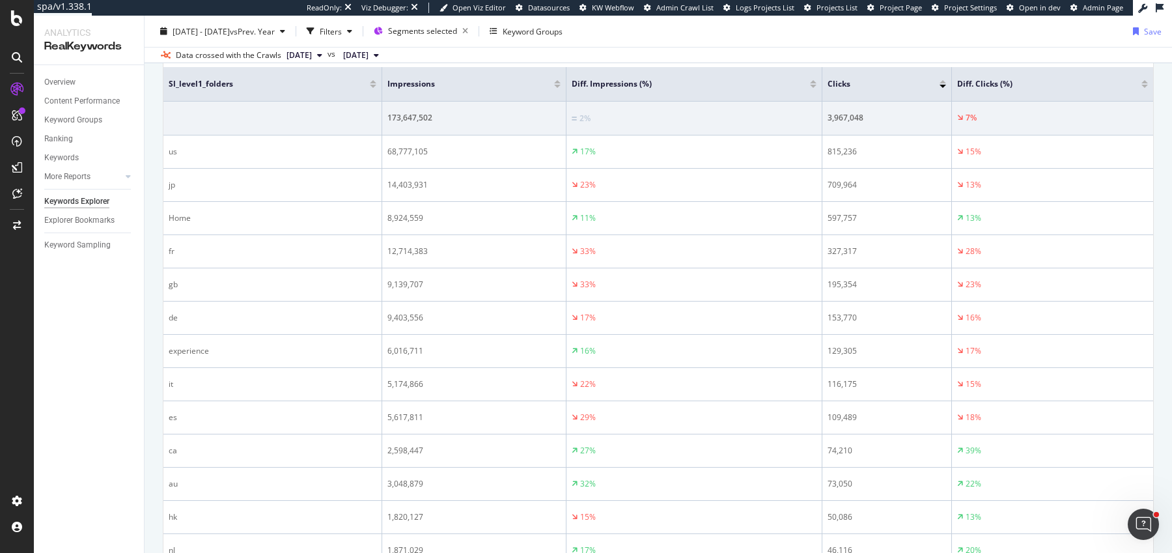
click at [237, 14] on div "ReadOnly: Viz Debugger: Open Viz Editor Datasources KW Webflow Admin Crawl List…" at bounding box center [632, 8] width 1081 height 16
click at [230, 25] on span "[DATE] - [DATE]" at bounding box center [201, 30] width 57 height 11
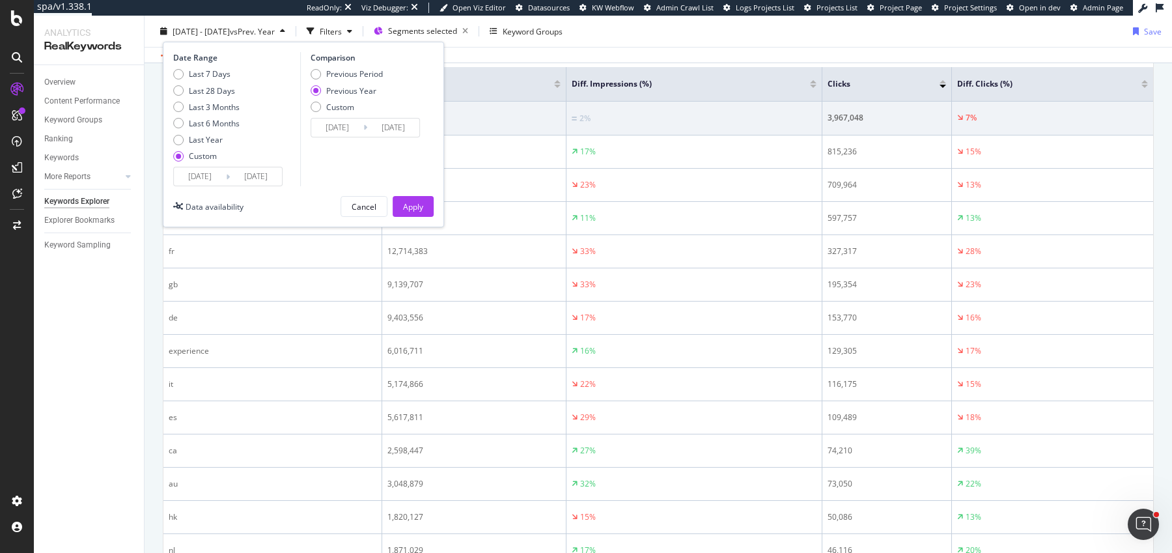
click at [266, 174] on input "[DATE]" at bounding box center [256, 176] width 52 height 18
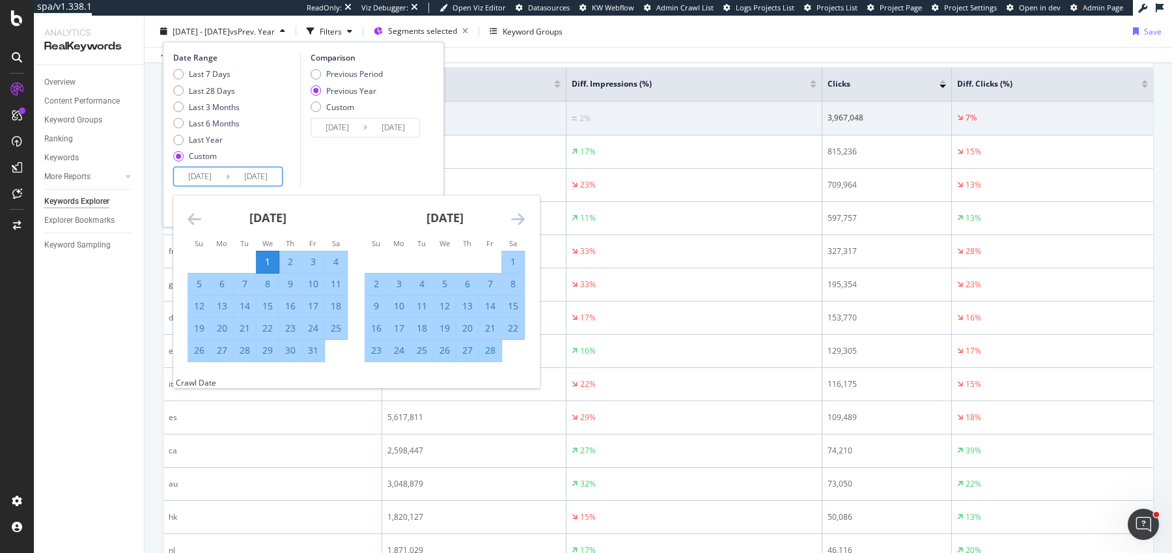
click at [262, 175] on input "[DATE]" at bounding box center [256, 176] width 52 height 18
type input "[DATE]"
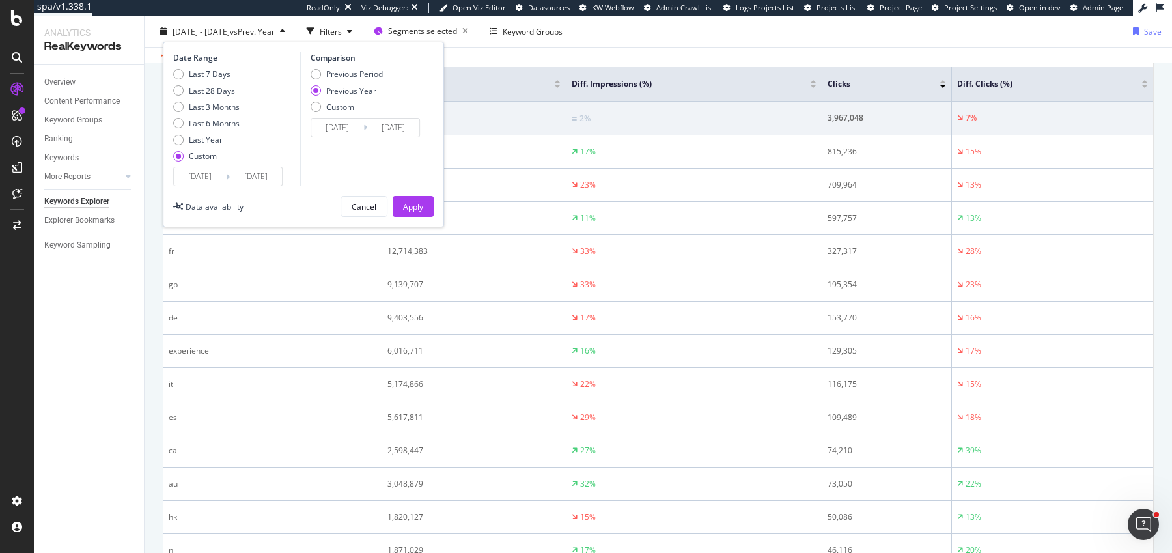
type input "[DATE]"
click at [415, 206] on div "Apply" at bounding box center [413, 206] width 20 height 11
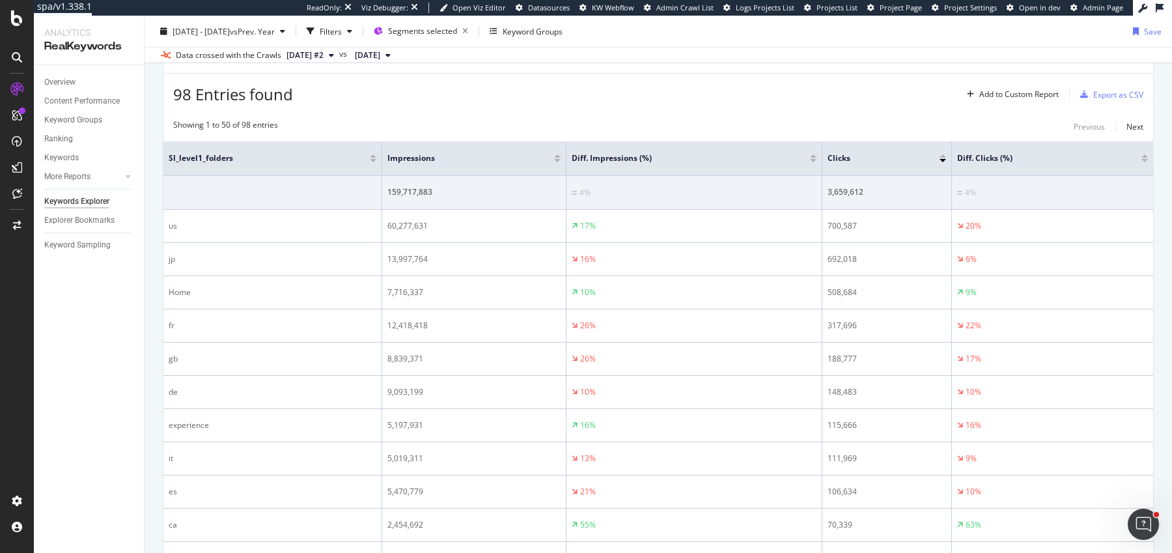
scroll to position [382, 0]
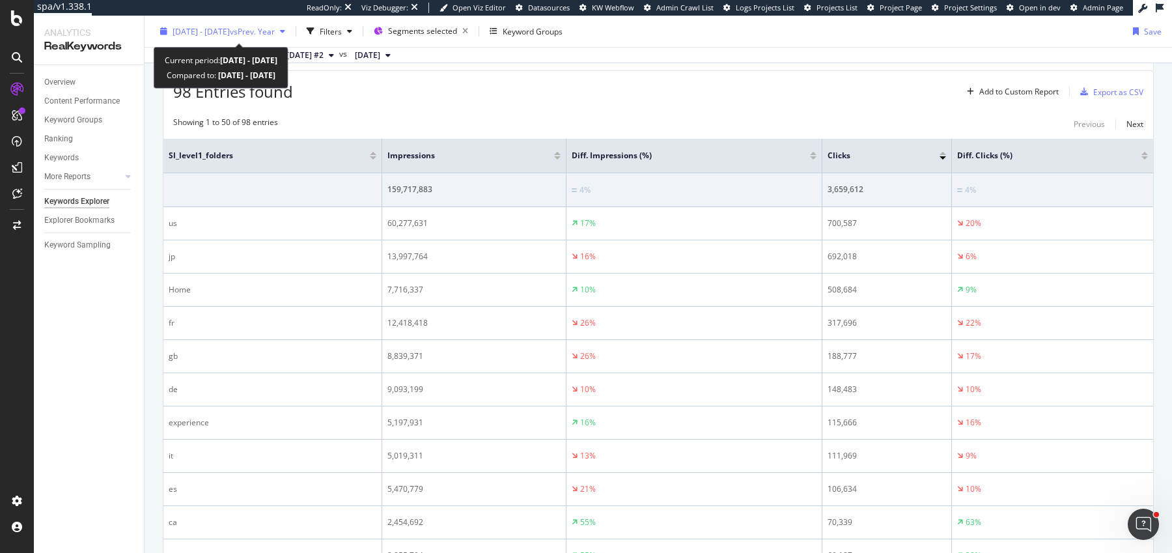
click at [275, 26] on span "vs Prev. Year" at bounding box center [252, 30] width 45 height 11
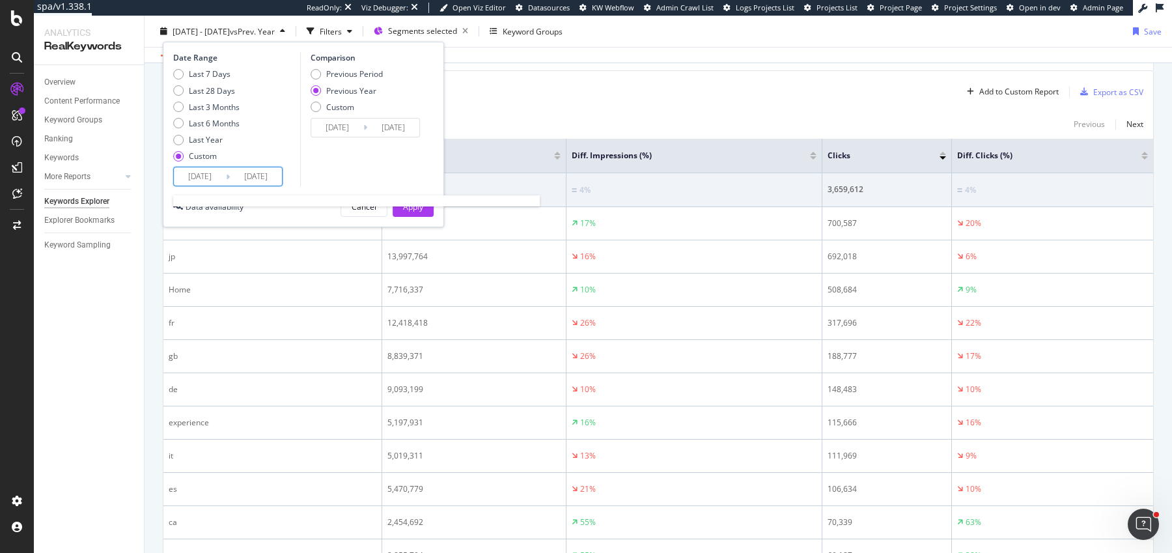
click at [275, 177] on input "[DATE]" at bounding box center [256, 176] width 52 height 18
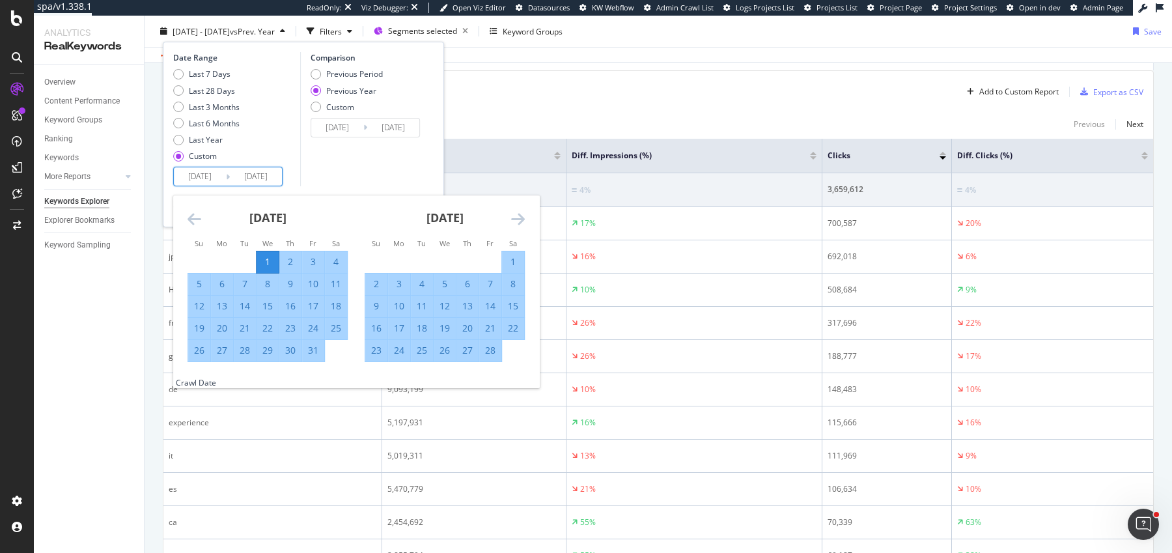
type input "[DATE]"
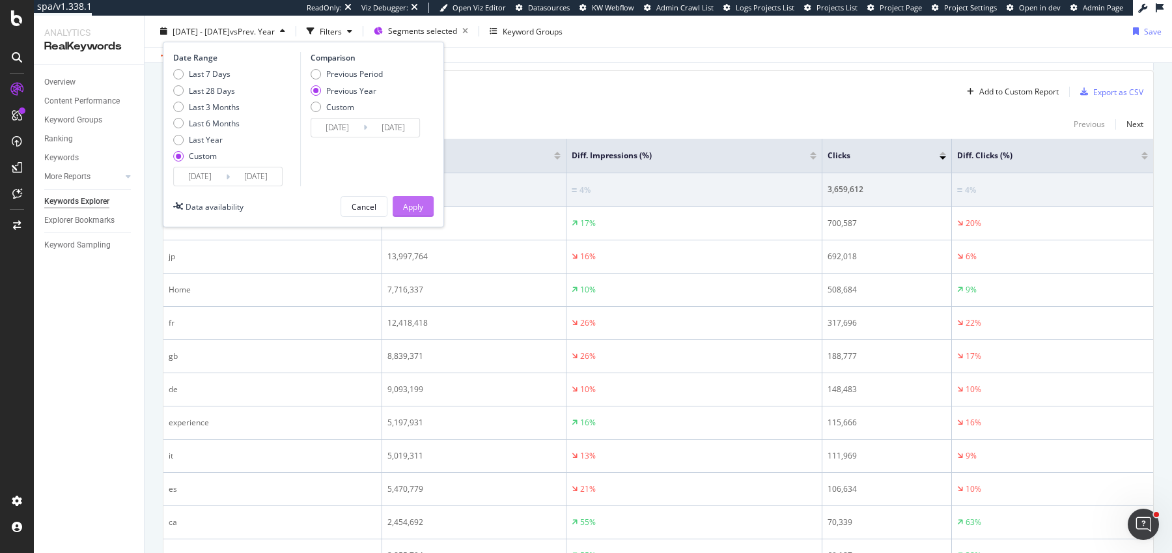
type input "[DATE]"
click at [403, 205] on div "Apply" at bounding box center [413, 206] width 20 height 11
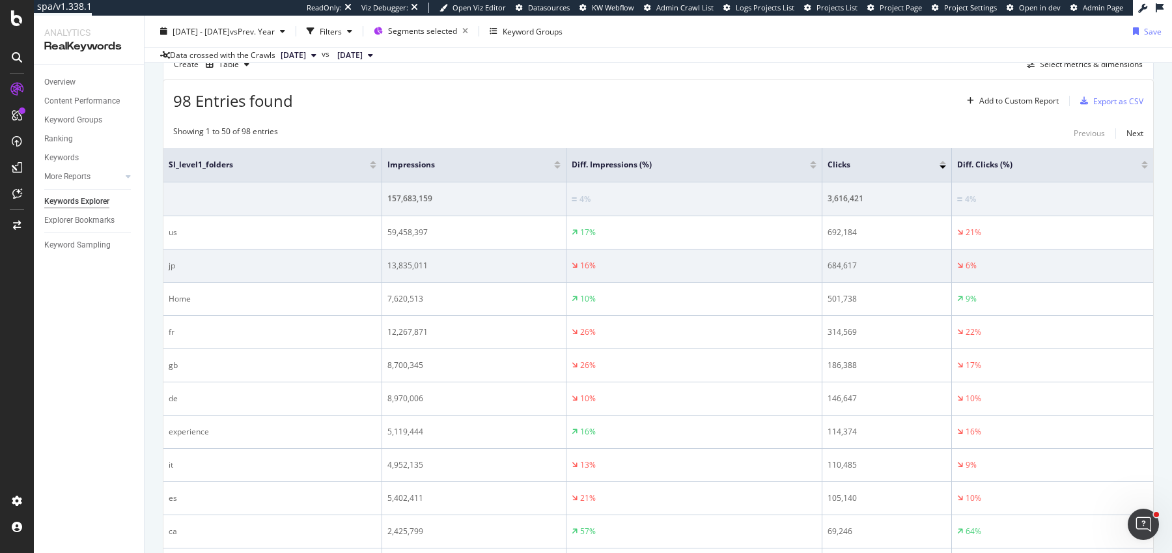
scroll to position [343, 0]
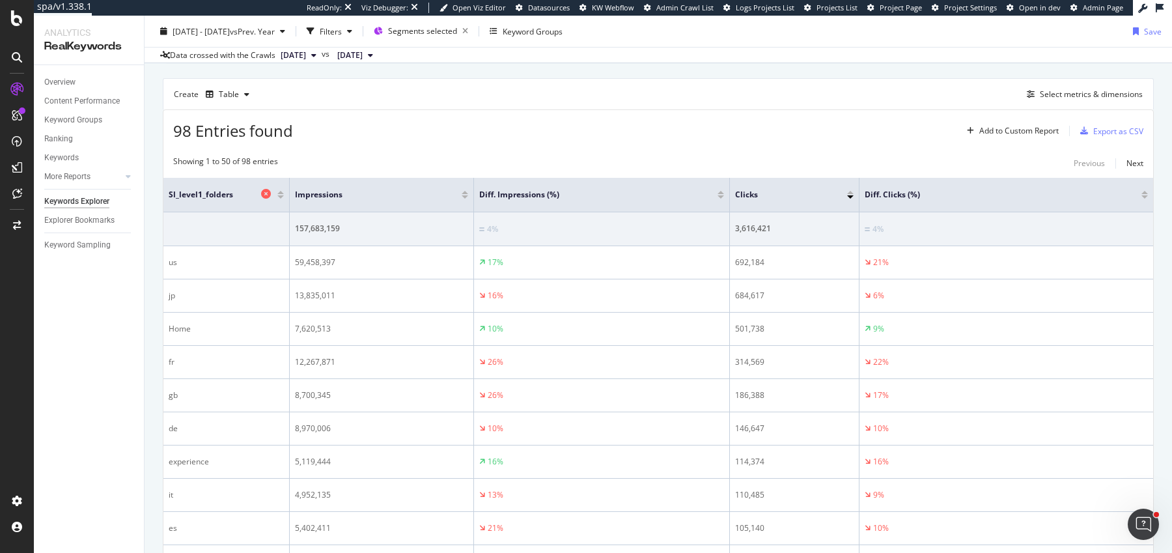
click at [262, 197] on th "sl_level1_folders" at bounding box center [226, 195] width 126 height 35
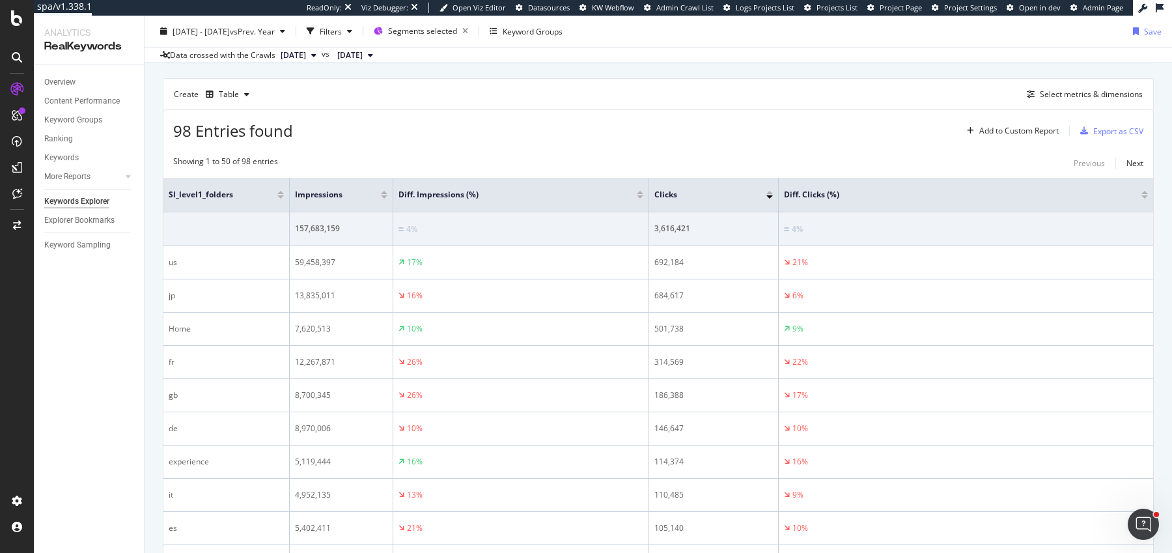
drag, startPoint x: 472, startPoint y: 202, endPoint x: 389, endPoint y: 202, distance: 83.4
click at [389, 202] on span at bounding box center [392, 195] width 8 height 34
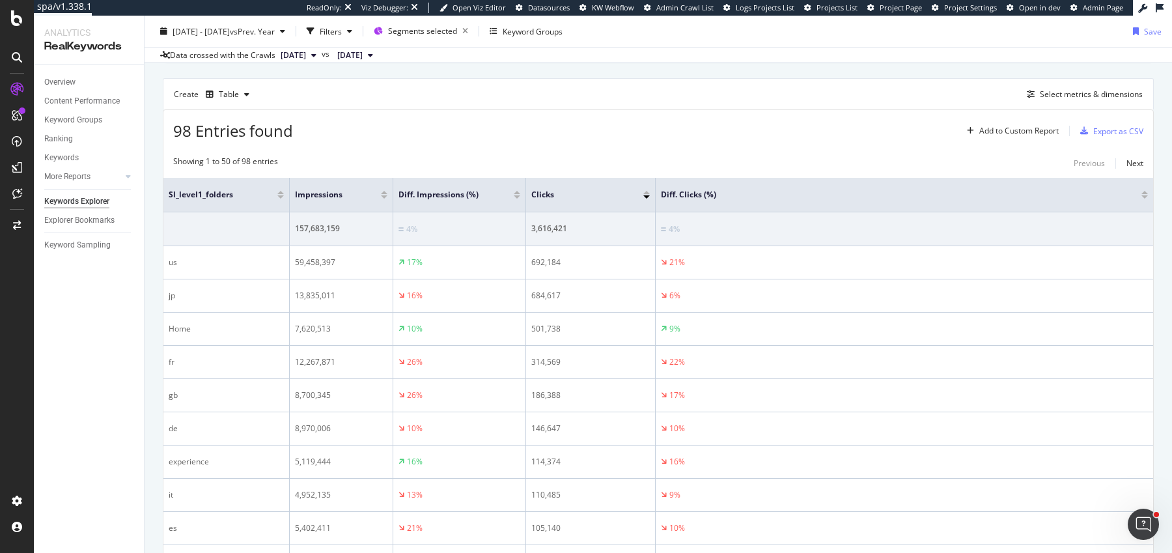
drag, startPoint x: 647, startPoint y: 199, endPoint x: 495, endPoint y: 201, distance: 151.8
click at [495, 201] on th "Diff. Impressions (%)" at bounding box center [459, 195] width 133 height 35
drag, startPoint x: 653, startPoint y: 199, endPoint x: 626, endPoint y: 199, distance: 27.4
click at [636, 199] on span at bounding box center [640, 195] width 8 height 34
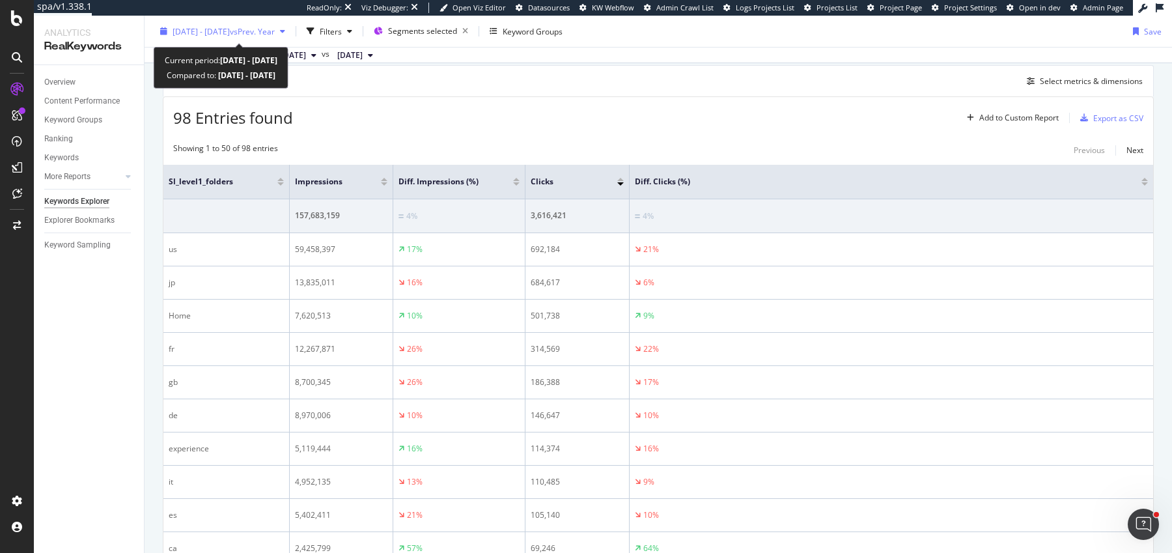
click at [284, 38] on div "[DATE] - [DATE] vs Prev. Year" at bounding box center [222, 31] width 135 height 20
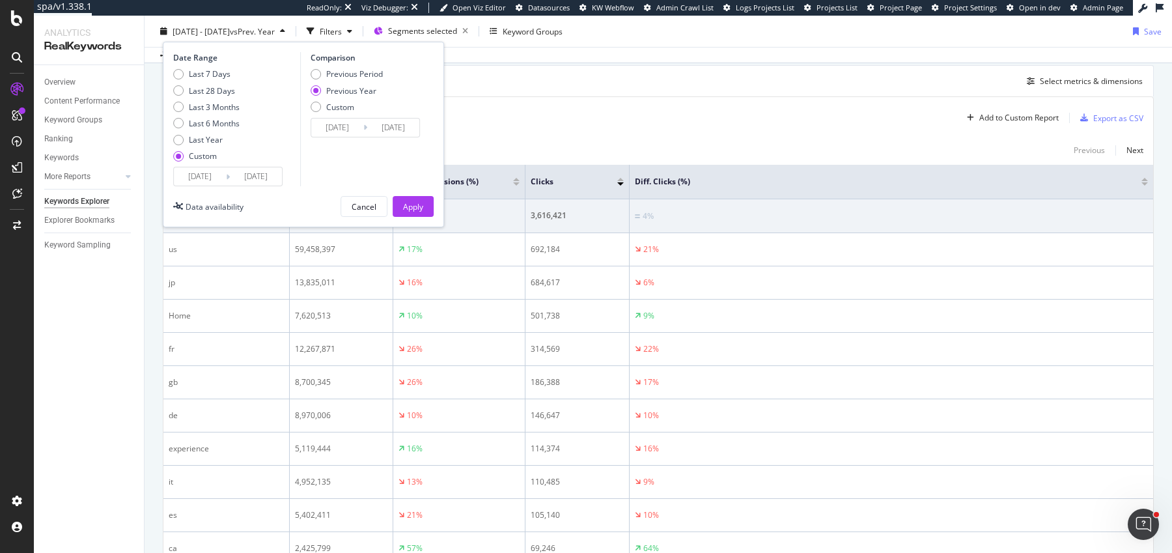
click at [253, 179] on input "[DATE]" at bounding box center [256, 176] width 52 height 18
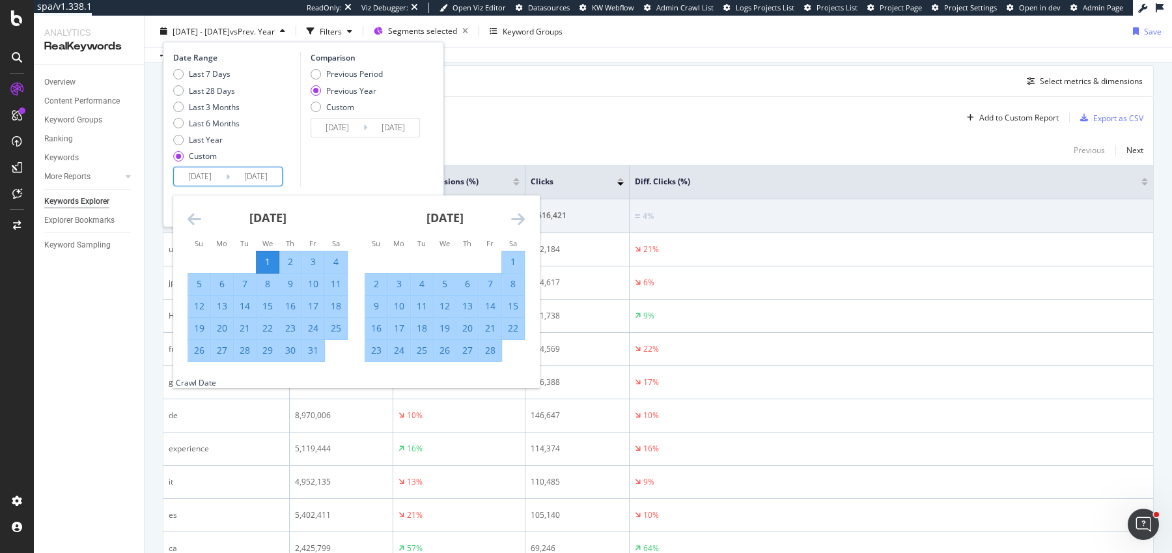
click at [519, 216] on icon "Move forward to switch to the next month." at bounding box center [518, 219] width 14 height 16
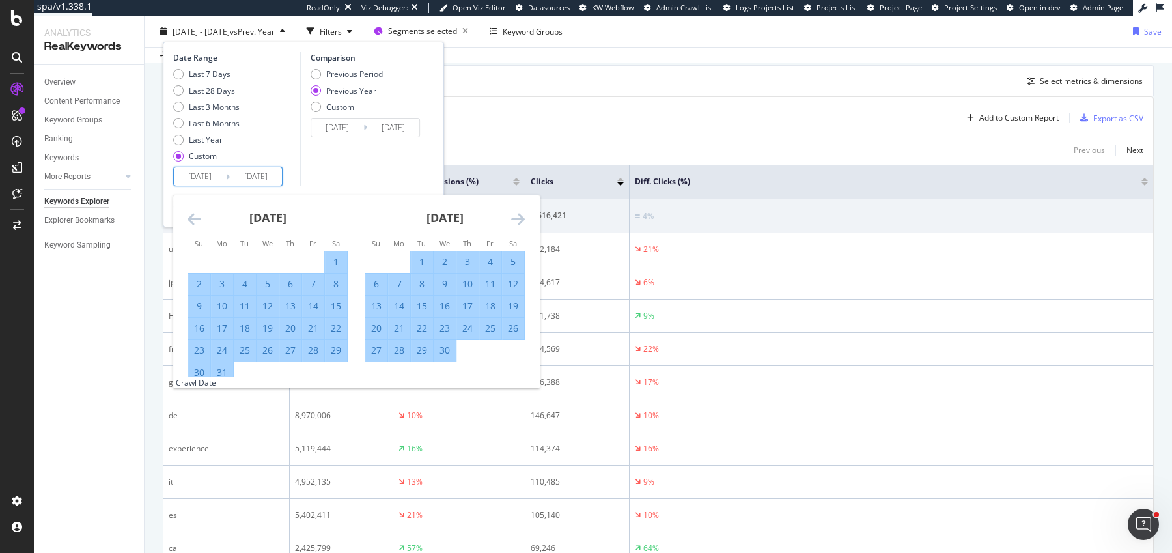
click at [519, 216] on icon "Move forward to switch to the next month." at bounding box center [518, 219] width 14 height 16
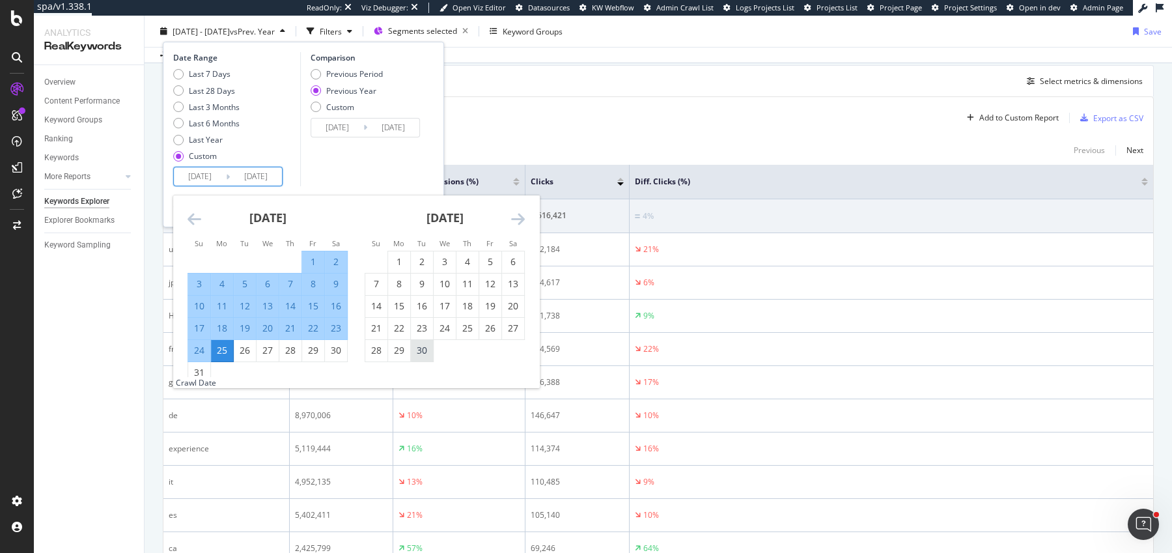
click at [421, 356] on div "30" at bounding box center [422, 350] width 22 height 13
type input "[DATE]"
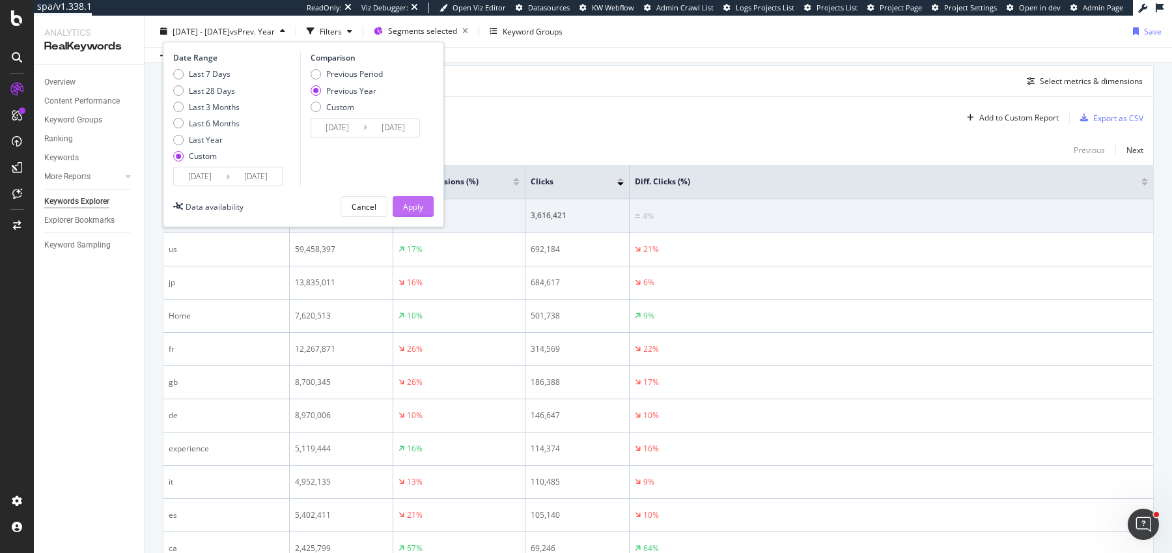
click at [421, 206] on div "Apply" at bounding box center [413, 206] width 20 height 11
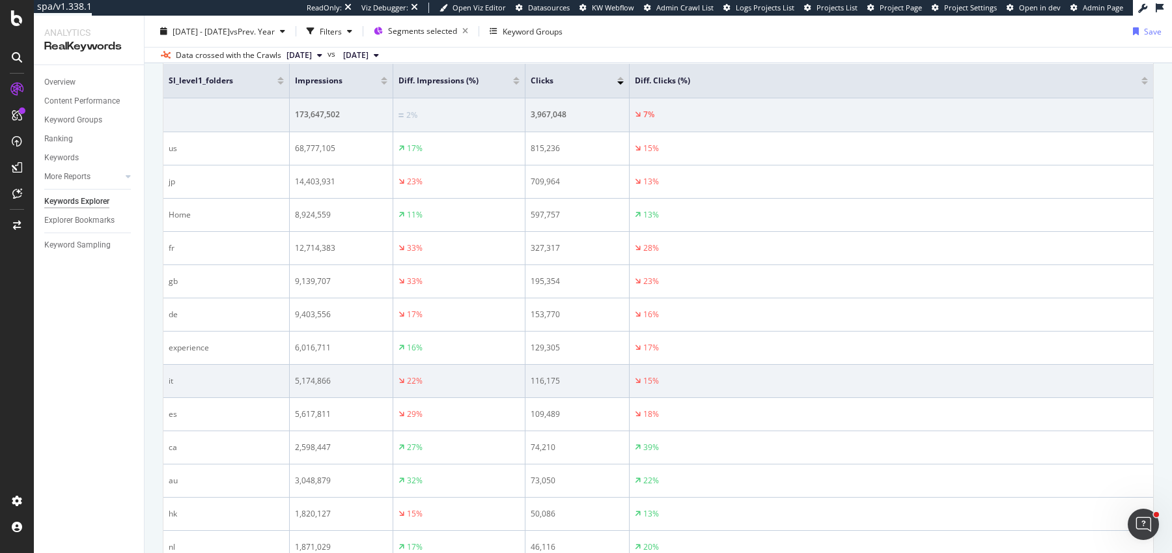
scroll to position [457, 0]
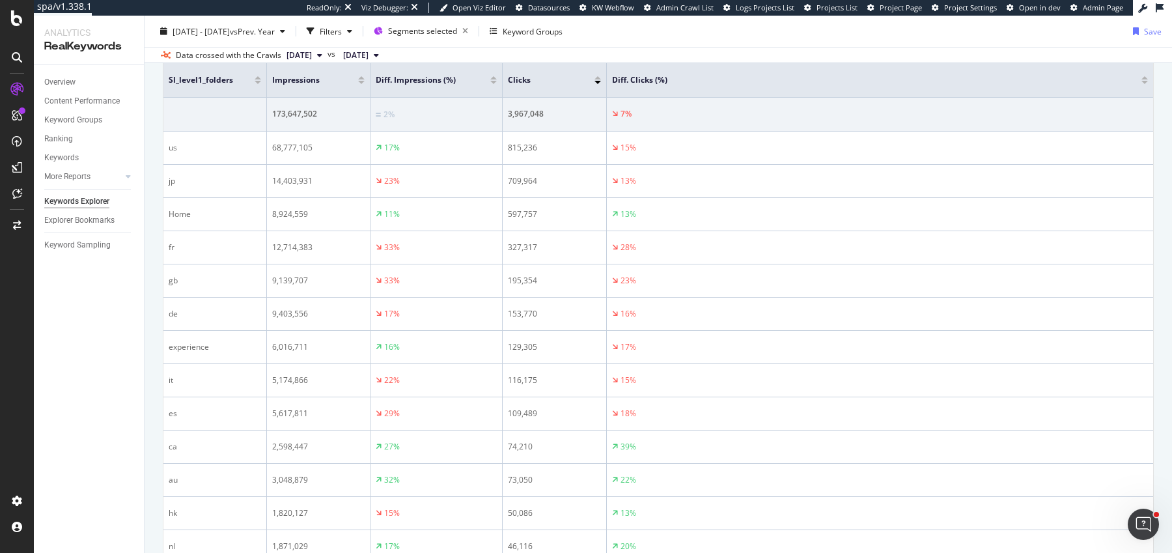
drag, startPoint x: 286, startPoint y: 82, endPoint x: 251, endPoint y: 81, distance: 35.2
click at [253, 81] on th "sl_level1_folders" at bounding box center [215, 80] width 104 height 35
click at [362, 83] on span at bounding box center [364, 80] width 8 height 34
drag, startPoint x: 497, startPoint y: 82, endPoint x: 481, endPoint y: 82, distance: 15.6
click at [481, 82] on tr "sl_level1_folders Impressions Diff. Impressions (%) Clicks Diff. Clicks (%)" at bounding box center [658, 80] width 990 height 35
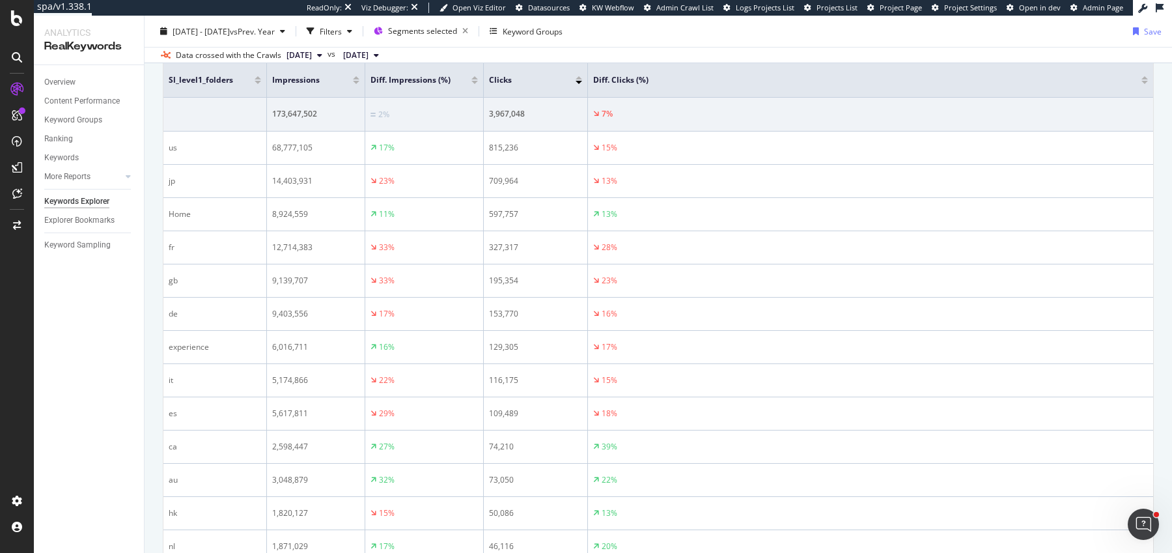
drag, startPoint x: 496, startPoint y: 84, endPoint x: 483, endPoint y: 85, distance: 13.0
click at [483, 85] on span at bounding box center [483, 80] width 8 height 34
drag, startPoint x: 588, startPoint y: 90, endPoint x: 571, endPoint y: 90, distance: 17.6
click at [571, 90] on span at bounding box center [569, 80] width 8 height 34
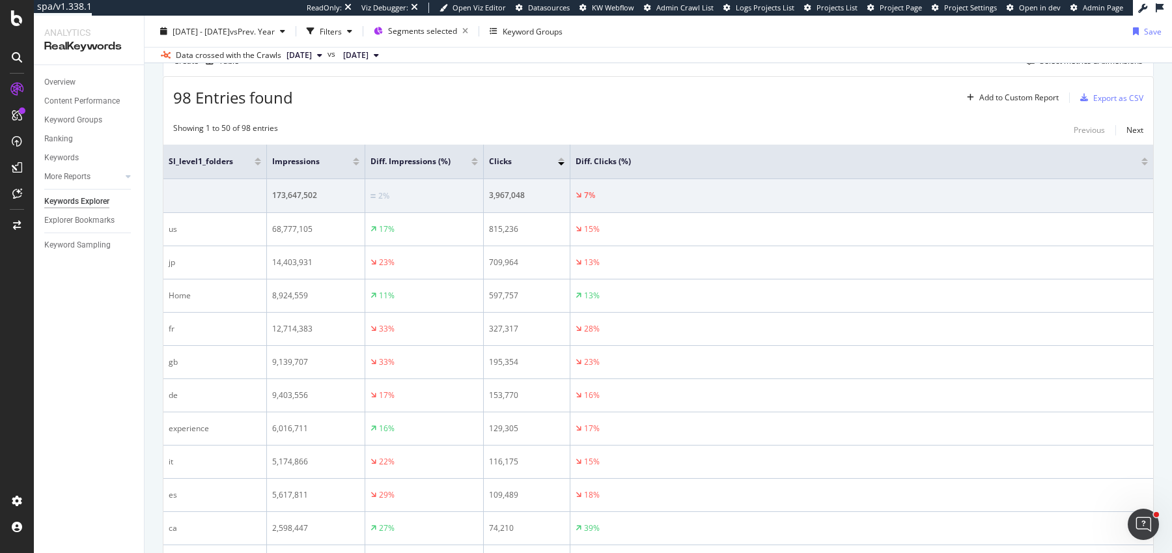
scroll to position [329, 0]
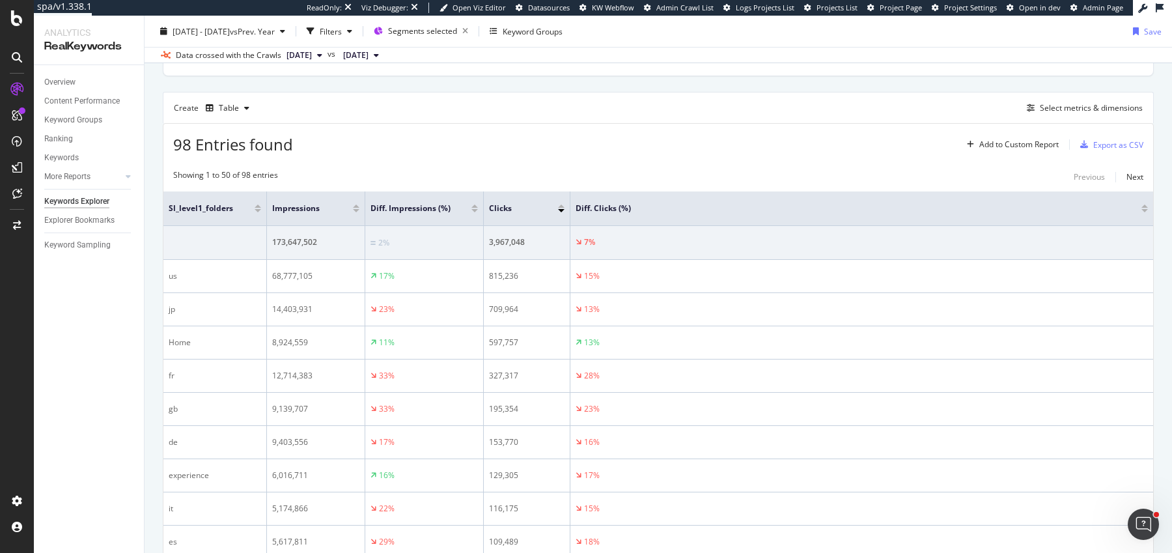
click at [1090, 95] on div "Create Table Select metrics & dimensions" at bounding box center [658, 107] width 991 height 31
click at [1090, 104] on div "Select metrics & dimensions" at bounding box center [1091, 107] width 103 height 11
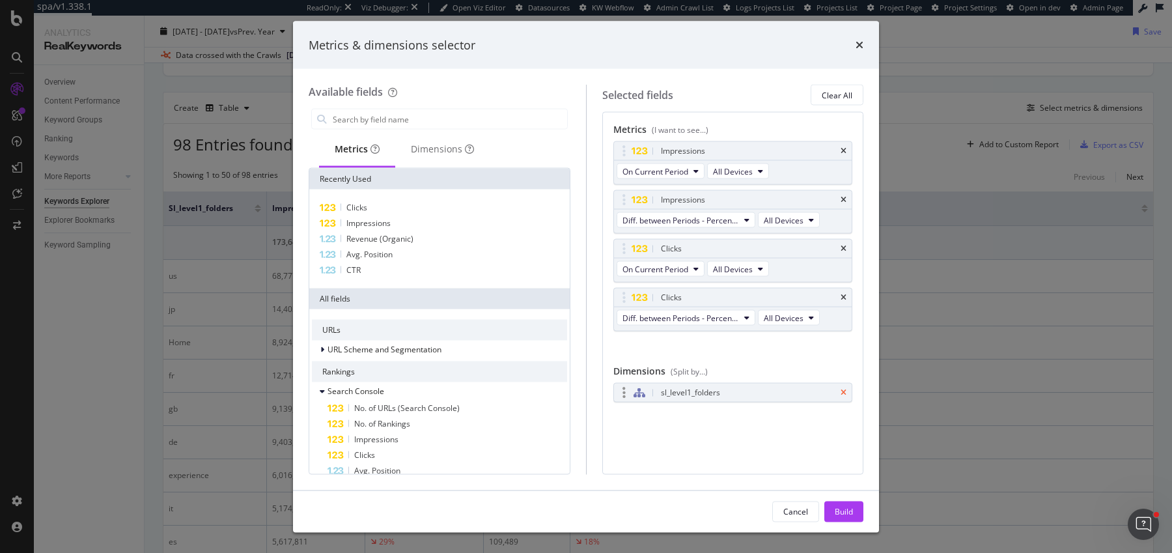
click at [845, 389] on icon "times" at bounding box center [844, 393] width 6 height 8
click at [404, 132] on div "Dimensions" at bounding box center [442, 150] width 94 height 36
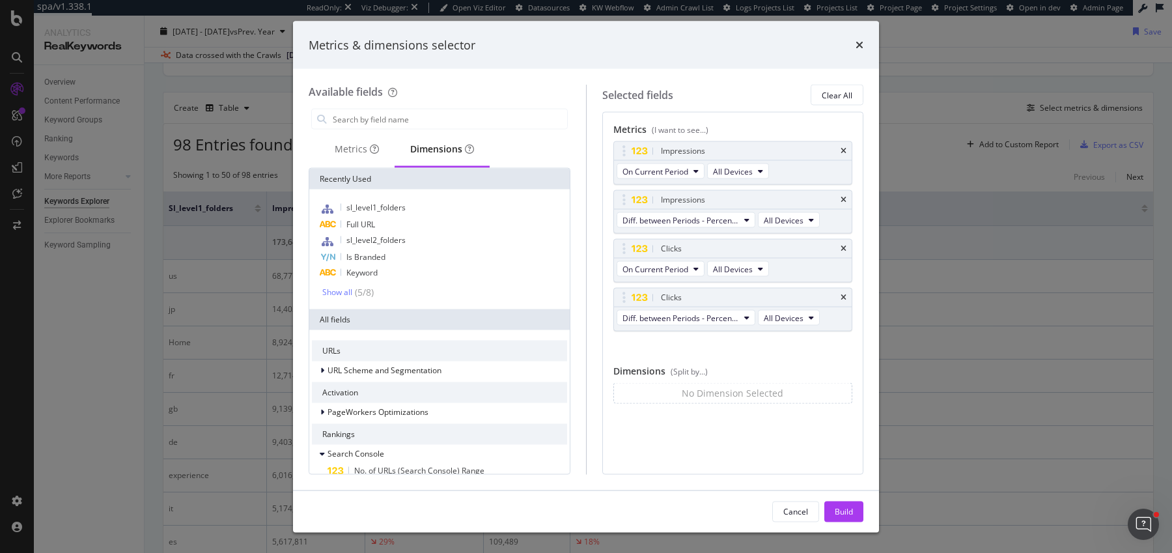
click at [411, 139] on div "Dimensions" at bounding box center [442, 150] width 95 height 36
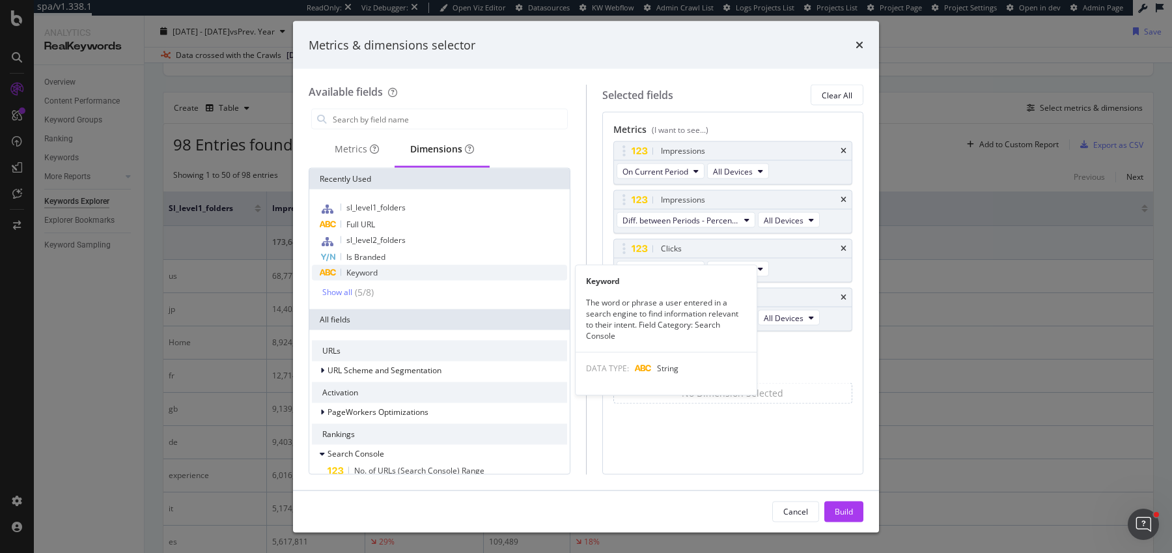
click at [376, 270] on span "Keyword" at bounding box center [362, 272] width 31 height 11
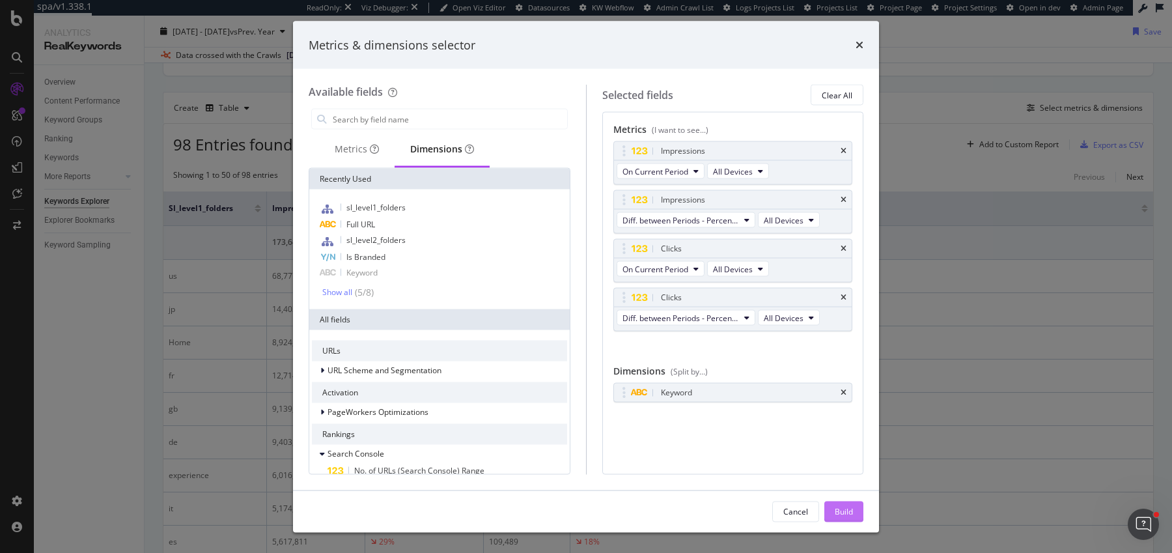
click at [844, 504] on div "Build" at bounding box center [844, 512] width 18 height 20
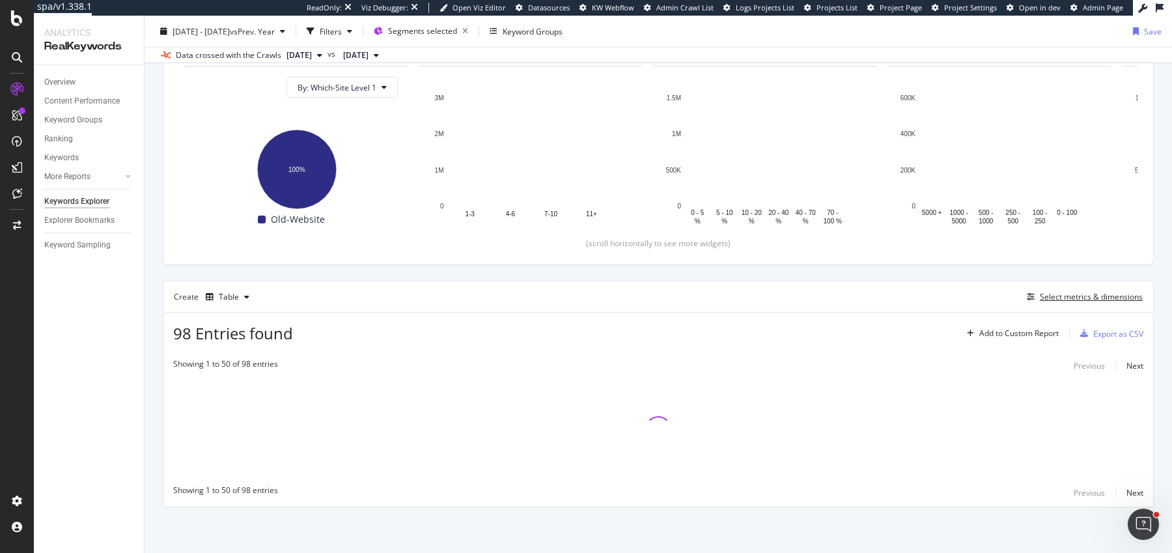
scroll to position [139, 0]
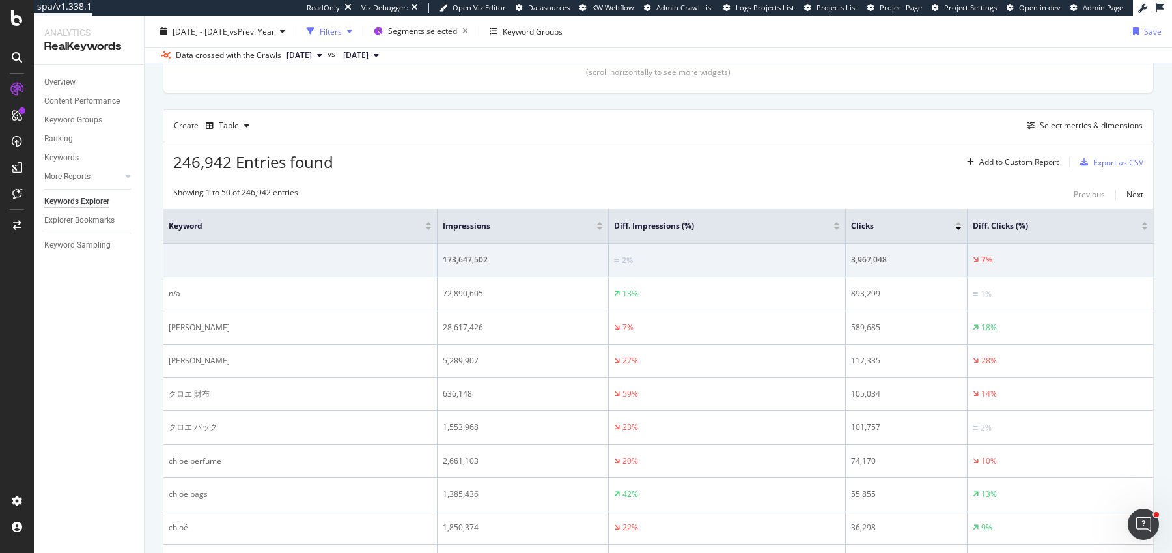
click at [342, 27] on div "Filters" at bounding box center [331, 30] width 22 height 11
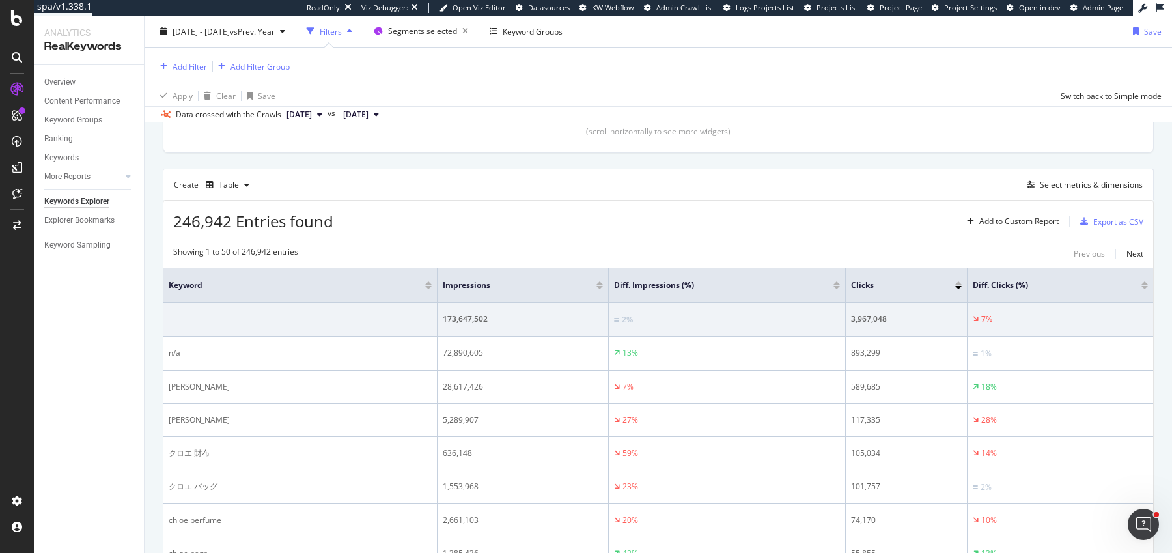
scroll to position [371, 0]
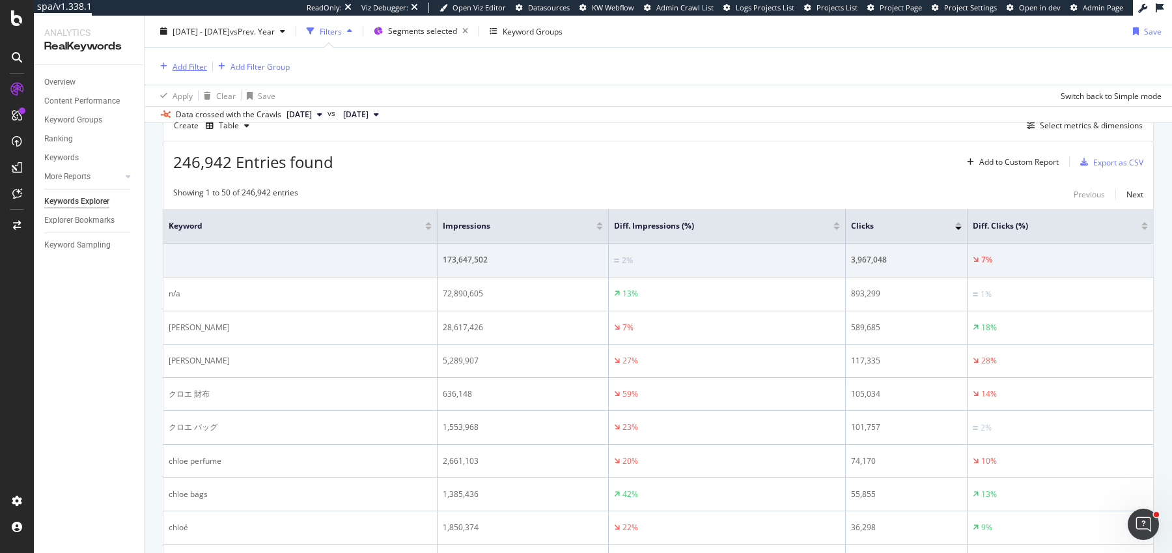
click at [175, 66] on div "Add Filter" at bounding box center [190, 66] width 35 height 11
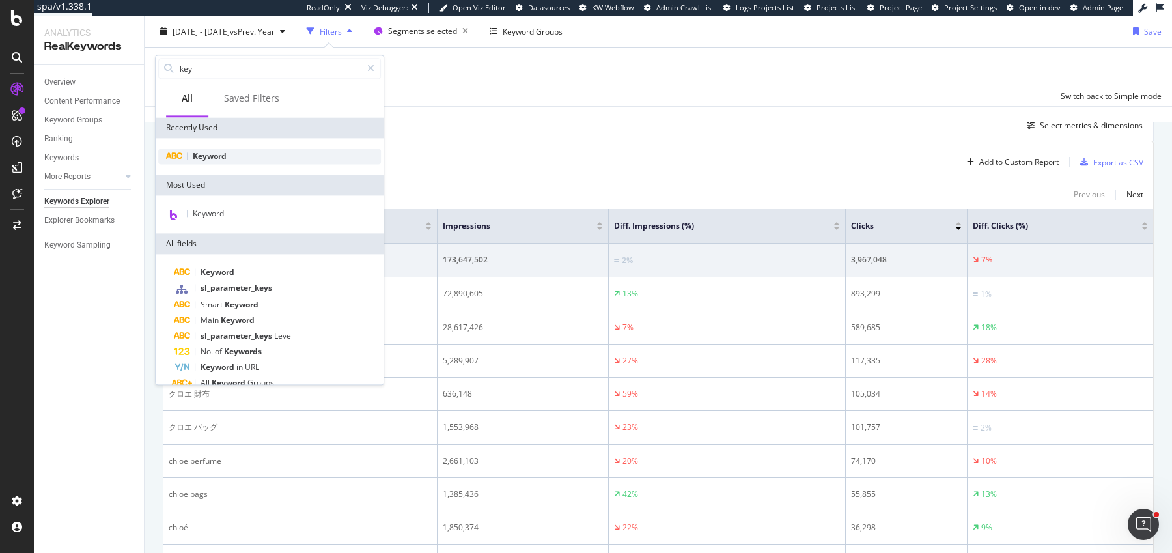
type input "key"
click at [201, 157] on span "Keyword" at bounding box center [210, 155] width 34 height 11
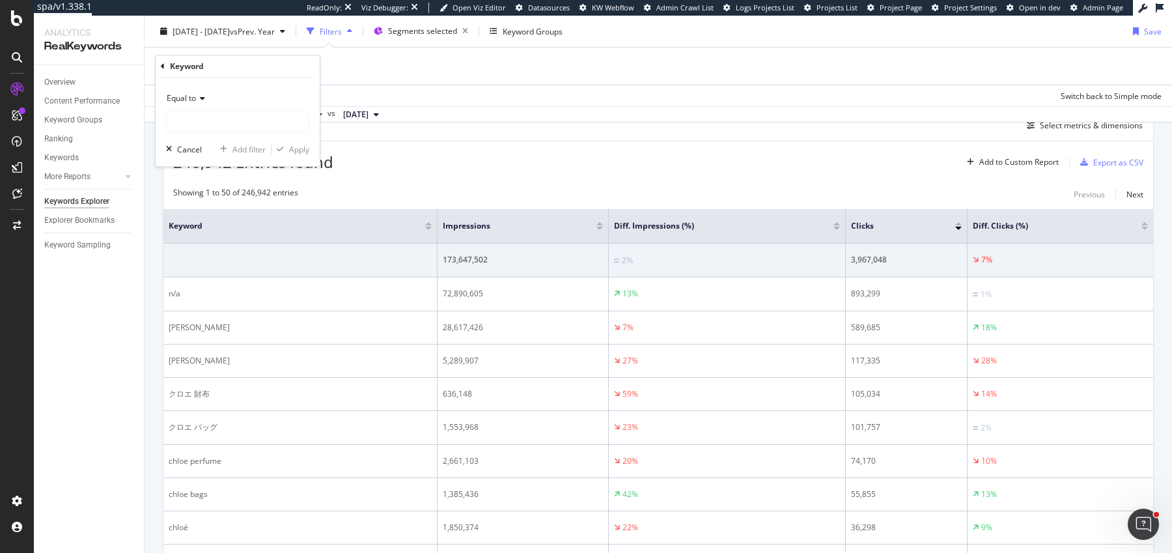
click at [184, 93] on span "Equal to" at bounding box center [181, 98] width 29 height 11
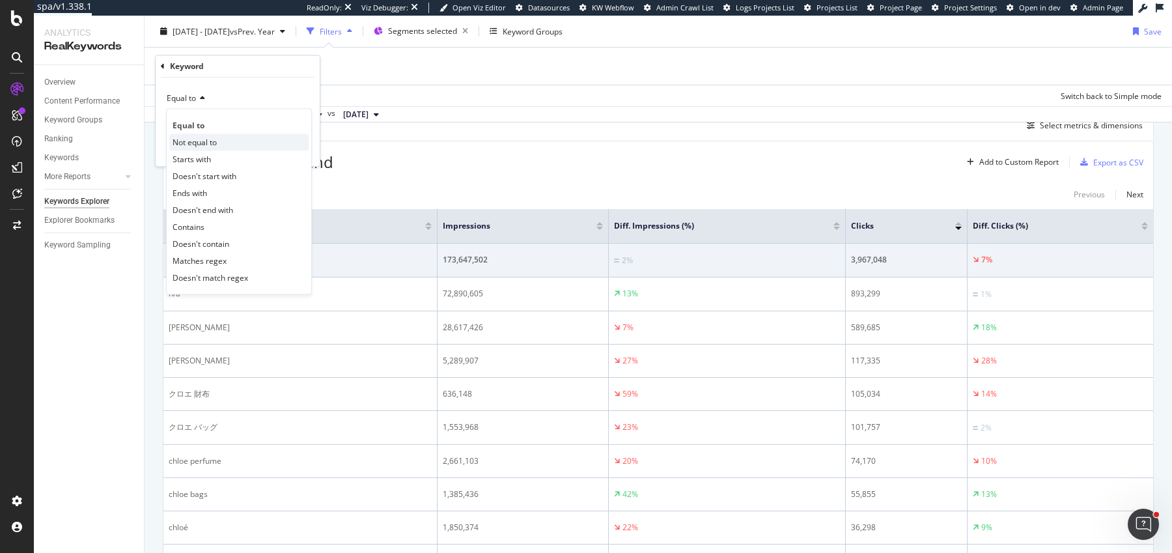
click at [198, 135] on div "Not equal to" at bounding box center [238, 142] width 139 height 17
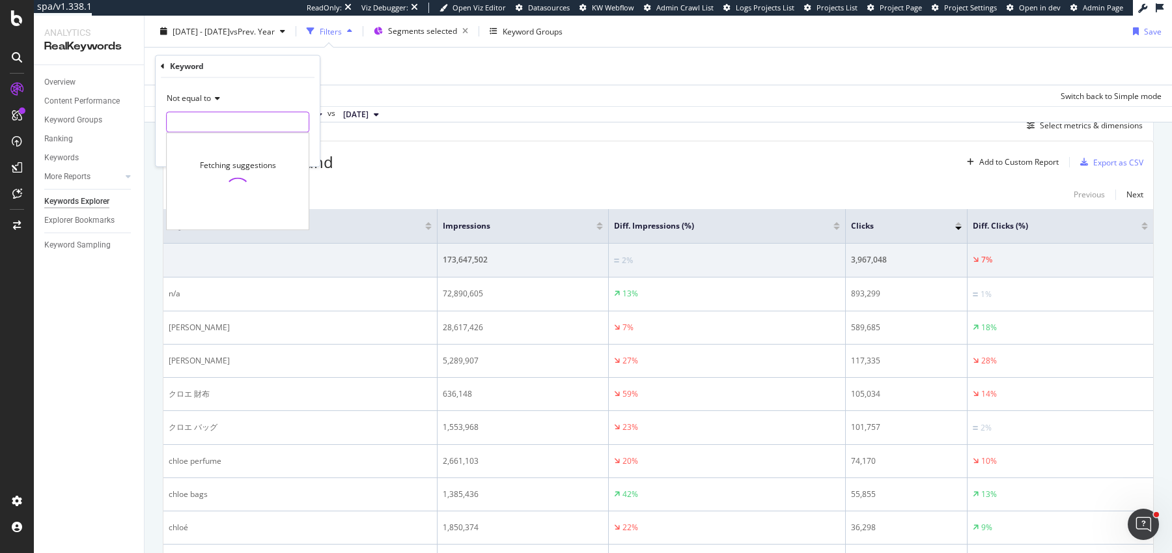
click at [198, 126] on input "text" at bounding box center [238, 122] width 142 height 21
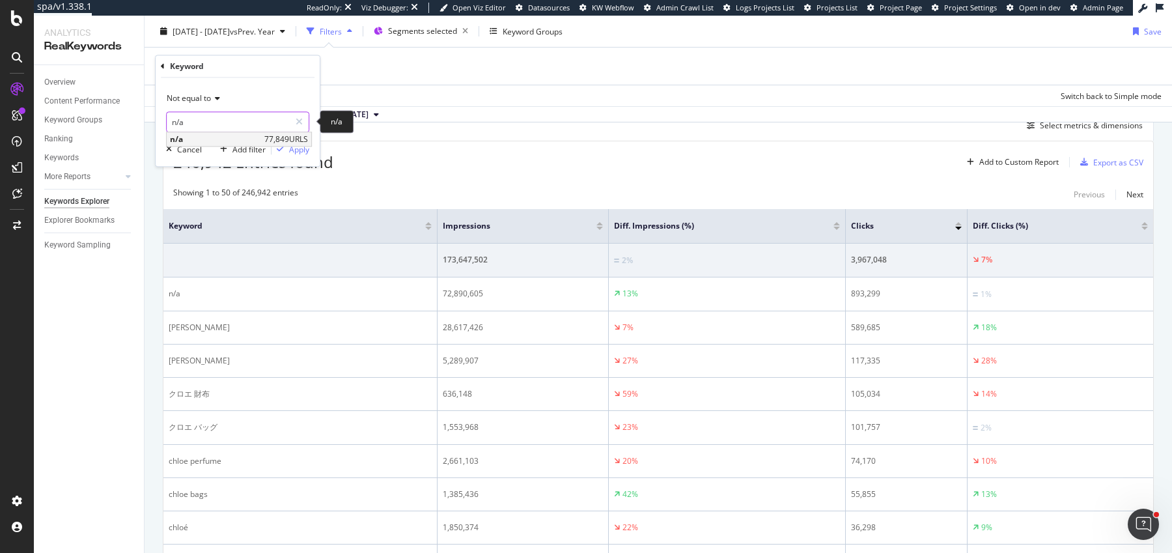
type input "n/a"
click at [291, 137] on span "77,849 URLS" at bounding box center [286, 139] width 44 height 11
click at [291, 147] on div "Apply" at bounding box center [299, 149] width 20 height 11
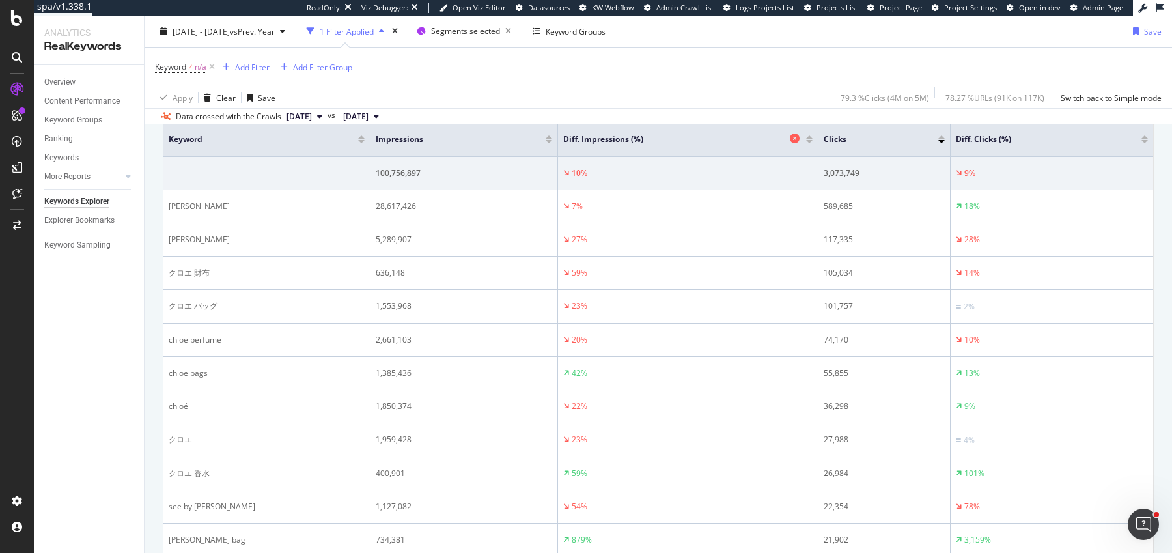
scroll to position [462, 0]
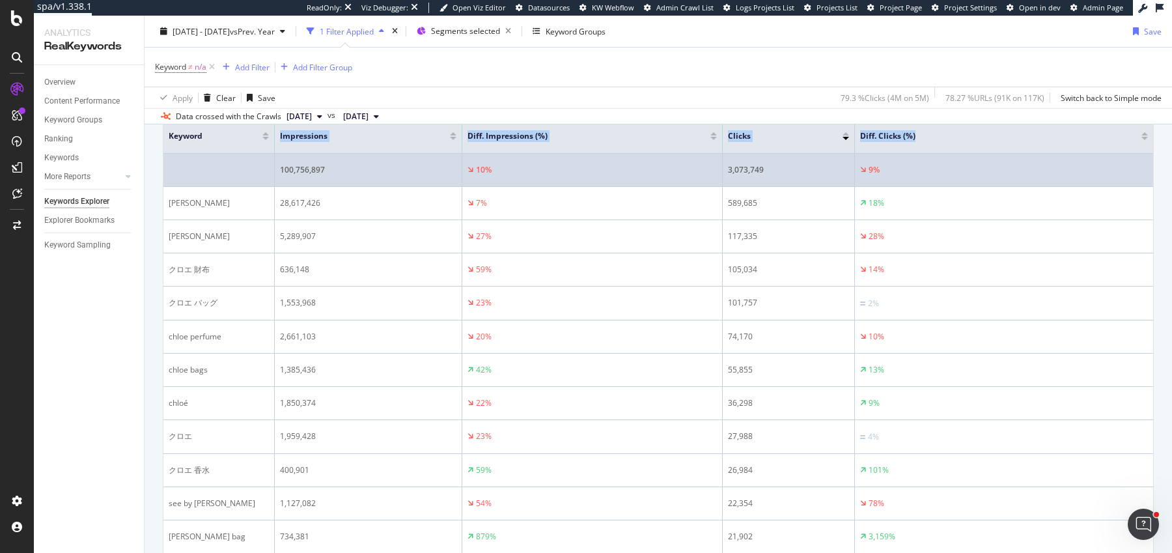
drag, startPoint x: 369, startPoint y: 145, endPoint x: 254, endPoint y: 158, distance: 116.0
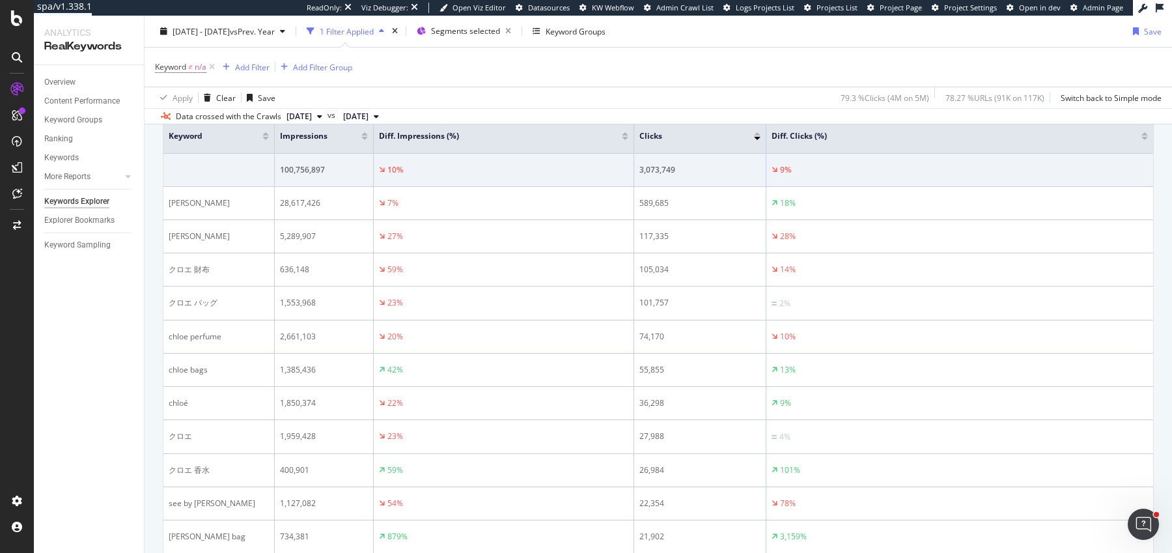
drag, startPoint x: 461, startPoint y: 141, endPoint x: 354, endPoint y: 149, distance: 107.8
click at [355, 149] on th "Impressions" at bounding box center [324, 136] width 99 height 35
click at [634, 142] on th "Clicks" at bounding box center [700, 136] width 132 height 35
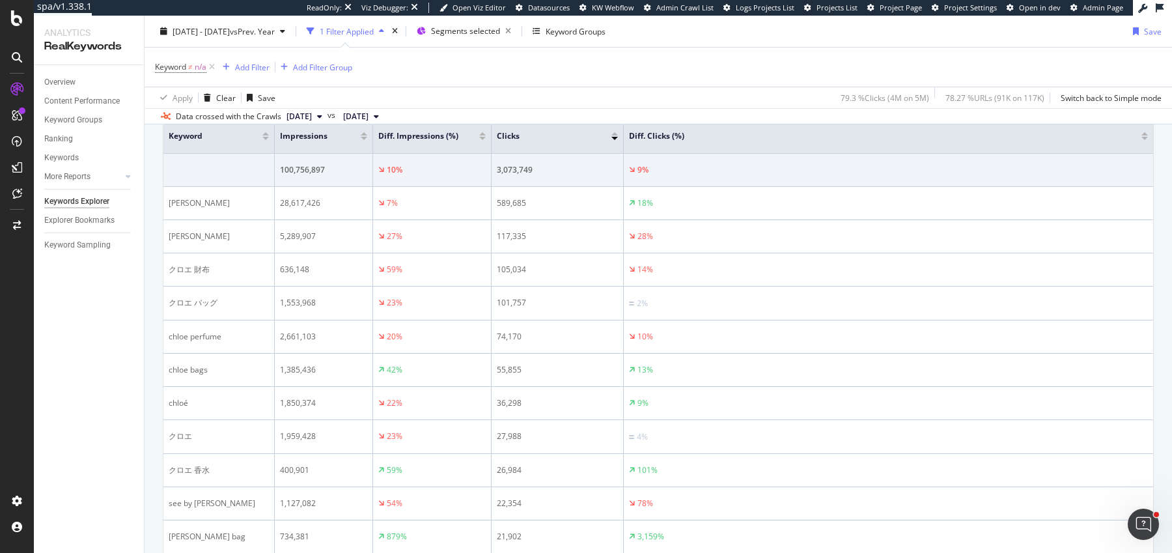
drag, startPoint x: 632, startPoint y: 142, endPoint x: 462, endPoint y: 147, distance: 169.4
click at [462, 147] on th "Diff. Impressions (%)" at bounding box center [432, 136] width 119 height 35
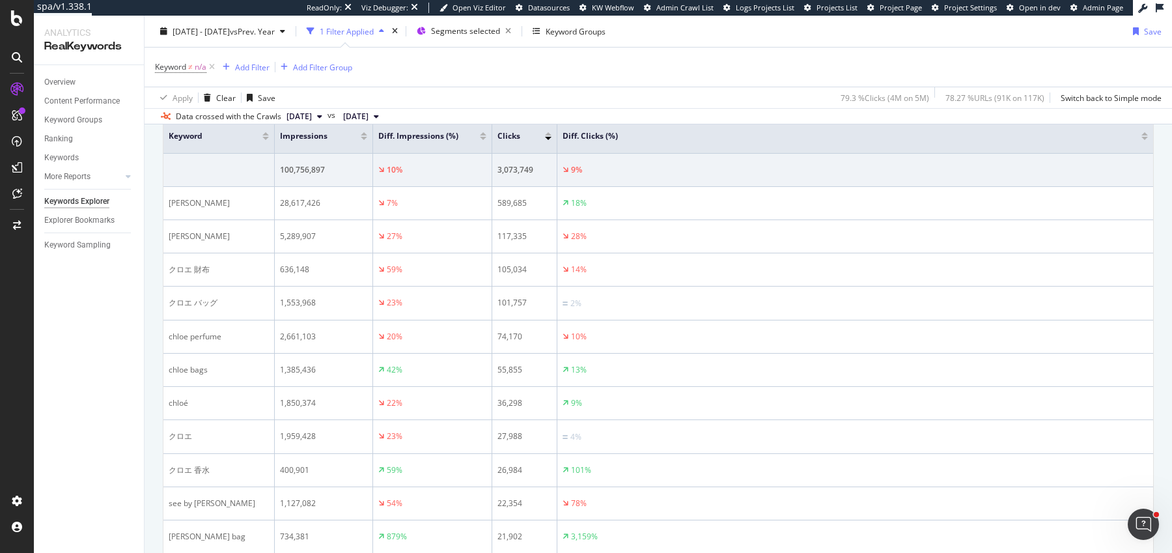
drag, startPoint x: 622, startPoint y: 142, endPoint x: 556, endPoint y: 148, distance: 66.0
click at [556, 147] on span at bounding box center [556, 136] width 8 height 34
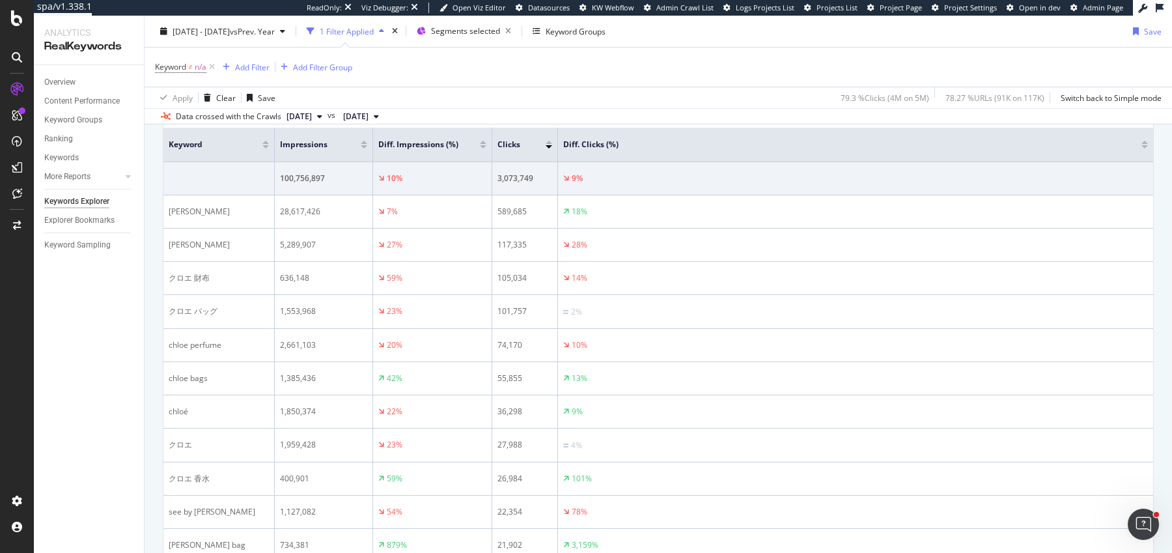
scroll to position [458, 0]
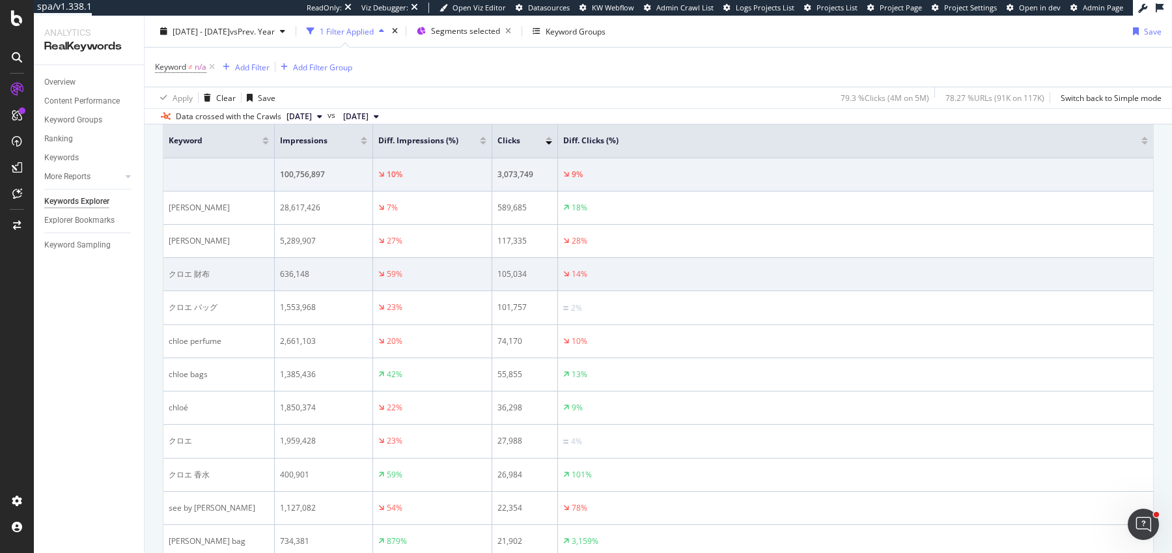
click at [206, 268] on div "クロエ 財布" at bounding box center [219, 274] width 100 height 12
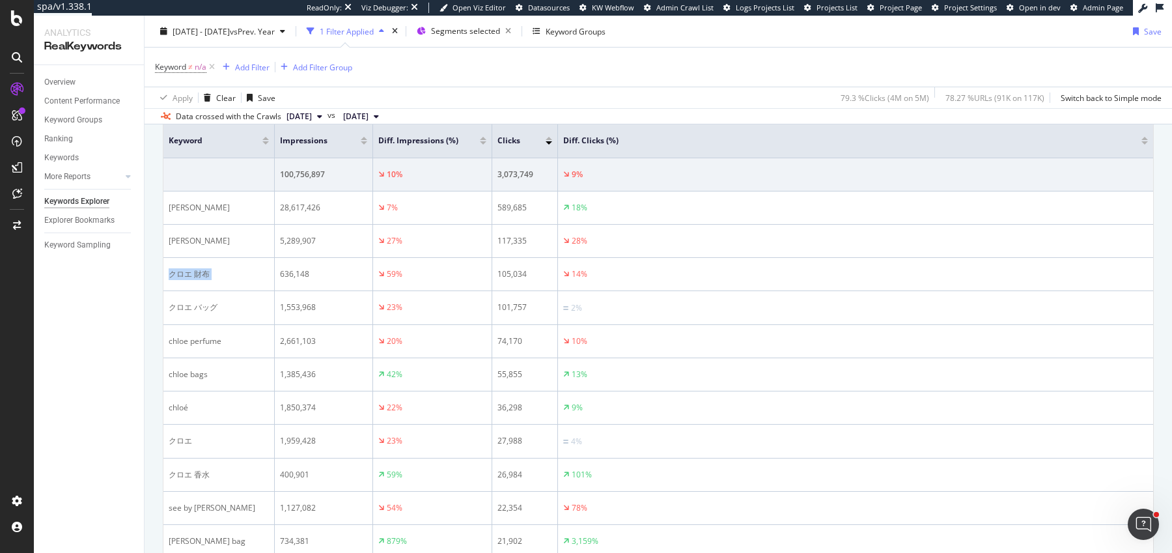
copy div "クロエ 財布"
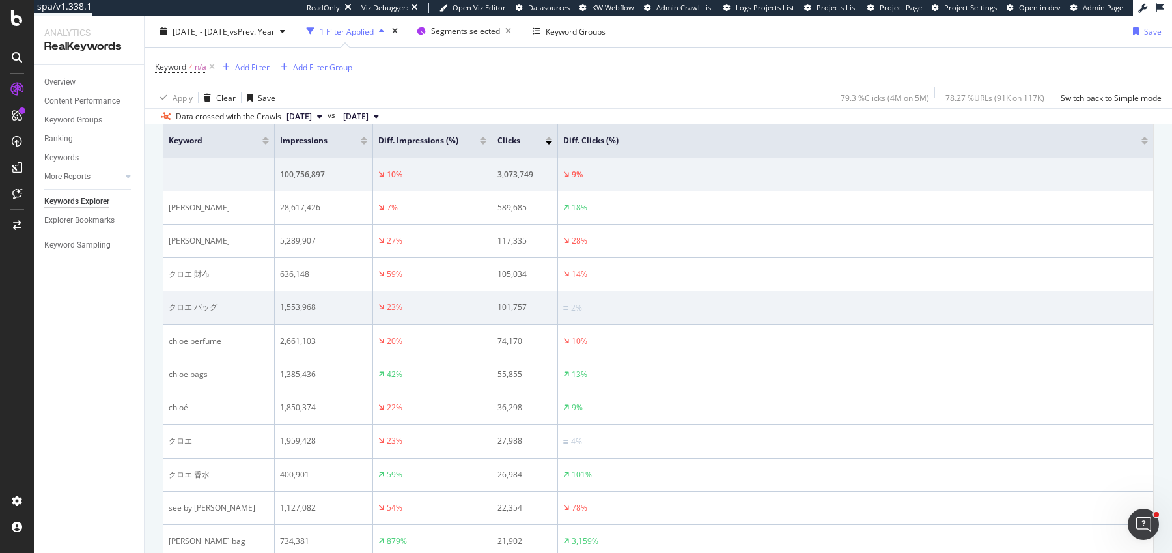
click at [209, 302] on div "クロエ バッグ" at bounding box center [219, 308] width 100 height 12
copy div "クロエ バッグ"
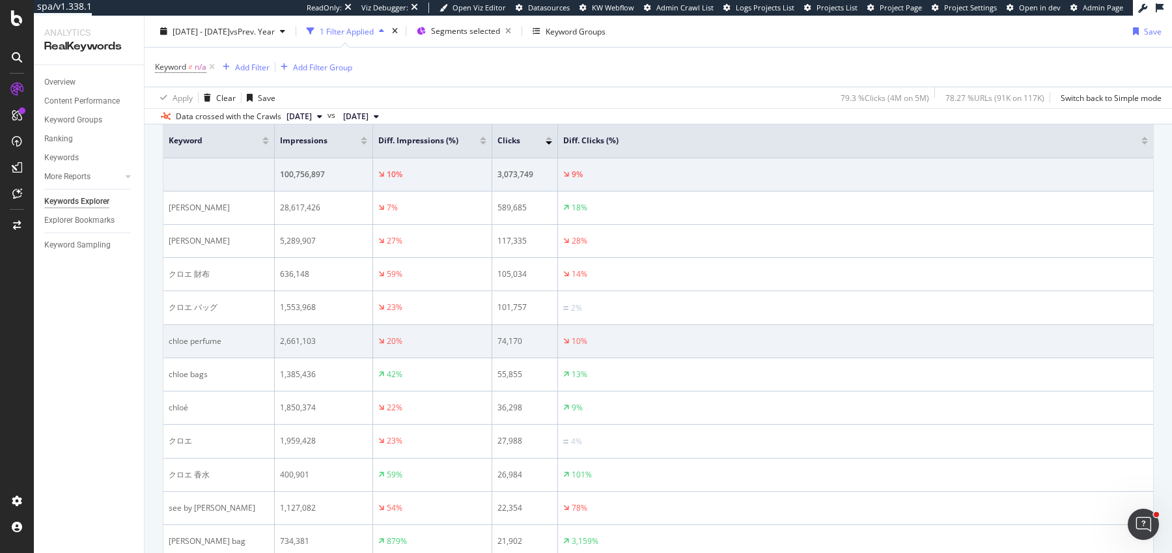
click at [187, 339] on div "chloe perfume" at bounding box center [219, 341] width 100 height 12
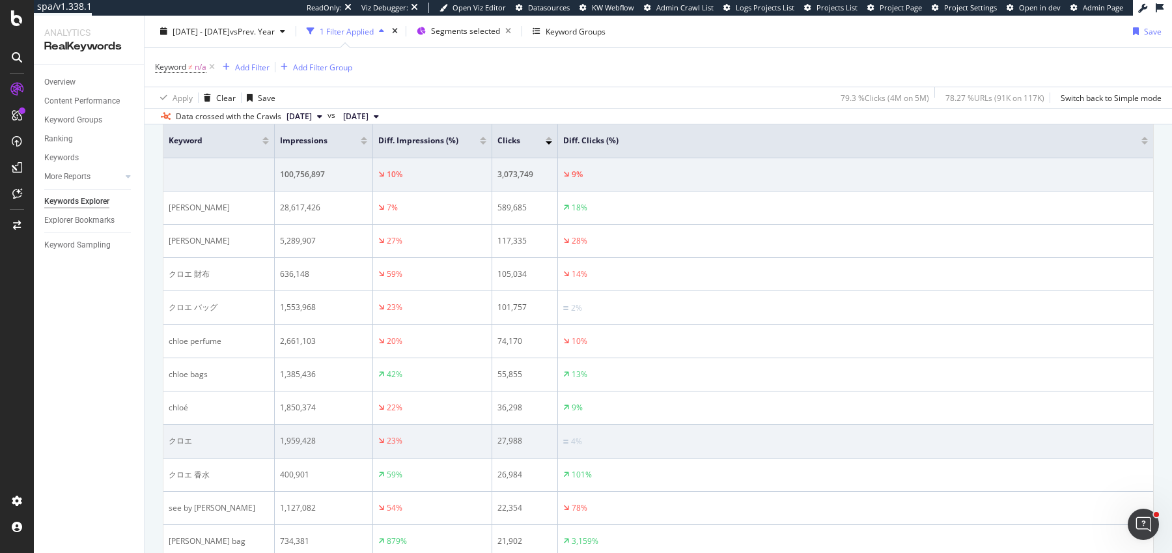
click at [184, 436] on div "クロエ" at bounding box center [219, 441] width 100 height 12
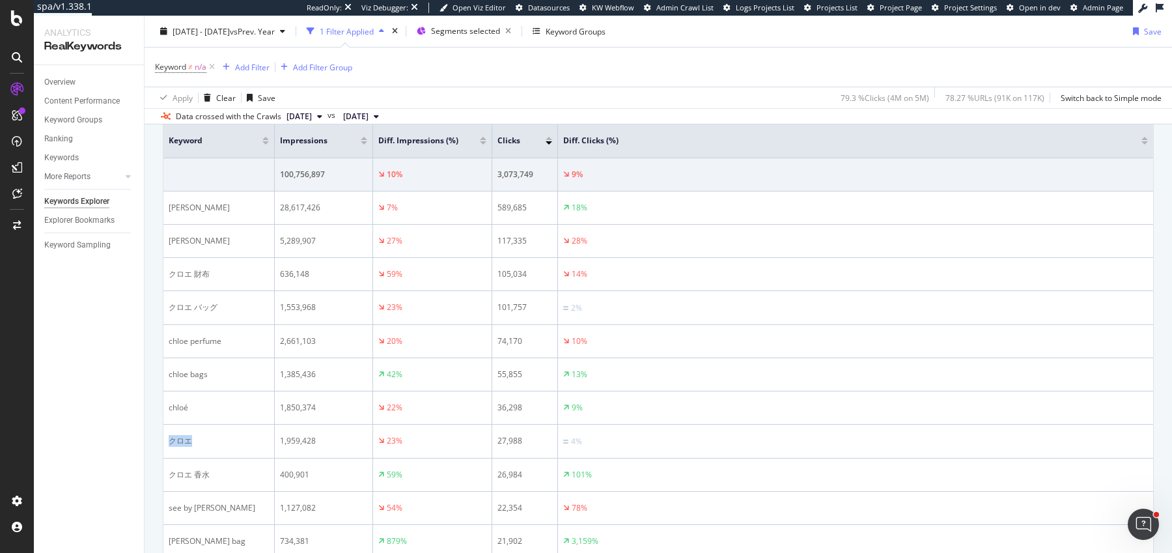
copy div "クロエ"
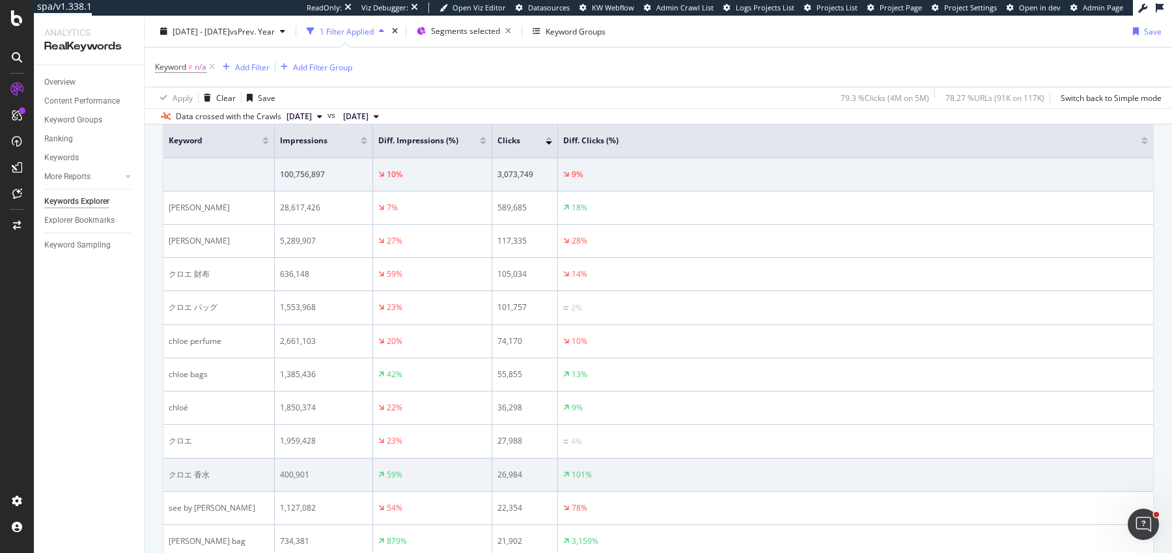
click at [195, 472] on div "クロエ 香水" at bounding box center [219, 475] width 100 height 12
click at [192, 469] on div "クロエ 香水" at bounding box center [219, 475] width 100 height 12
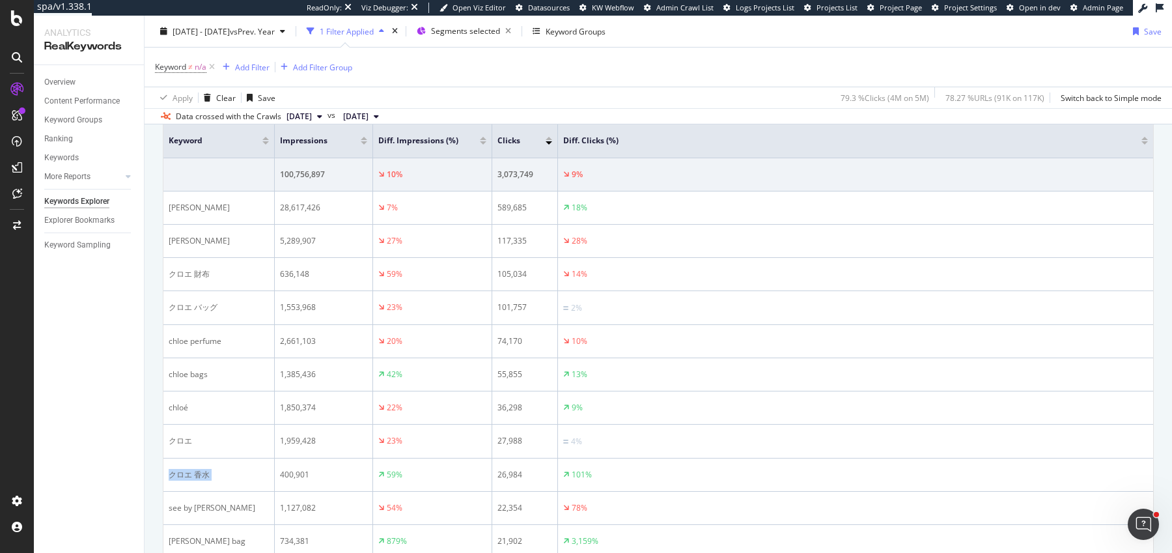
copy div "クロエ 香水"
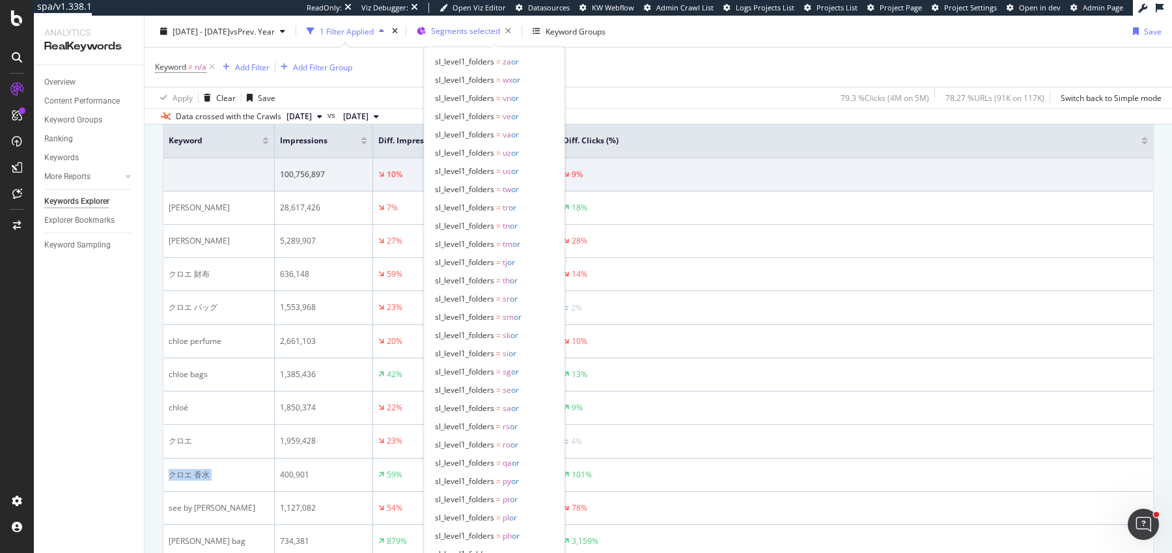
click at [483, 27] on span "Segments selected" at bounding box center [465, 30] width 69 height 11
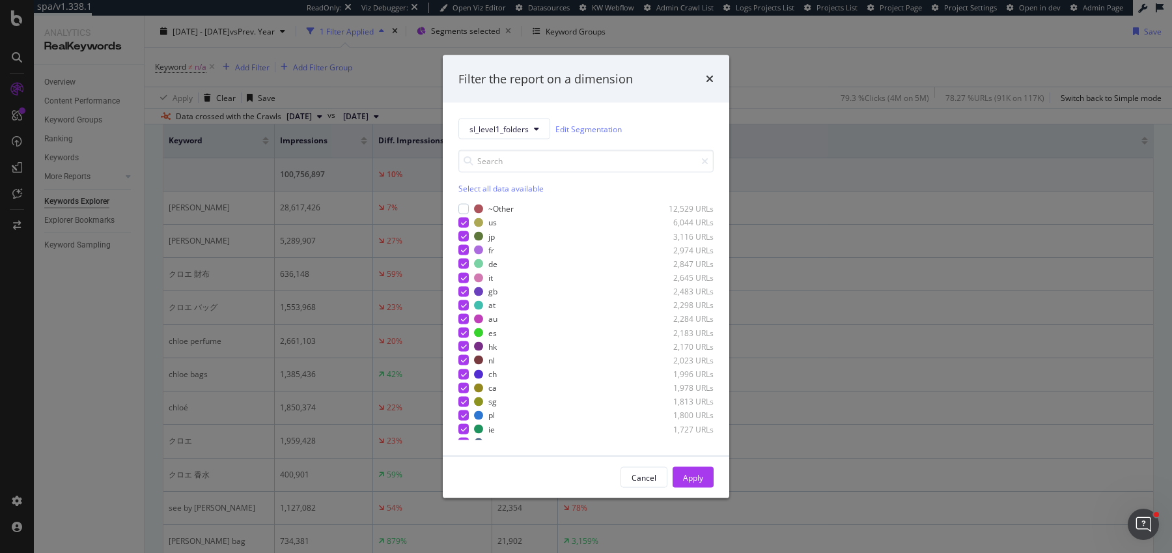
click at [515, 192] on div "Select all data available" at bounding box center [586, 188] width 255 height 11
click at [457, 235] on div "sl_level1_folders Edit Segmentation Select all data available ~Other 12,529 URL…" at bounding box center [586, 279] width 287 height 353
click at [459, 235] on div "modal" at bounding box center [464, 236] width 10 height 10
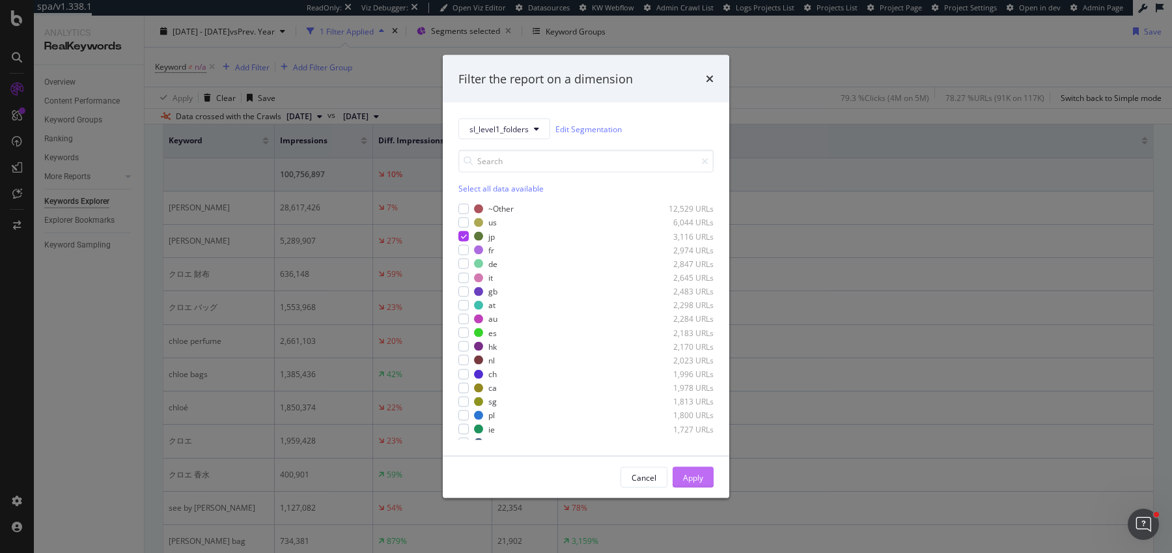
click at [690, 475] on div "Apply" at bounding box center [693, 477] width 20 height 11
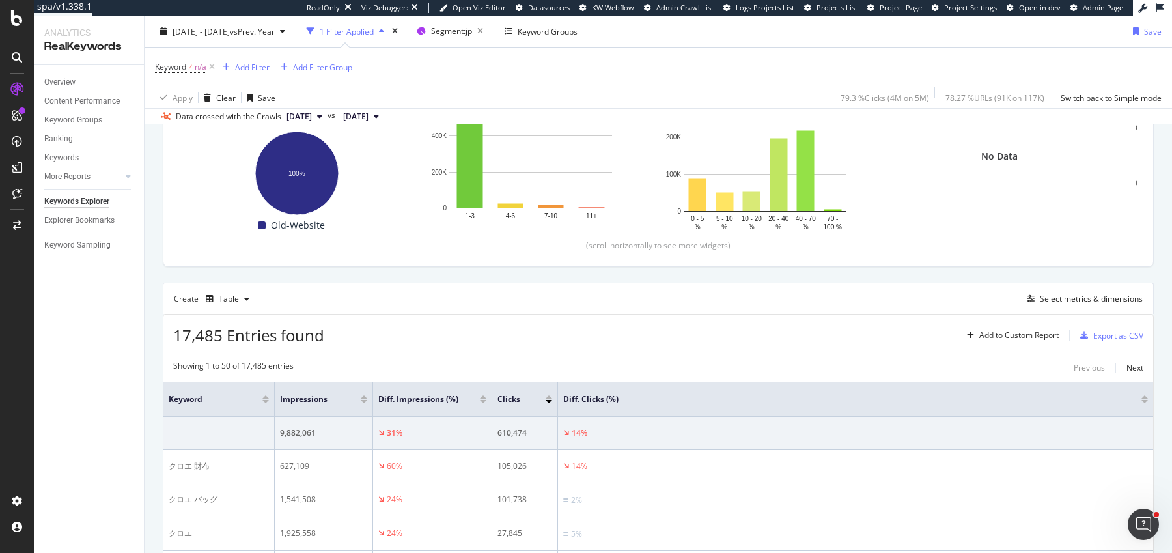
scroll to position [329, 0]
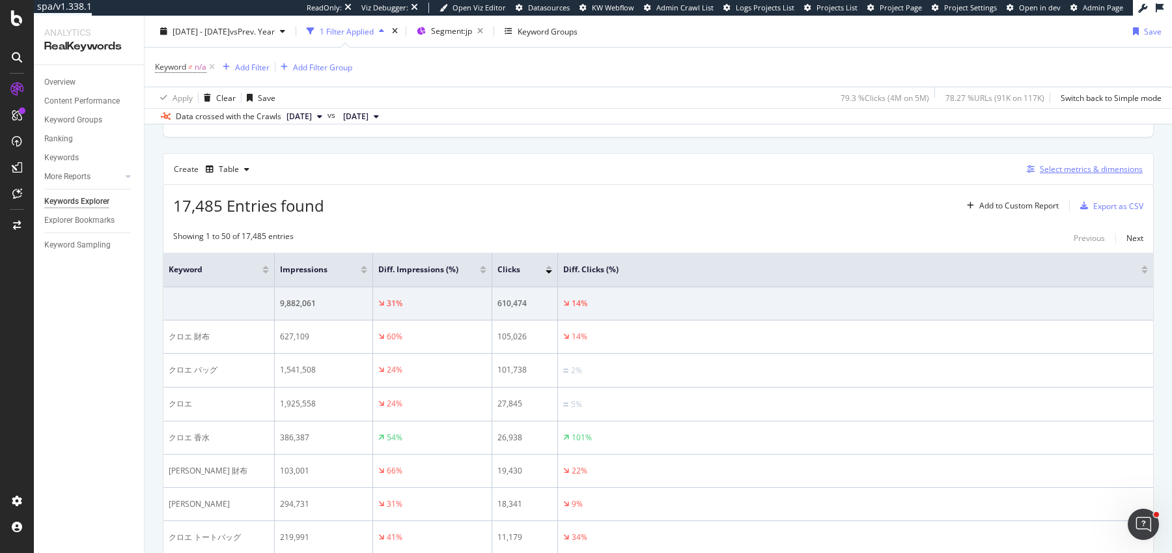
click at [1080, 163] on div "Select metrics & dimensions" at bounding box center [1091, 168] width 103 height 11
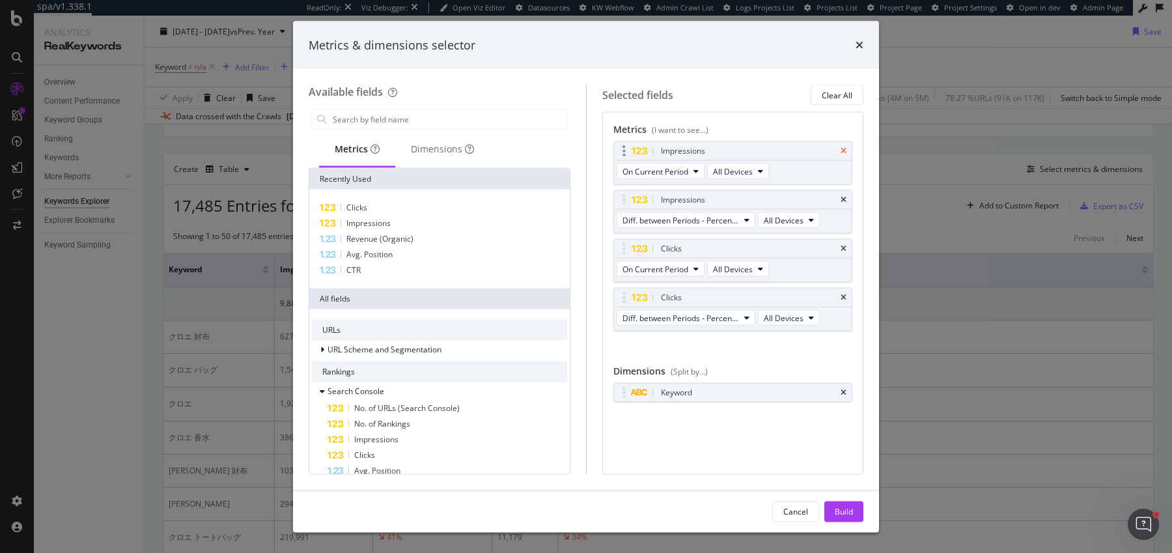
click at [843, 151] on icon "times" at bounding box center [844, 151] width 6 height 8
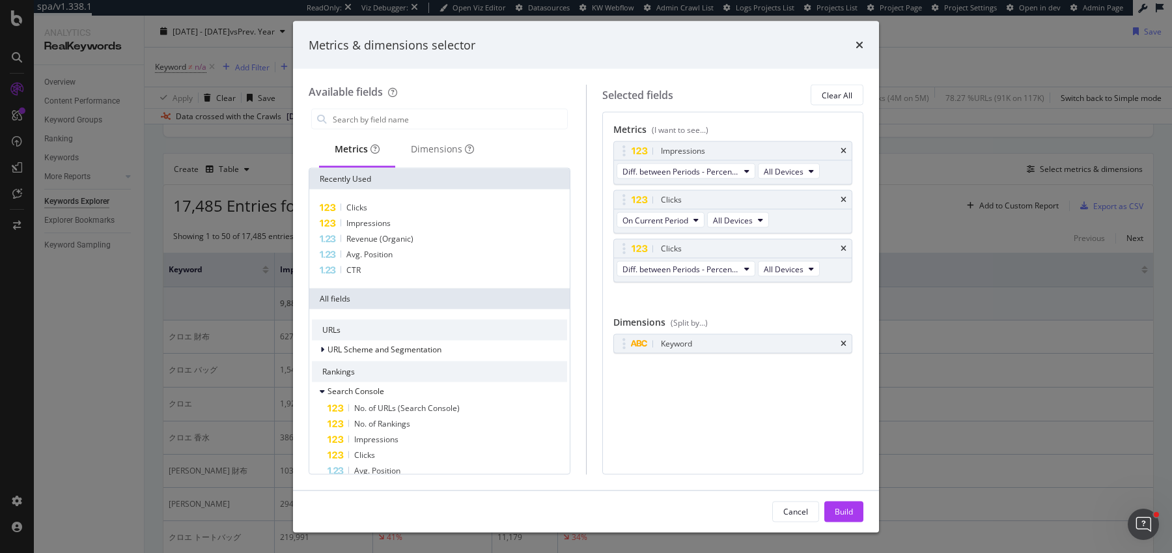
click at [843, 151] on icon "times" at bounding box center [844, 151] width 6 height 8
click at [843, 196] on icon "times" at bounding box center [844, 200] width 6 height 8
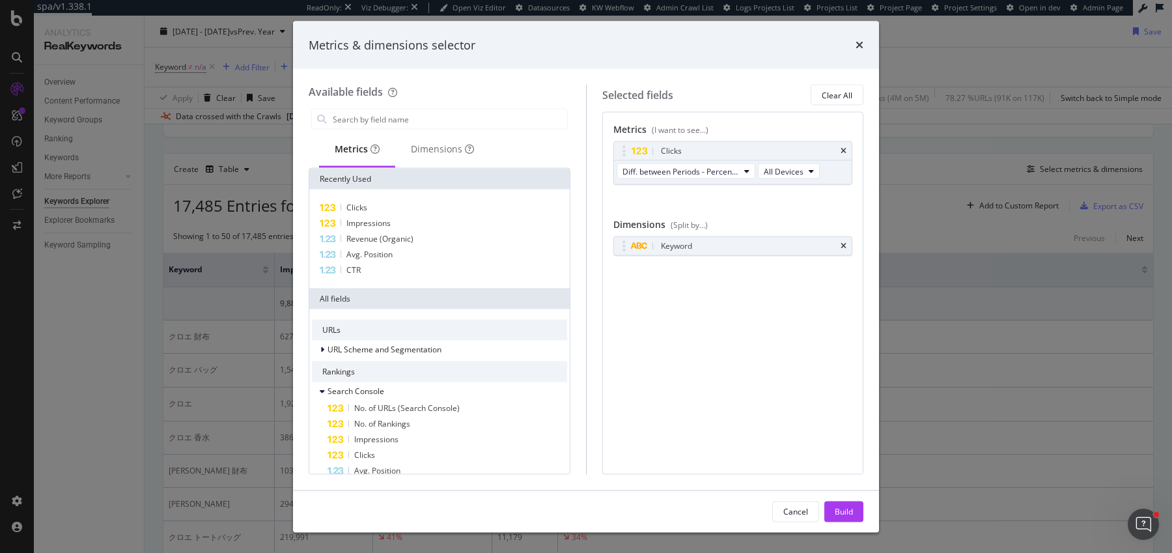
click at [843, 151] on icon "times" at bounding box center [844, 151] width 6 height 8
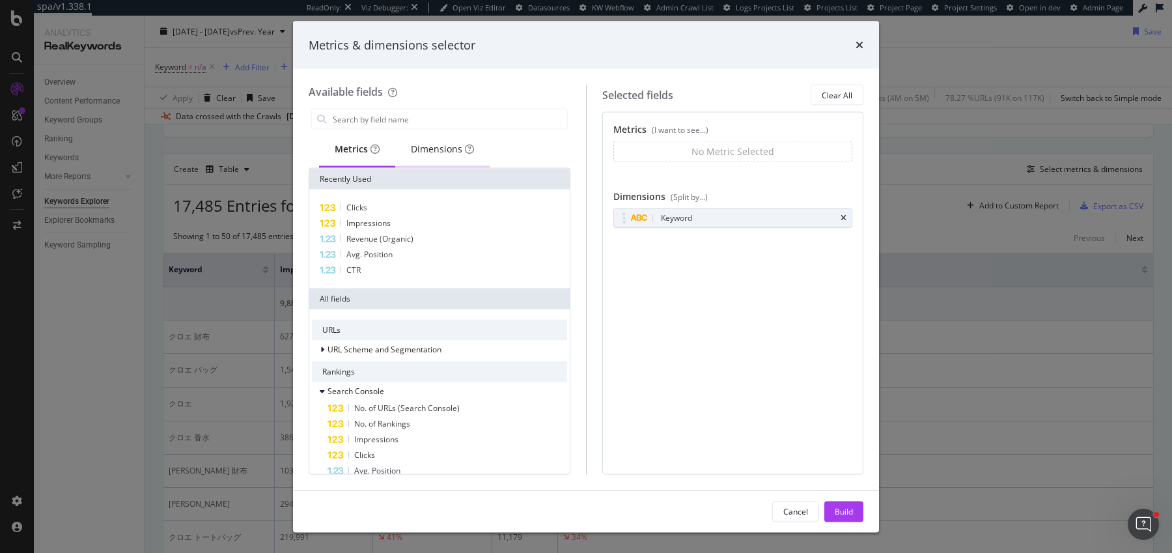
click at [417, 134] on div "Dimensions" at bounding box center [442, 150] width 94 height 36
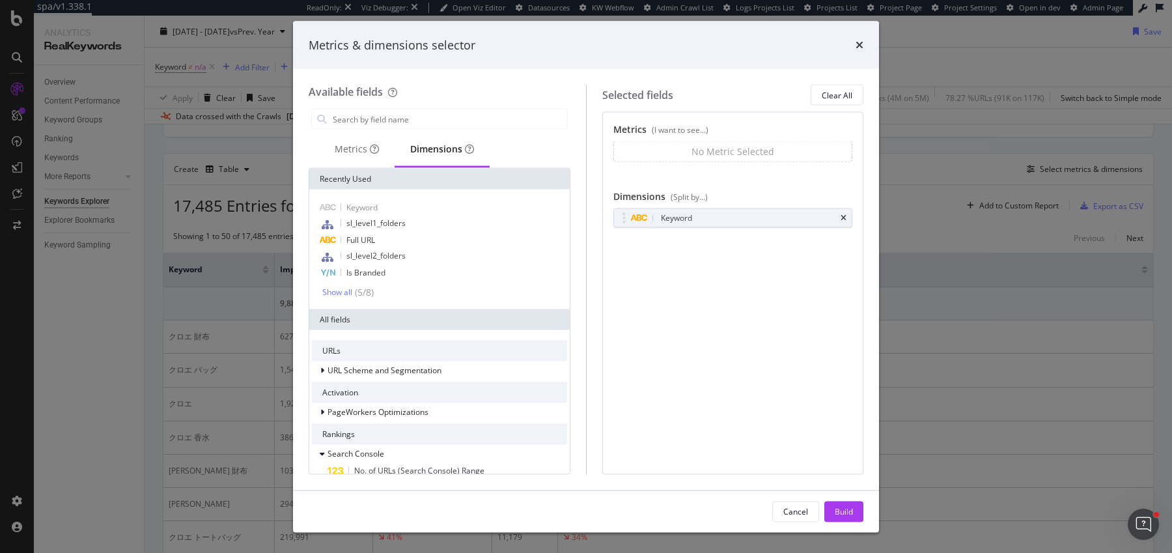
drag, startPoint x: 369, startPoint y: 143, endPoint x: 379, endPoint y: 130, distance: 17.2
click at [370, 145] on icon "modal" at bounding box center [374, 149] width 9 height 9
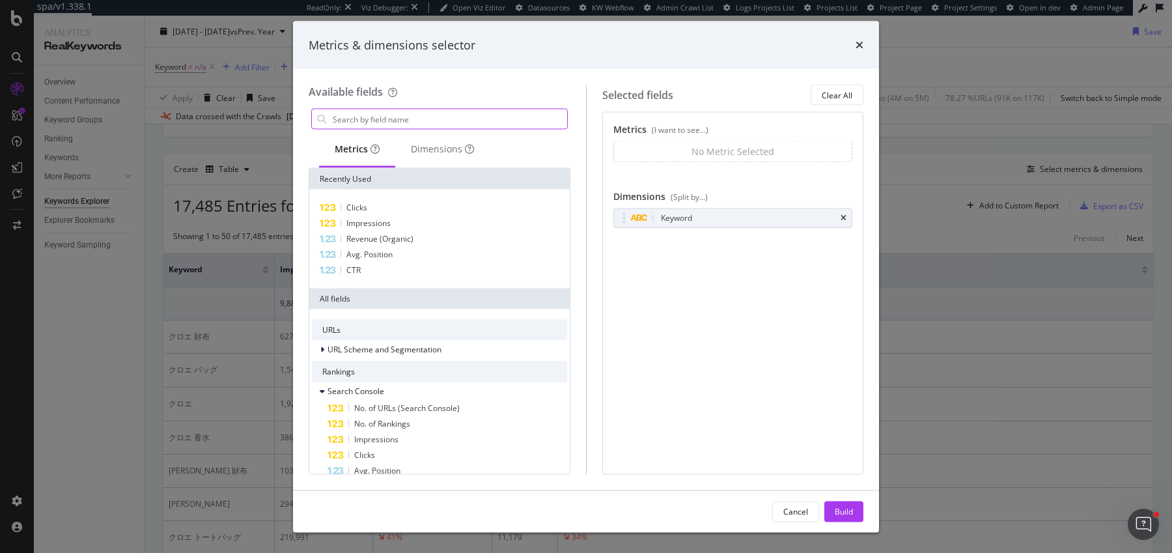
click at [385, 123] on input "modal" at bounding box center [450, 119] width 236 height 20
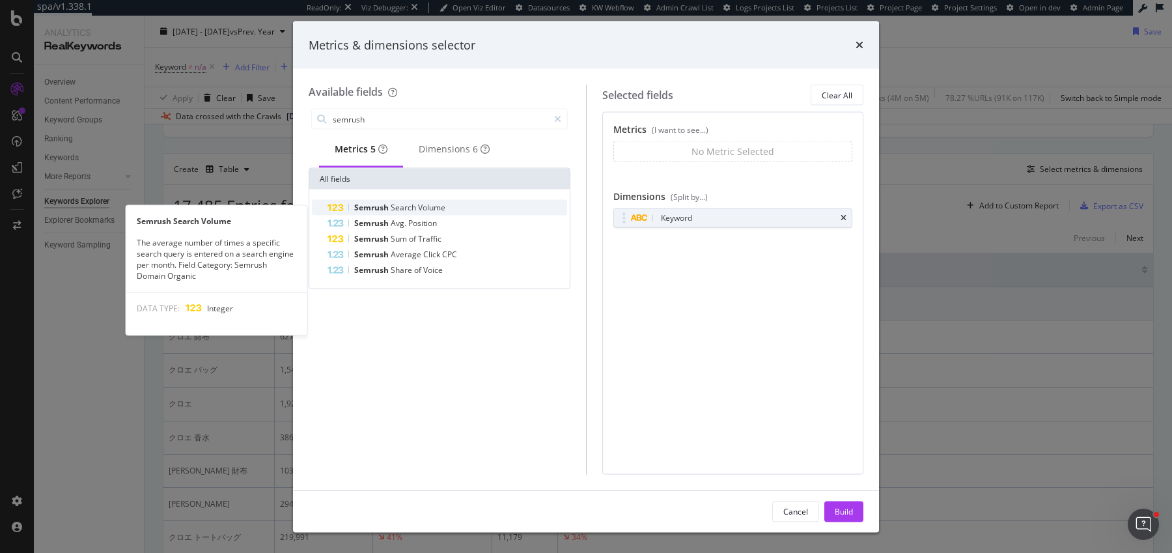
click at [442, 212] on span "Volume" at bounding box center [431, 207] width 27 height 11
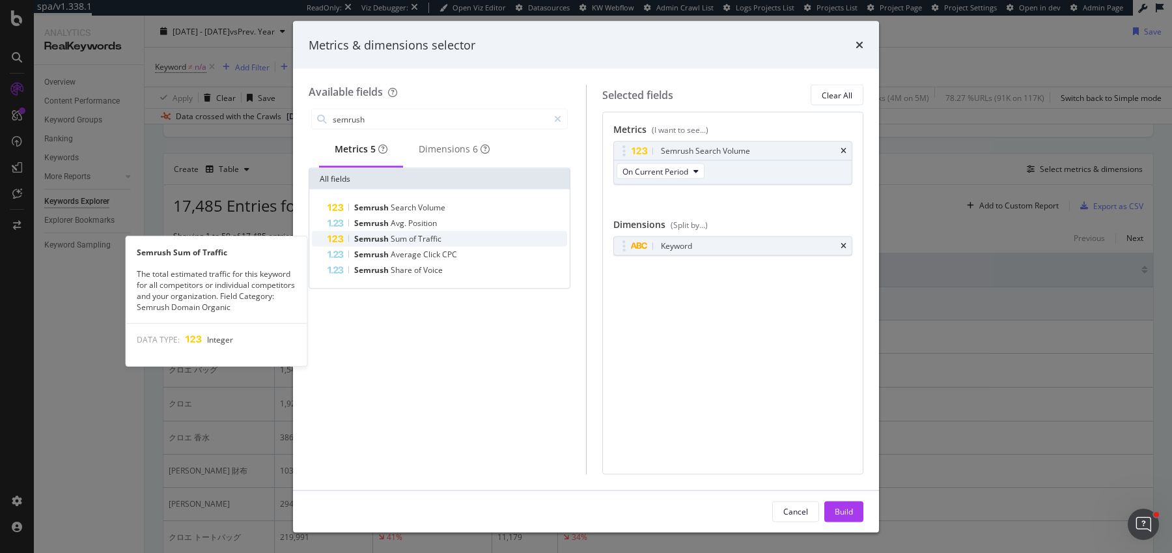
click at [429, 244] on span "Traffic" at bounding box center [429, 238] width 23 height 11
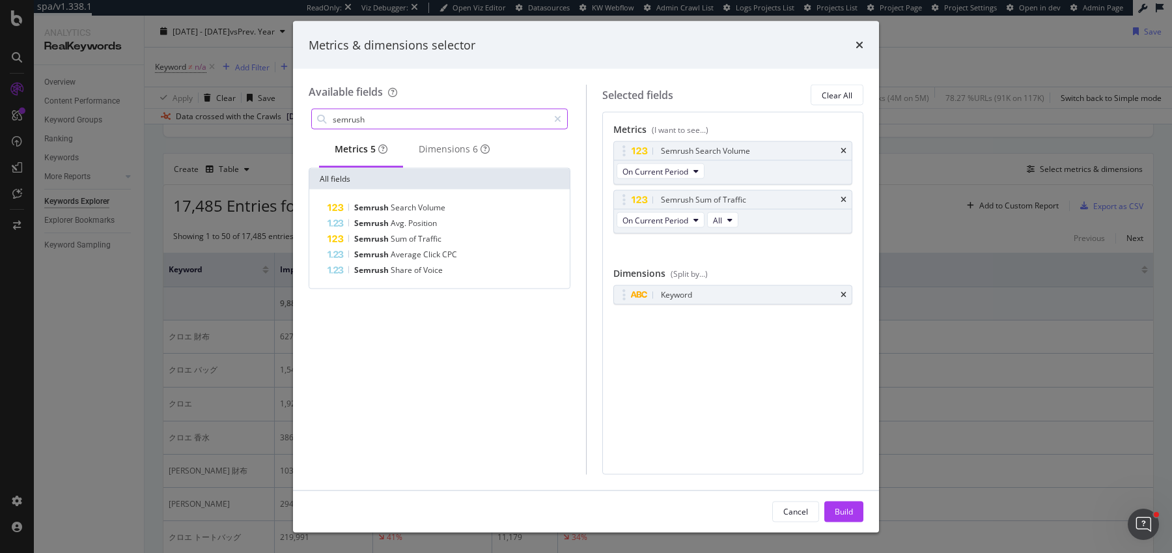
click at [451, 122] on input "semrush" at bounding box center [440, 119] width 217 height 20
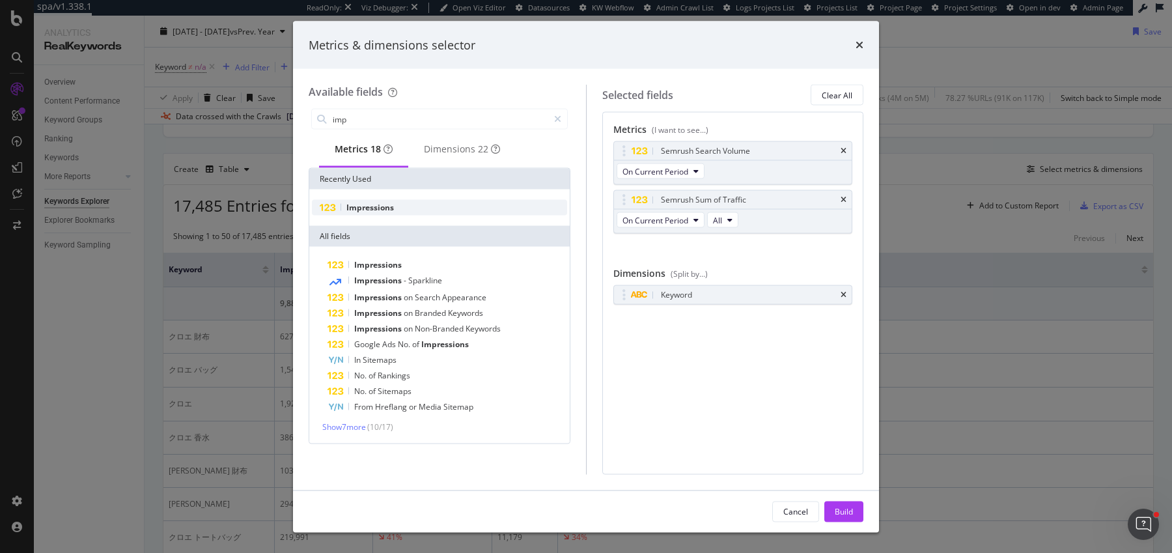
click at [425, 209] on div "Impressions" at bounding box center [439, 208] width 255 height 16
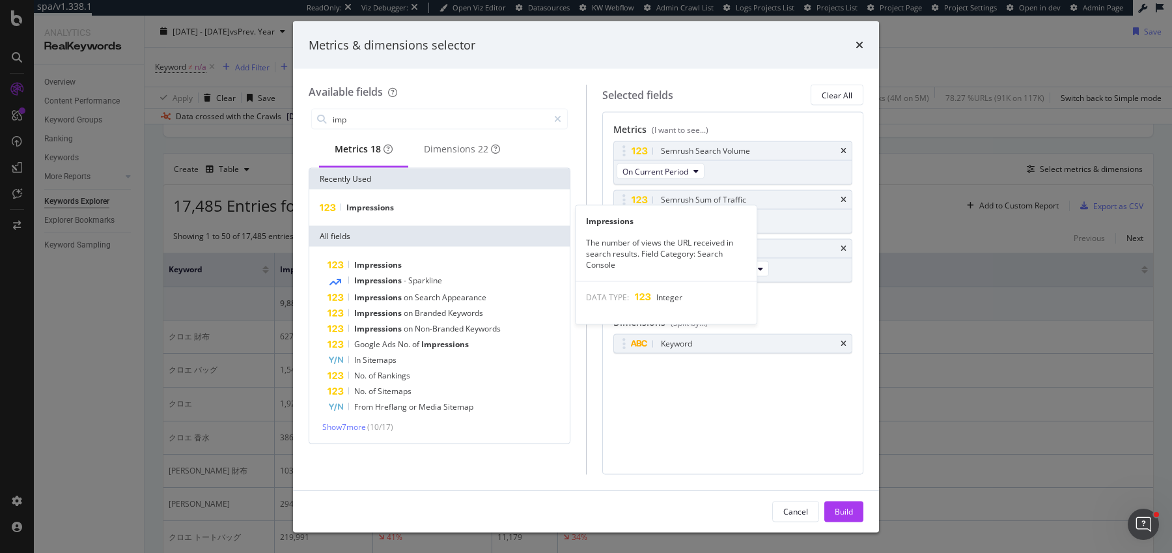
click at [400, 201] on div "Impressions Impressions The number of views the URL received in search results.…" at bounding box center [439, 208] width 261 height 36
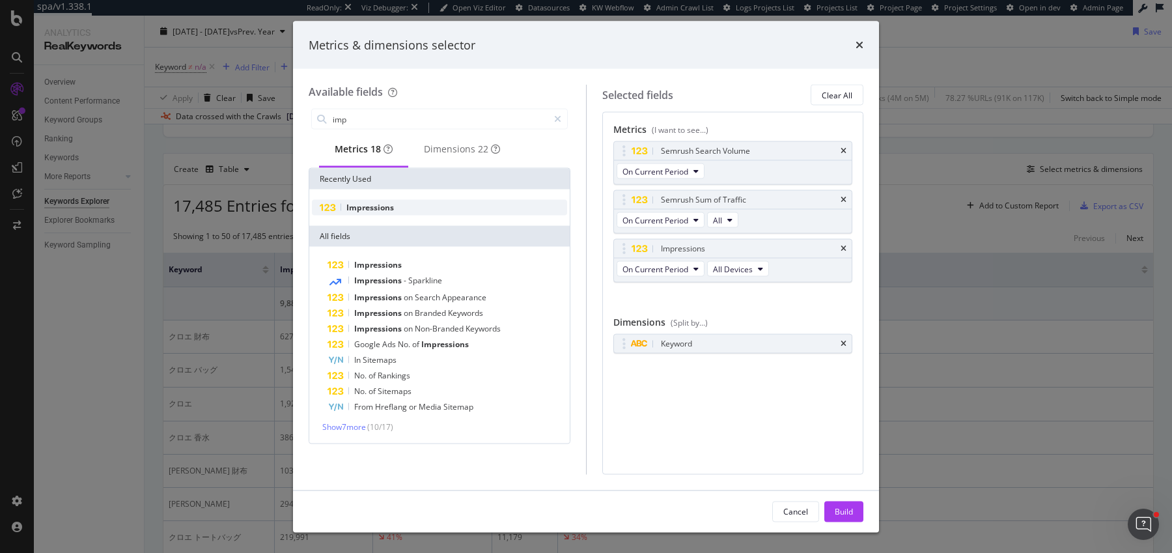
click at [399, 208] on div "Impressions" at bounding box center [439, 208] width 255 height 16
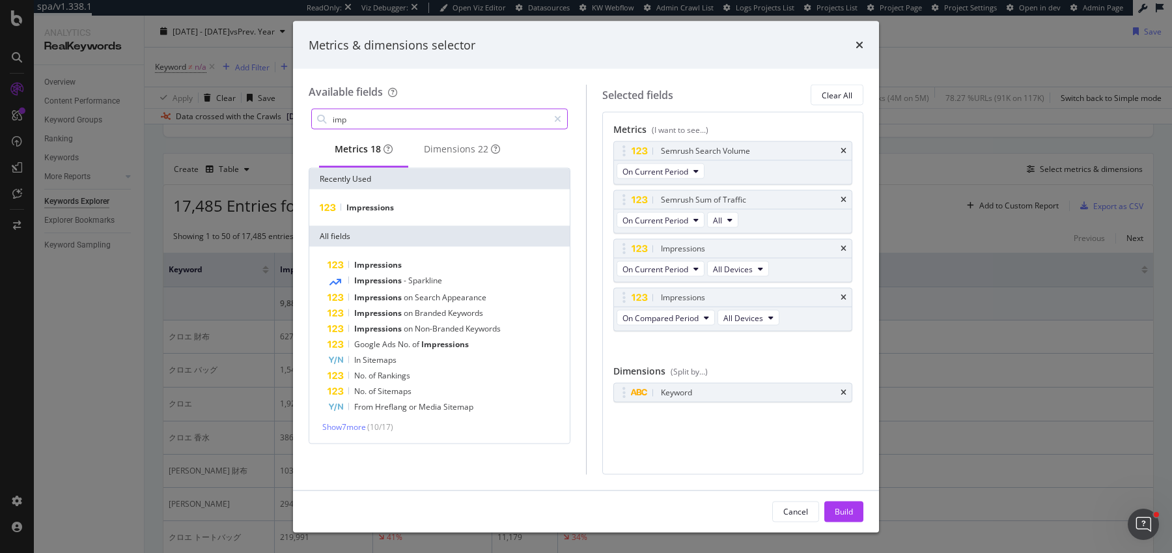
click at [429, 118] on input "imp" at bounding box center [440, 119] width 217 height 20
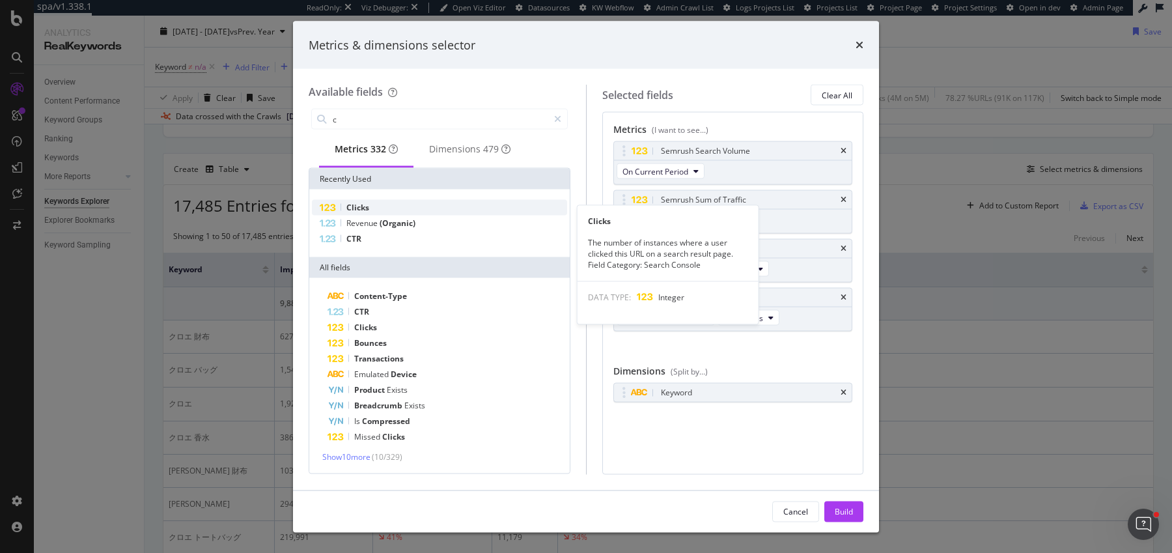
click at [391, 209] on div "Clicks" at bounding box center [439, 208] width 255 height 16
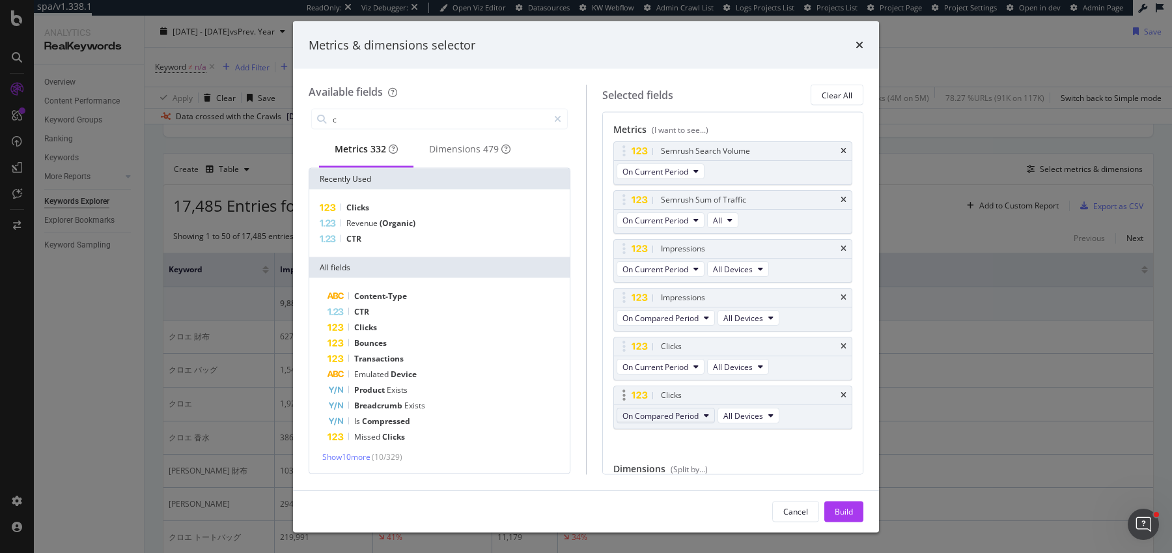
click at [658, 412] on span "On Compared Period" at bounding box center [661, 415] width 76 height 11
click at [431, 122] on input "c" at bounding box center [440, 119] width 217 height 20
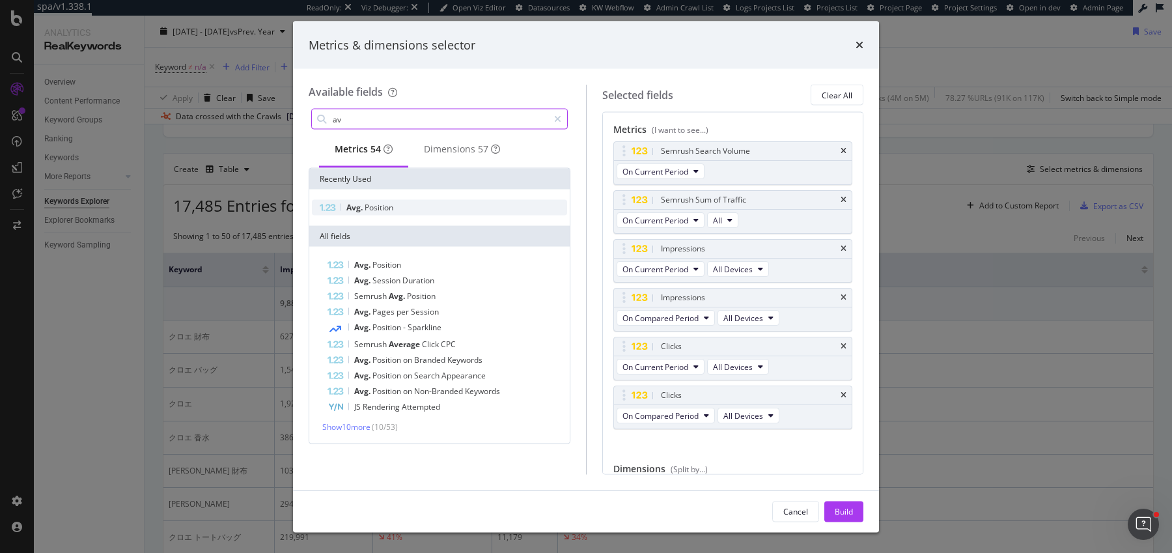
type input "av"
click at [388, 208] on span "Position" at bounding box center [379, 207] width 29 height 11
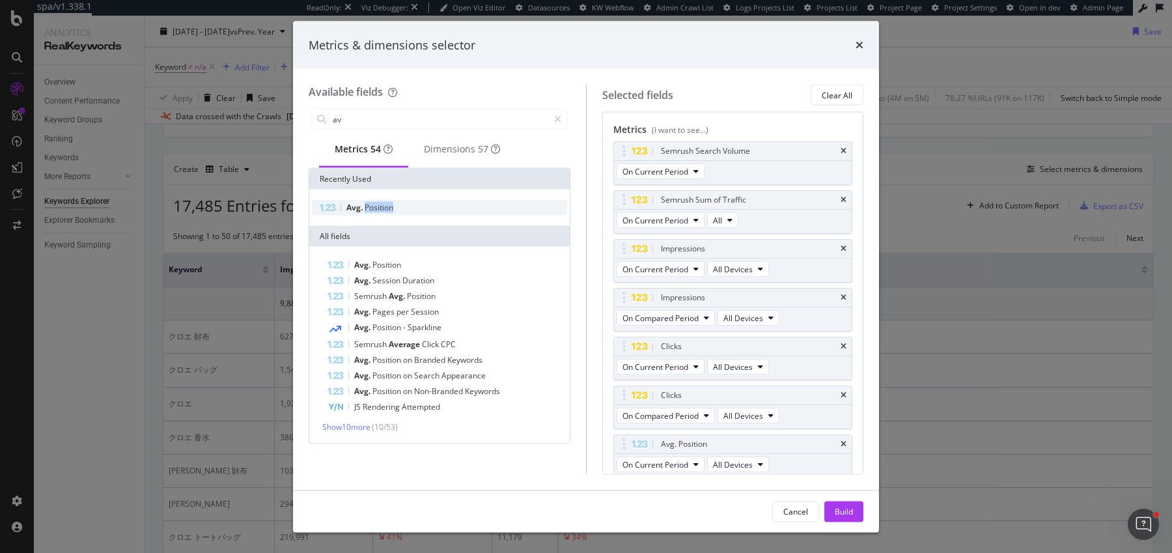
click at [388, 208] on span "Position" at bounding box center [379, 207] width 29 height 11
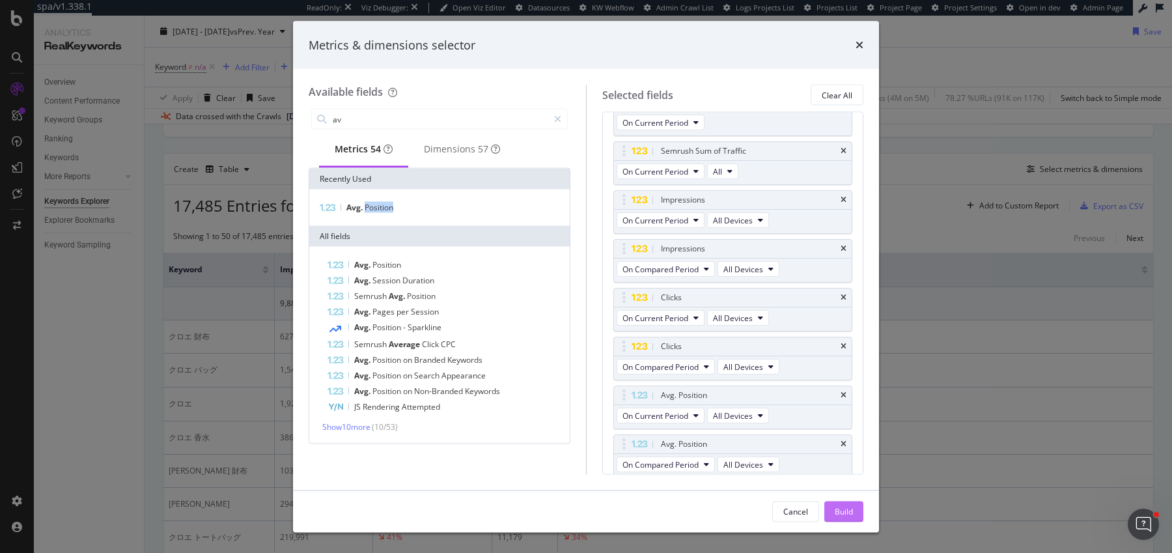
click at [837, 515] on div "Build" at bounding box center [844, 510] width 18 height 11
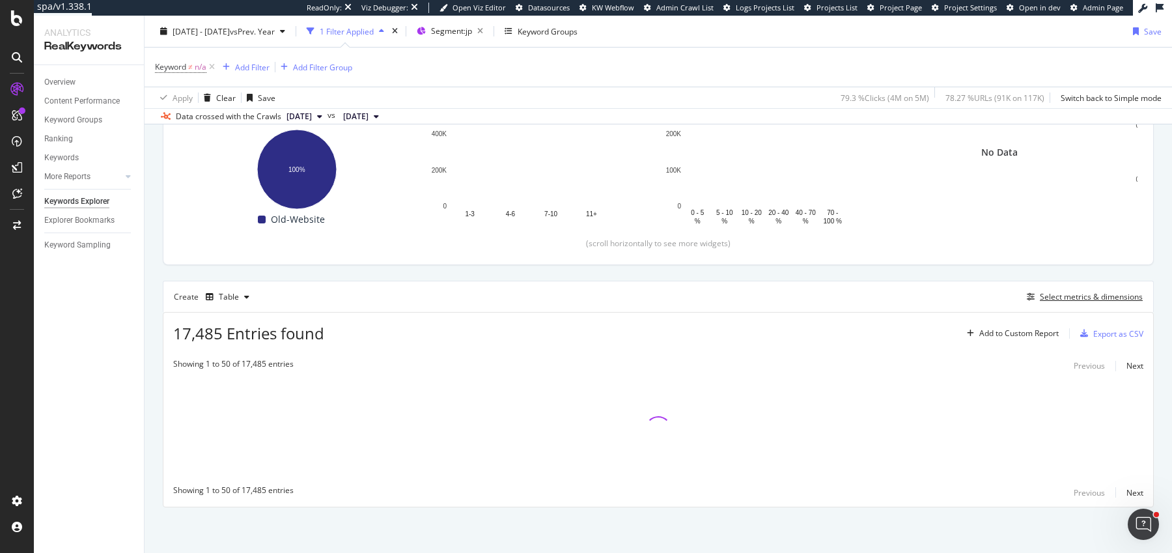
scroll to position [199, 0]
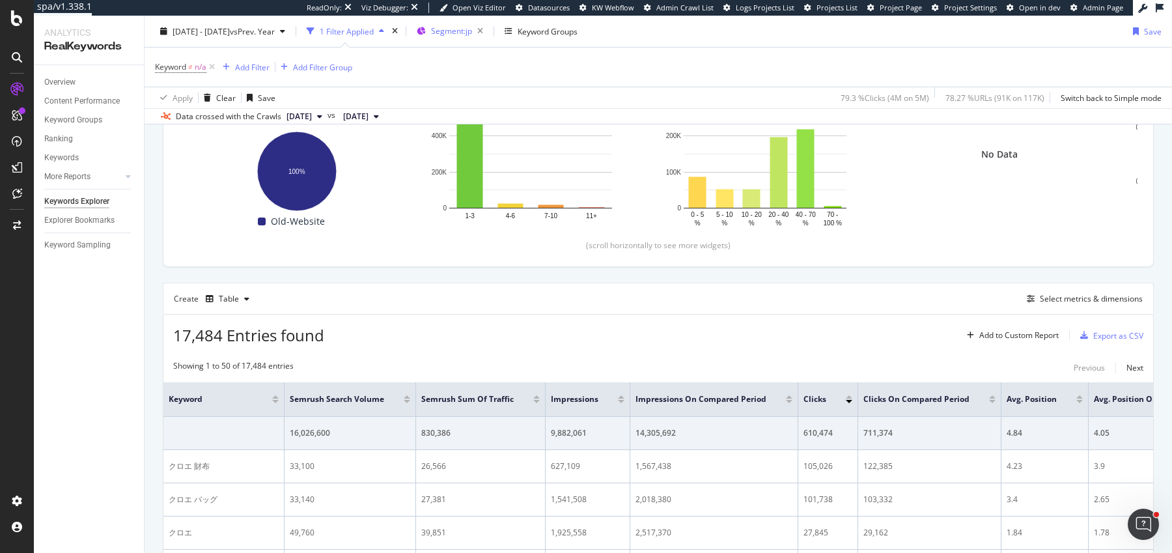
click at [472, 25] on span "Segment: jp" at bounding box center [451, 30] width 41 height 11
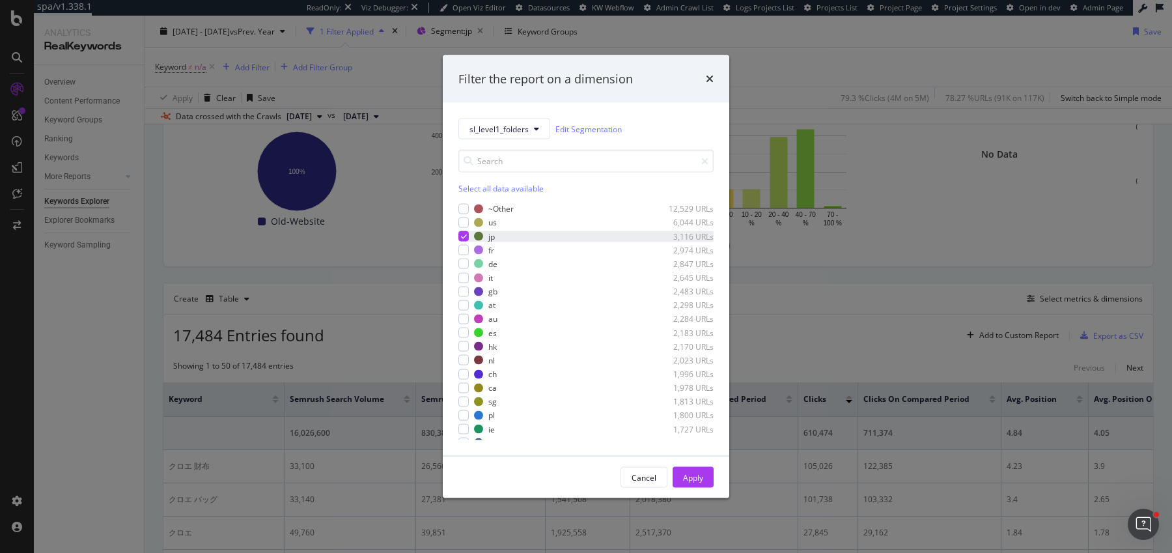
click at [465, 237] on icon "modal" at bounding box center [464, 236] width 6 height 7
click at [464, 225] on div "modal" at bounding box center [464, 223] width 10 height 10
click at [706, 481] on button "Apply" at bounding box center [693, 477] width 41 height 21
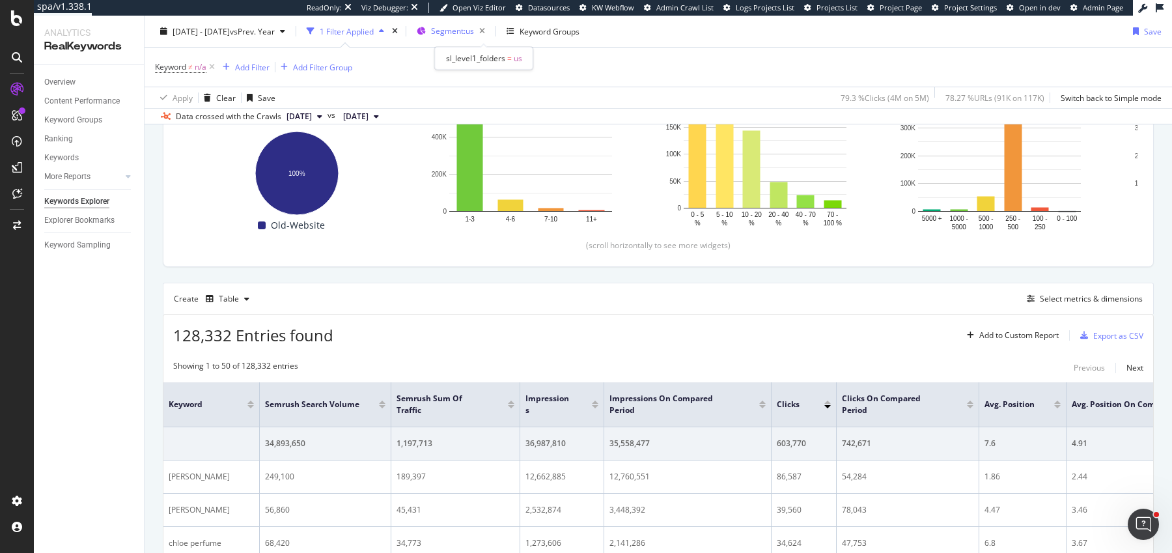
click at [455, 37] on div "Segment: us" at bounding box center [454, 31] width 74 height 20
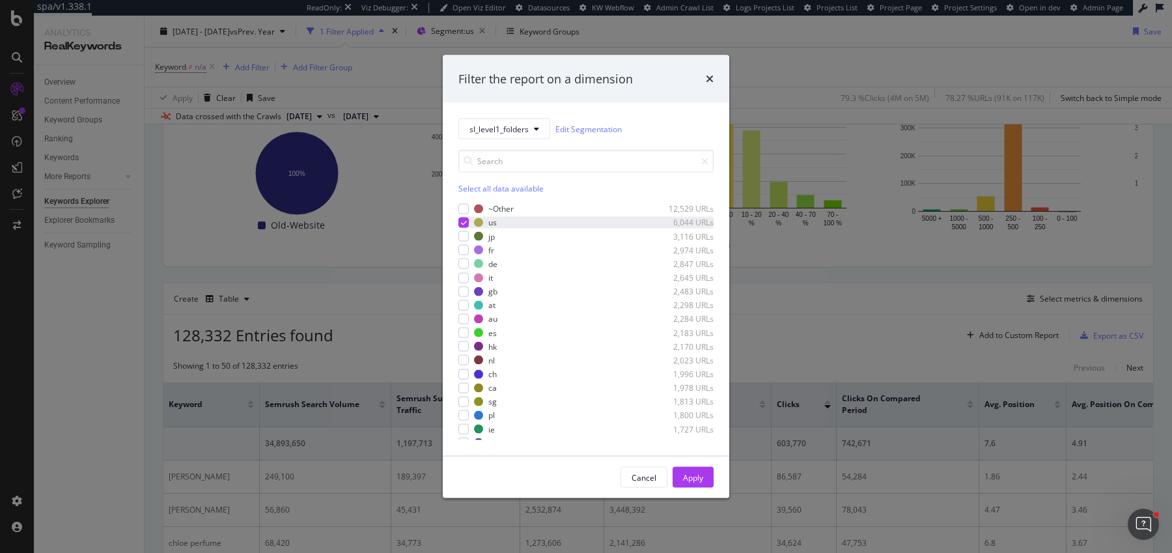
click at [463, 223] on icon "modal" at bounding box center [464, 223] width 6 height 7
click at [468, 249] on div "modal" at bounding box center [464, 250] width 10 height 10
click at [692, 472] on div "Apply" at bounding box center [693, 477] width 20 height 11
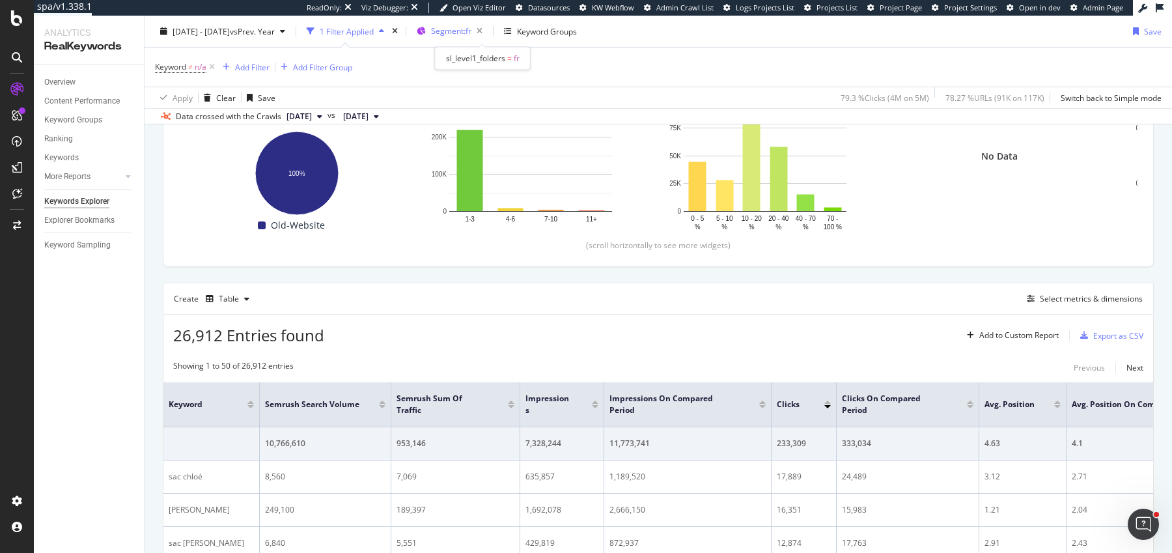
click at [472, 26] on span "Segment: fr" at bounding box center [451, 30] width 40 height 11
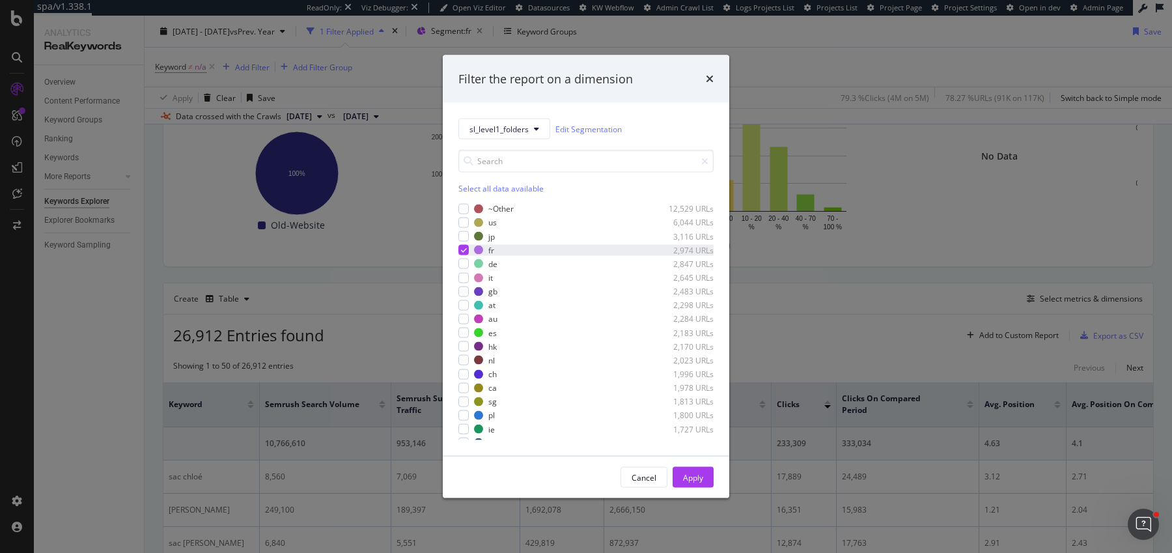
click at [461, 247] on icon "modal" at bounding box center [464, 250] width 6 height 7
click at [462, 292] on div "modal" at bounding box center [464, 291] width 10 height 10
click at [683, 472] on div "Apply" at bounding box center [693, 477] width 20 height 11
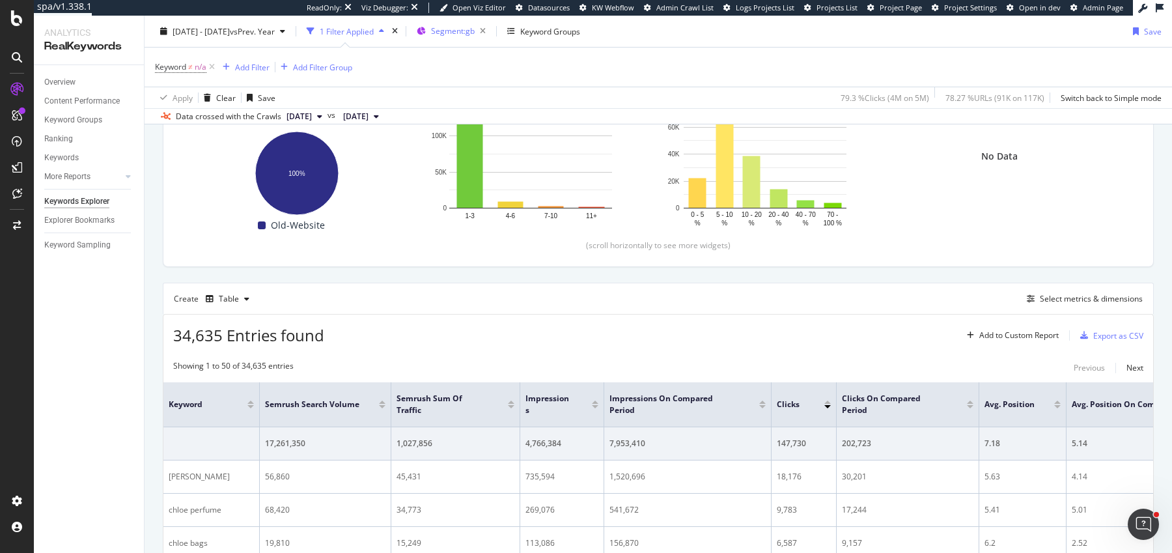
click at [474, 34] on span "Segment: gb" at bounding box center [453, 30] width 44 height 11
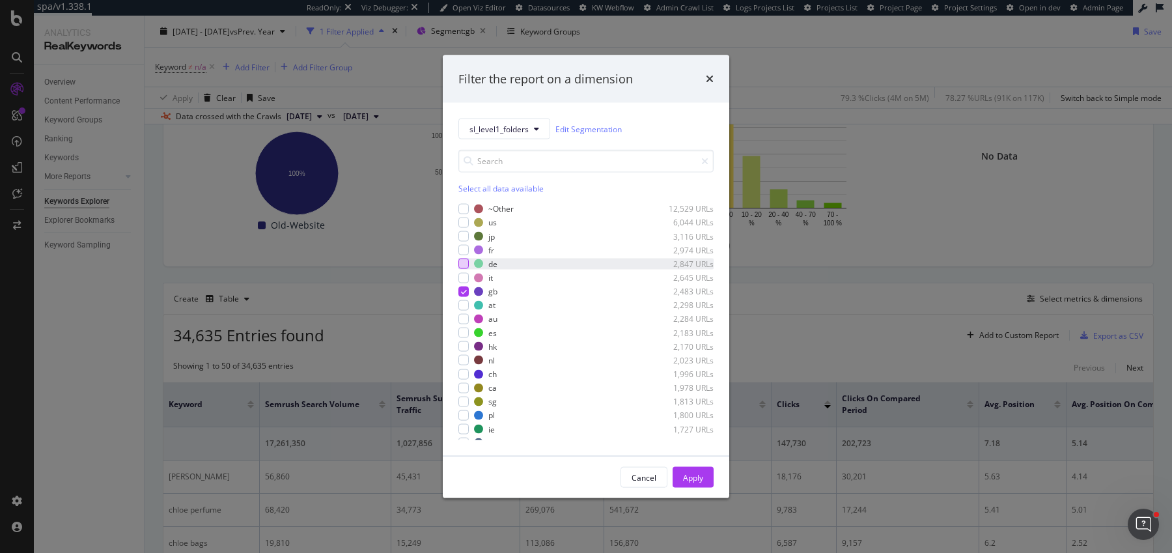
click at [461, 267] on div "modal" at bounding box center [464, 264] width 10 height 10
click at [462, 296] on div "modal" at bounding box center [464, 291] width 10 height 10
click at [693, 465] on div "Cancel Apply" at bounding box center [586, 478] width 287 height 42
click at [693, 468] on div "Apply" at bounding box center [693, 478] width 20 height 20
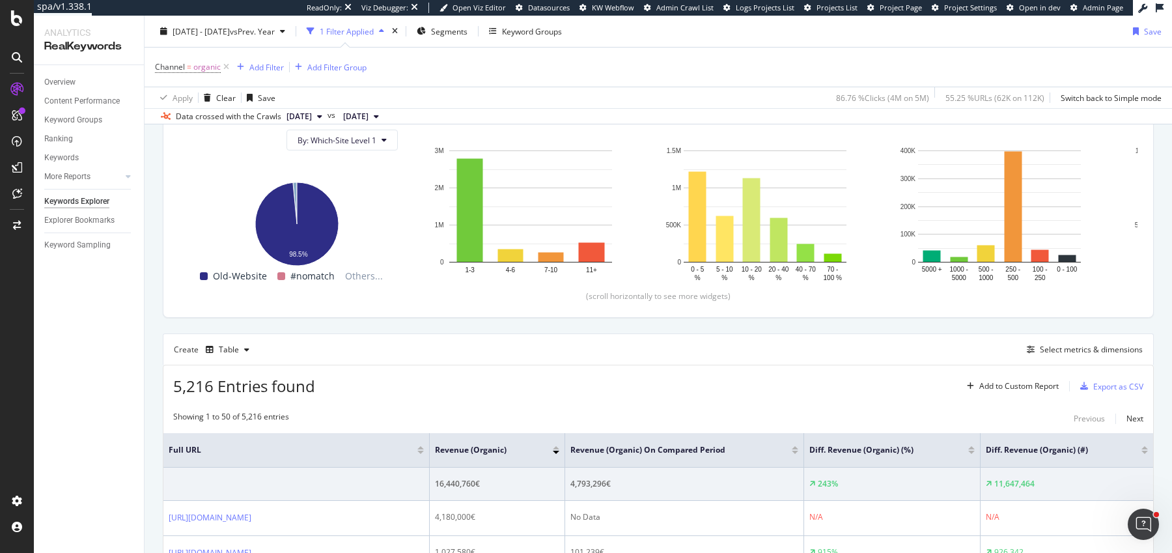
scroll to position [41, 0]
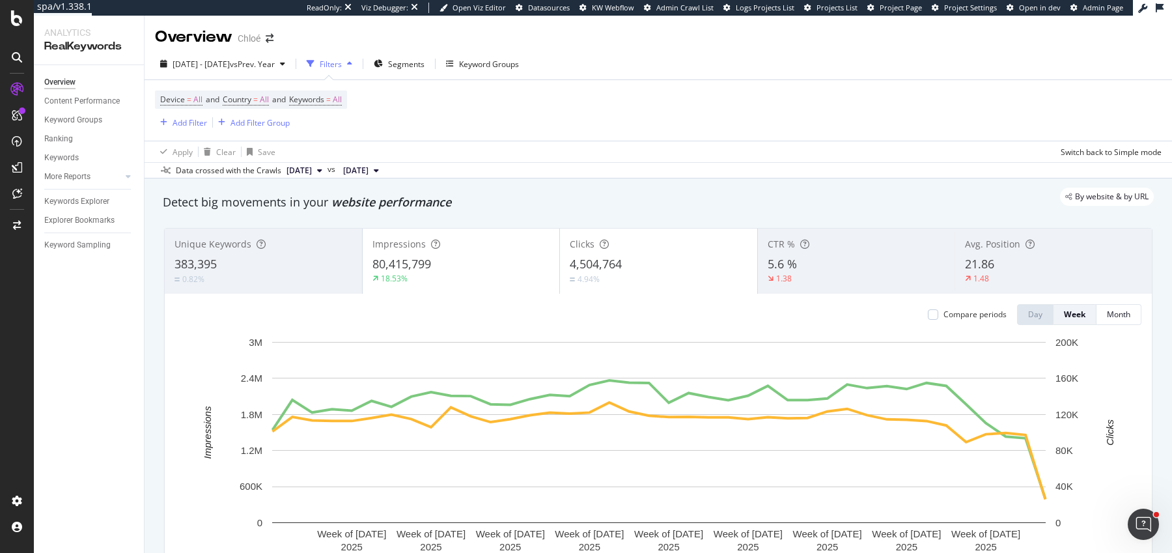
scroll to position [86, 0]
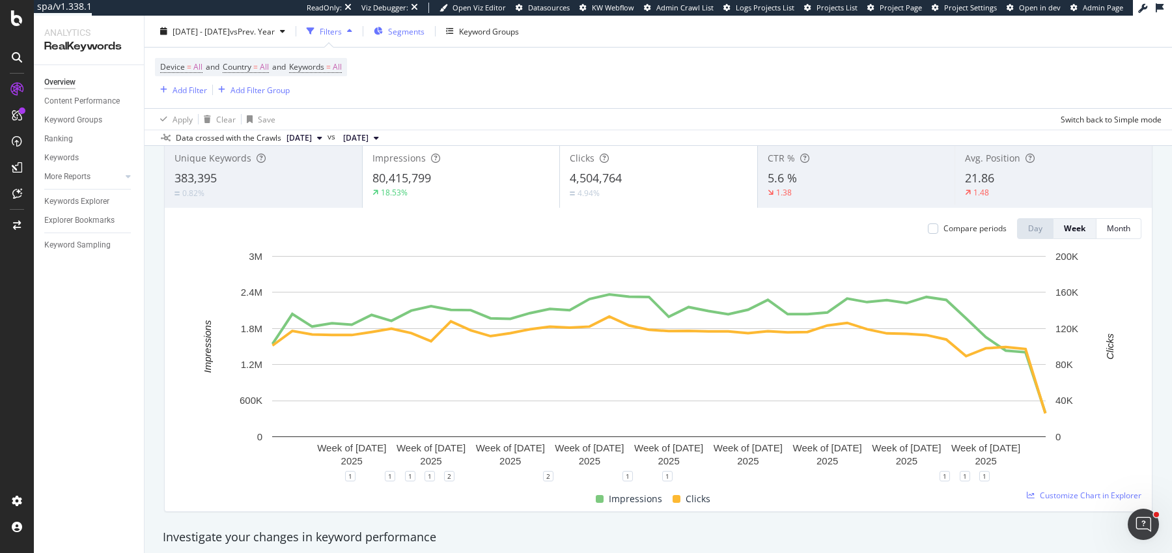
click at [423, 31] on span "Segments" at bounding box center [406, 30] width 36 height 11
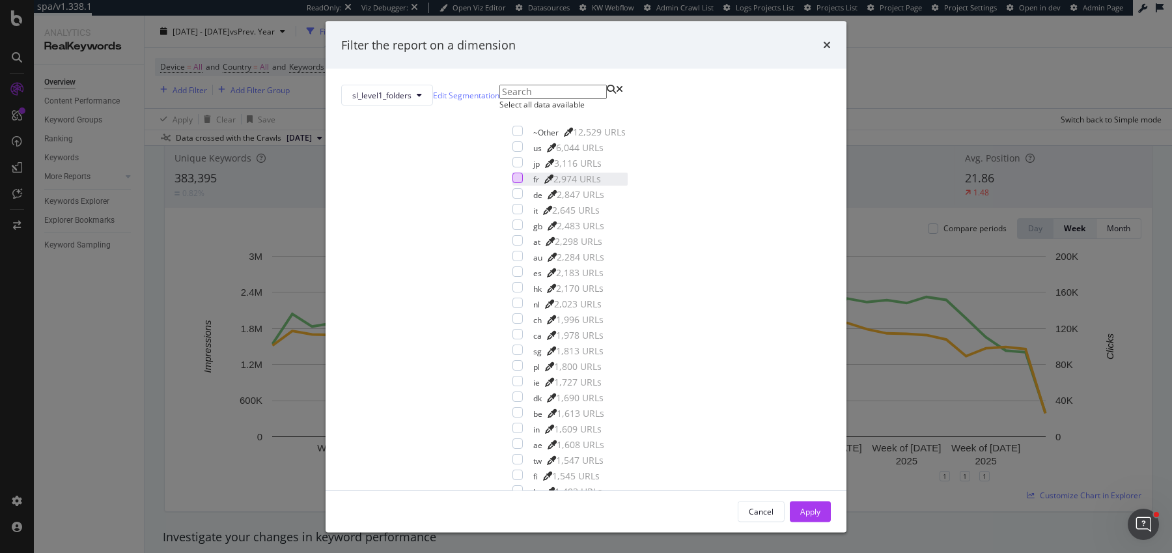
click at [513, 183] on div "modal" at bounding box center [518, 178] width 10 height 10
click at [790, 501] on button "Apply" at bounding box center [810, 511] width 41 height 21
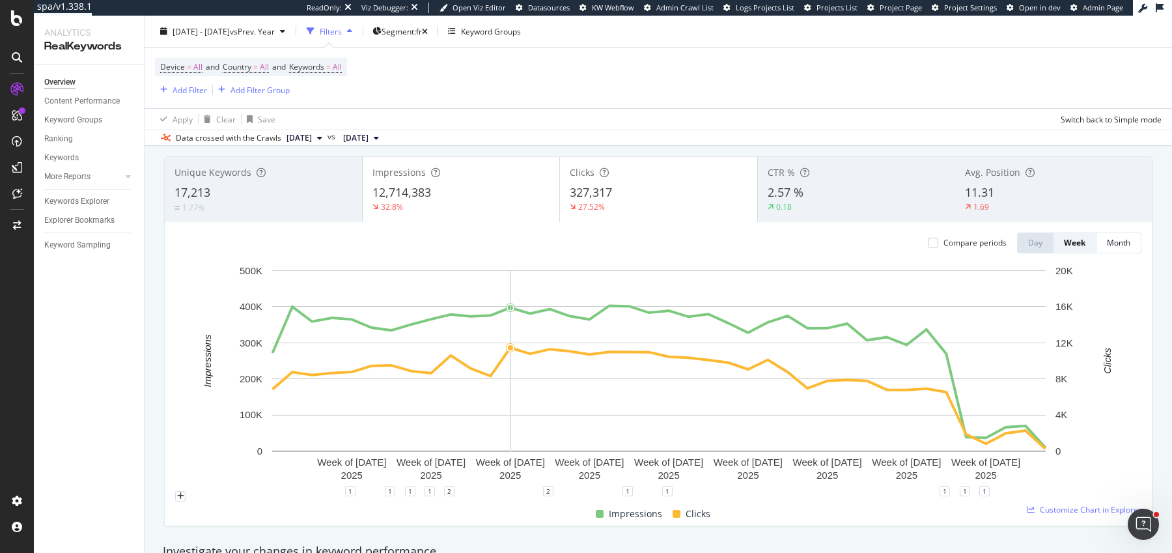
scroll to position [72, 0]
click at [939, 238] on div at bounding box center [933, 243] width 10 height 10
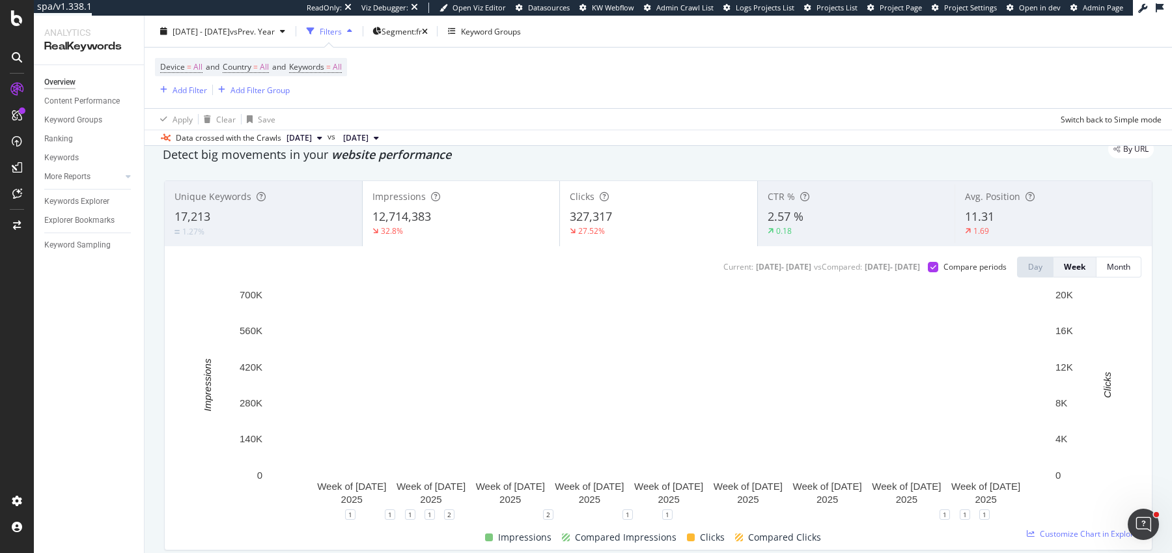
scroll to position [42, 0]
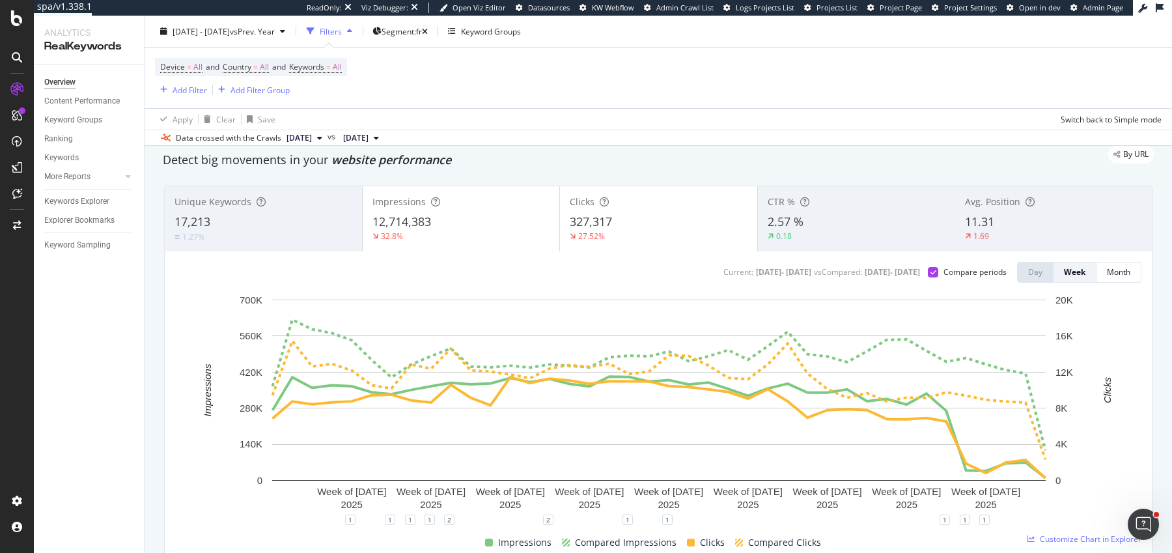
click at [461, 241] on div "Impressions 12,714,383 32.8%" at bounding box center [461, 219] width 197 height 59
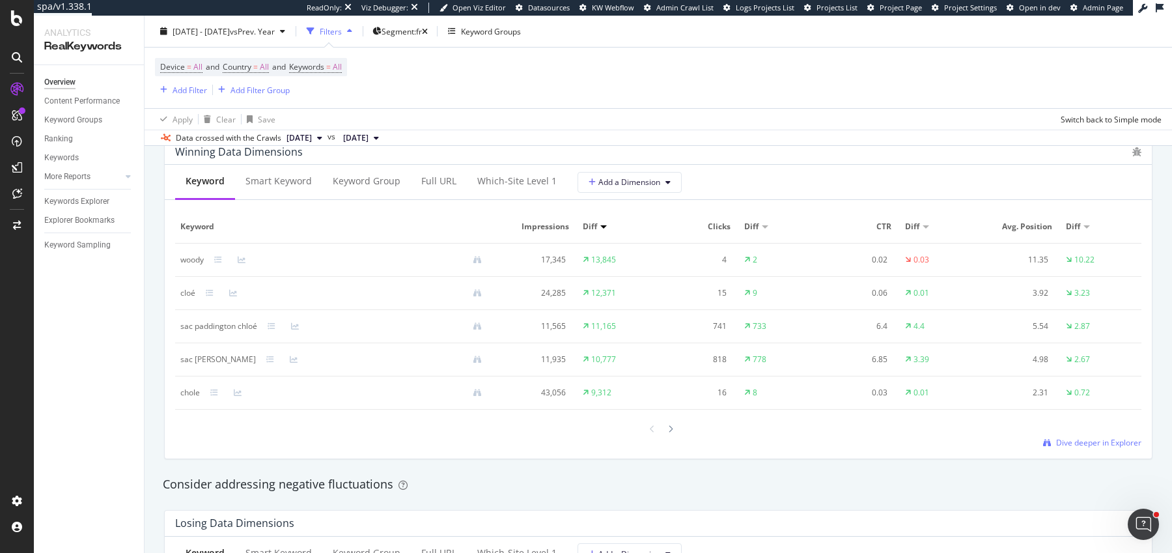
scroll to position [1157, 0]
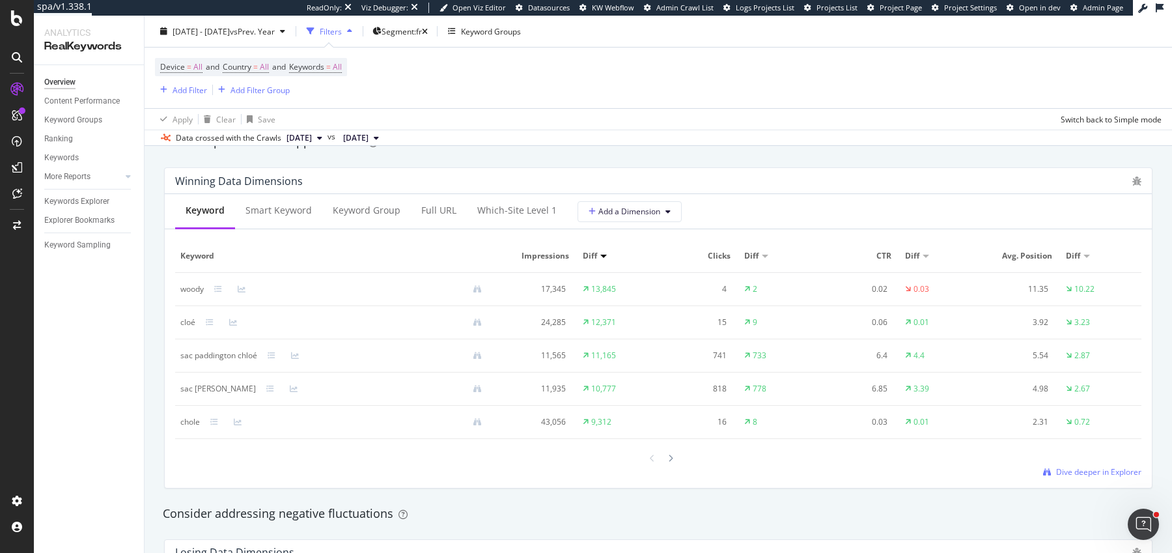
click at [768, 256] on div "Diff" at bounding box center [780, 256] width 70 height 12
click at [767, 255] on div at bounding box center [765, 256] width 7 height 3
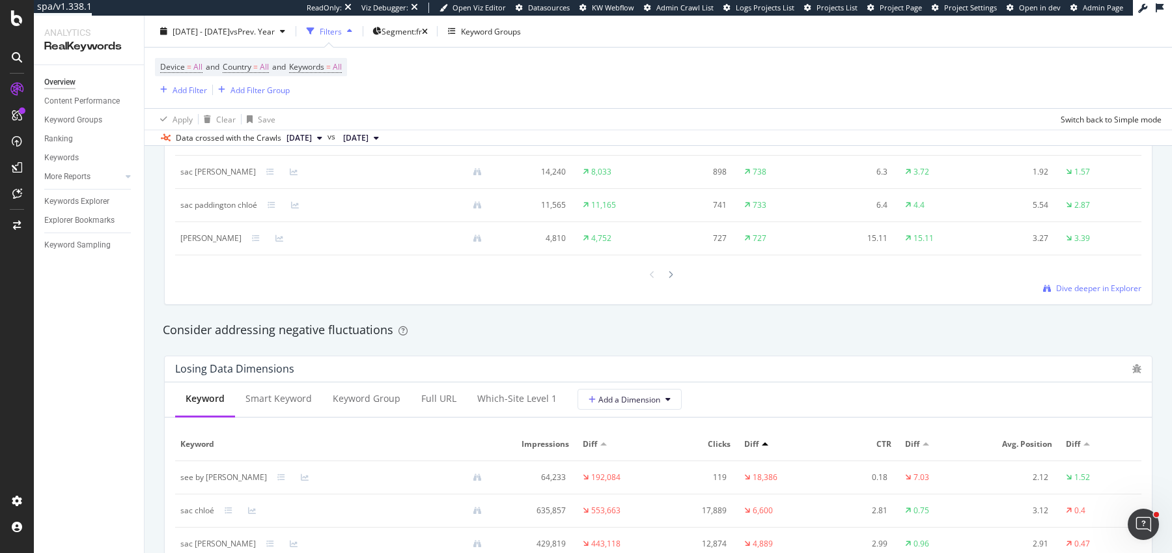
scroll to position [1387, 0]
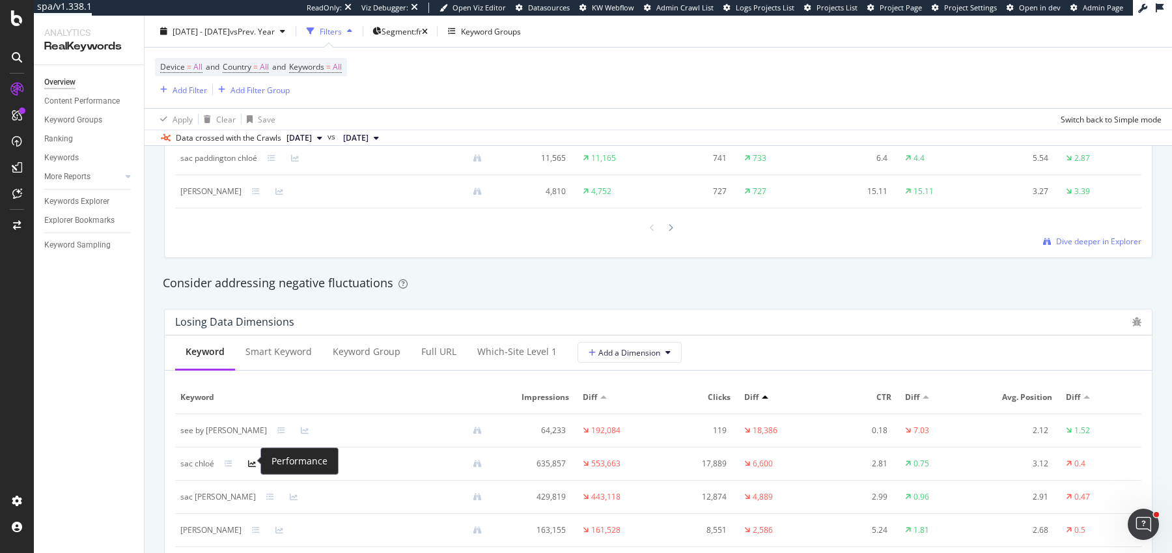
click at [254, 460] on icon at bounding box center [252, 464] width 8 height 8
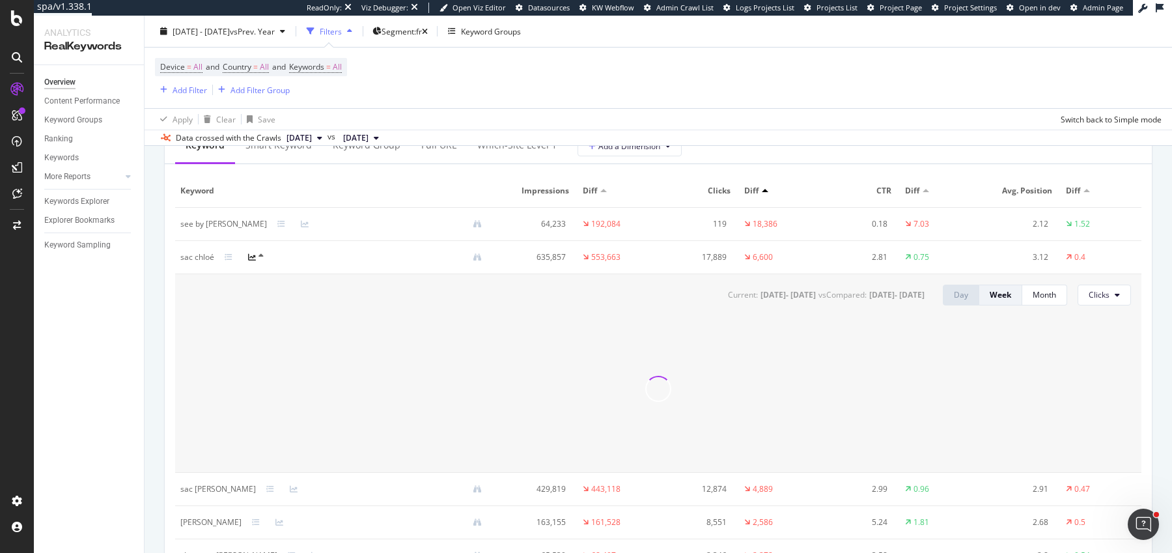
scroll to position [1596, 0]
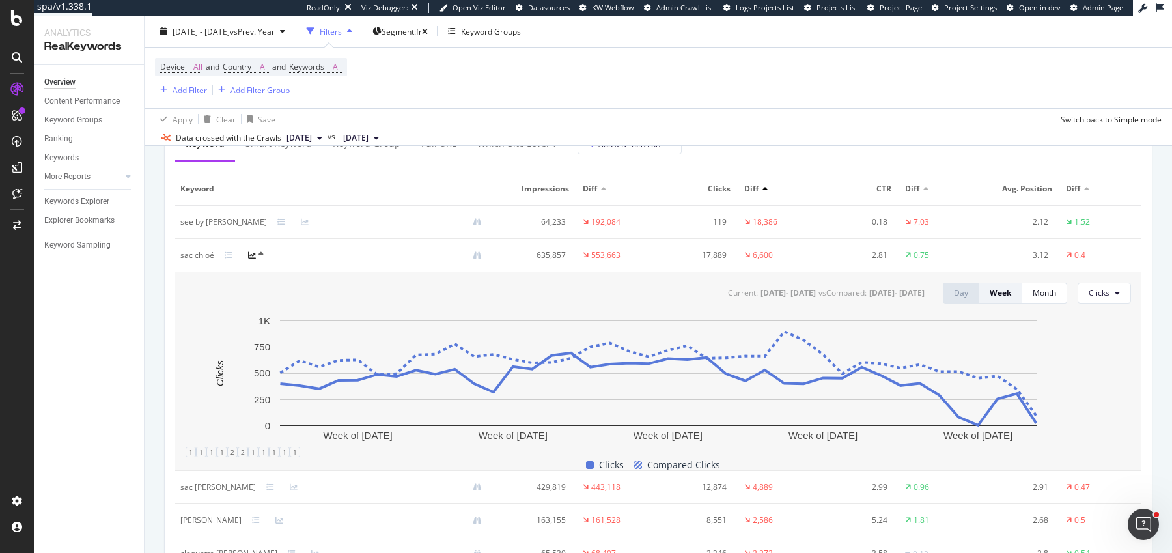
click at [253, 252] on icon at bounding box center [252, 255] width 8 height 8
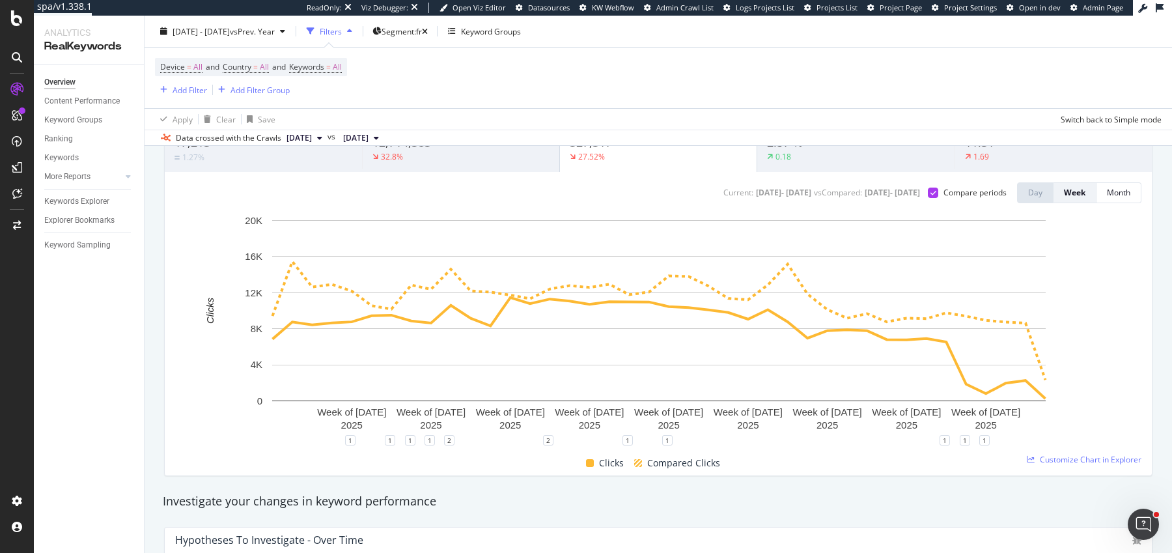
scroll to position [115, 0]
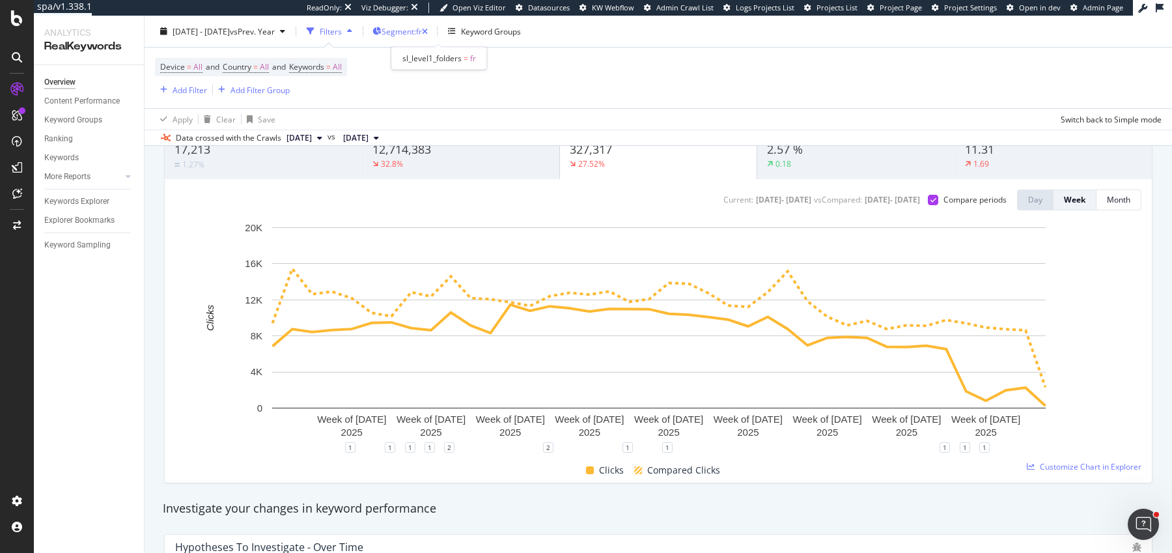
click at [422, 33] on span "Segment: fr" at bounding box center [402, 30] width 40 height 11
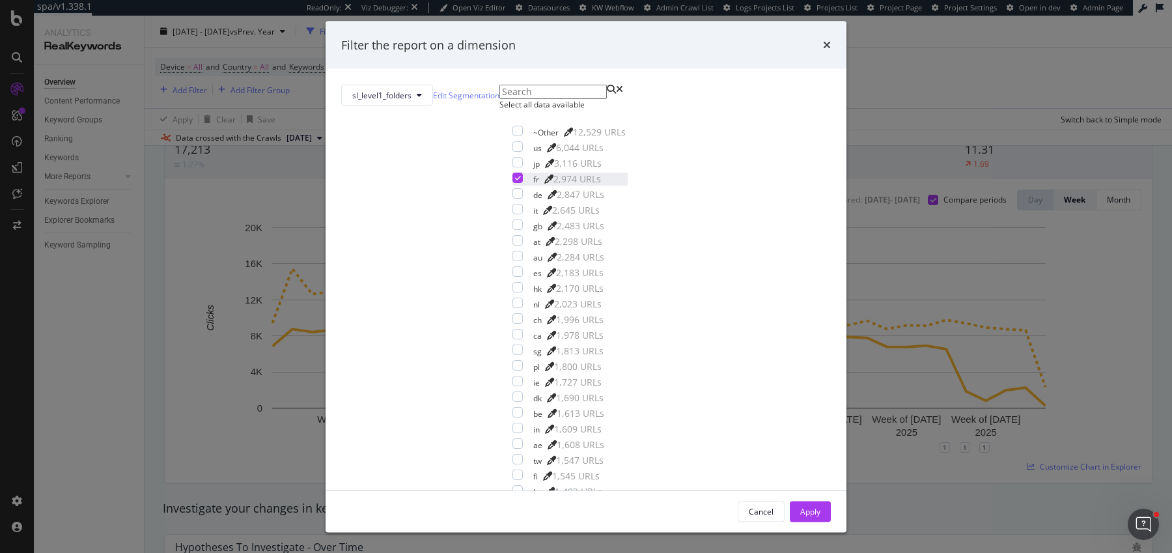
click at [515, 181] on icon "modal" at bounding box center [518, 178] width 6 height 7
click at [513, 230] on div "modal" at bounding box center [518, 225] width 10 height 10
click at [801, 505] on div "Apply" at bounding box center [811, 510] width 20 height 11
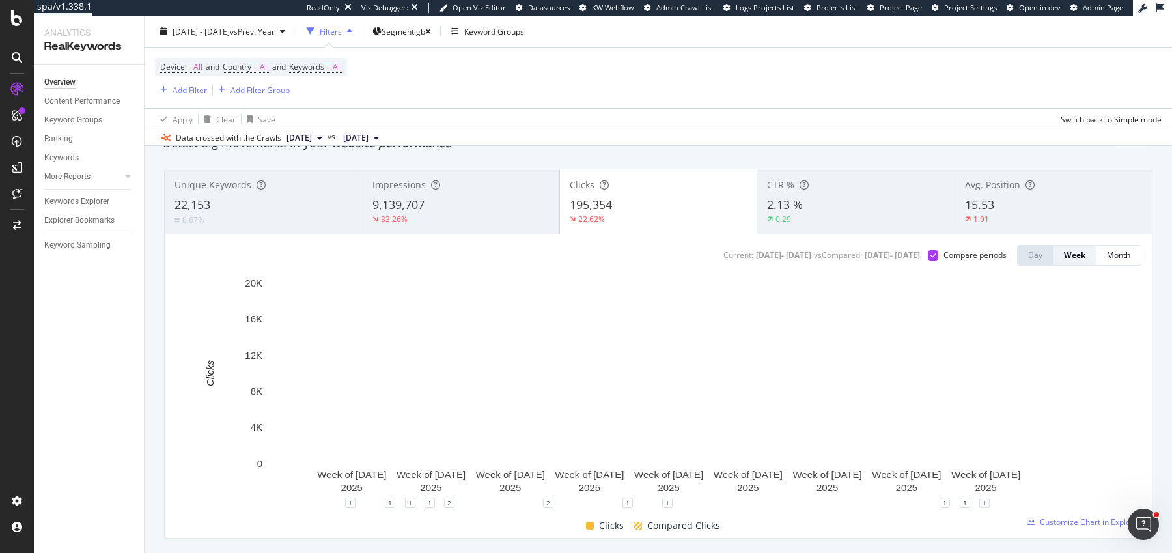
scroll to position [59, 0]
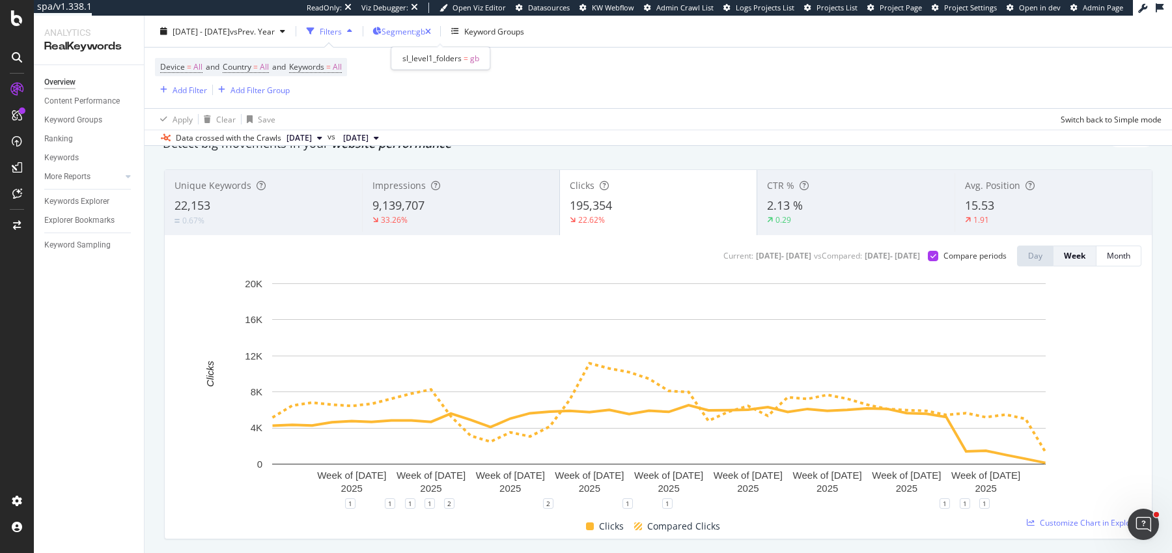
click at [425, 25] on span "Segment: gb" at bounding box center [404, 30] width 44 height 11
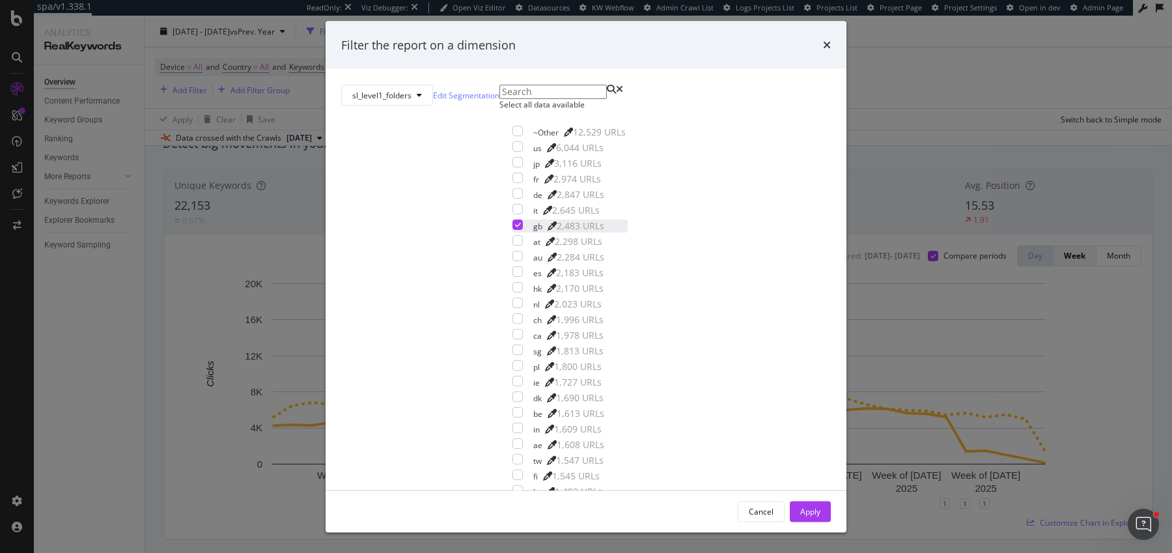
click at [515, 228] on icon "modal" at bounding box center [518, 224] width 6 height 7
click at [513, 167] on div "modal" at bounding box center [518, 162] width 10 height 10
click at [705, 496] on div "Cancel Apply" at bounding box center [586, 511] width 521 height 42
click at [790, 501] on button "Apply" at bounding box center [810, 511] width 41 height 21
